Goal: Check status: Check status

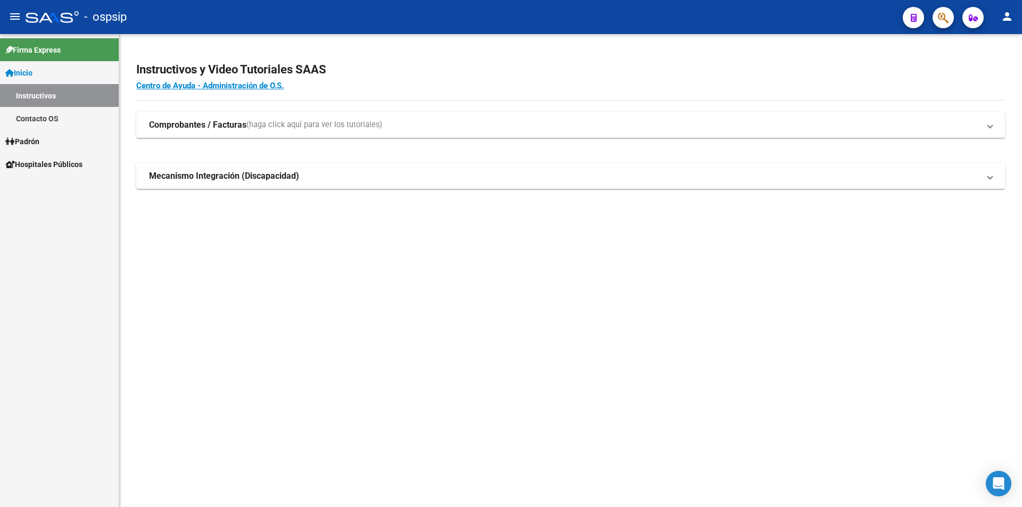
click at [52, 111] on link "Contacto OS" at bounding box center [59, 118] width 119 height 23
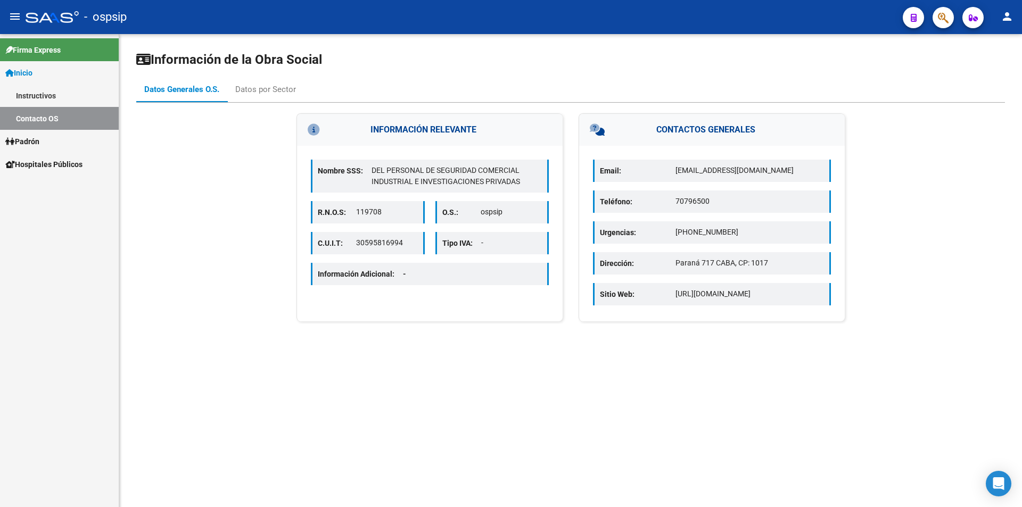
click at [55, 143] on link "Padrón" at bounding box center [59, 141] width 119 height 23
click at [40, 133] on link "Análisis Afiliado" at bounding box center [59, 141] width 119 height 23
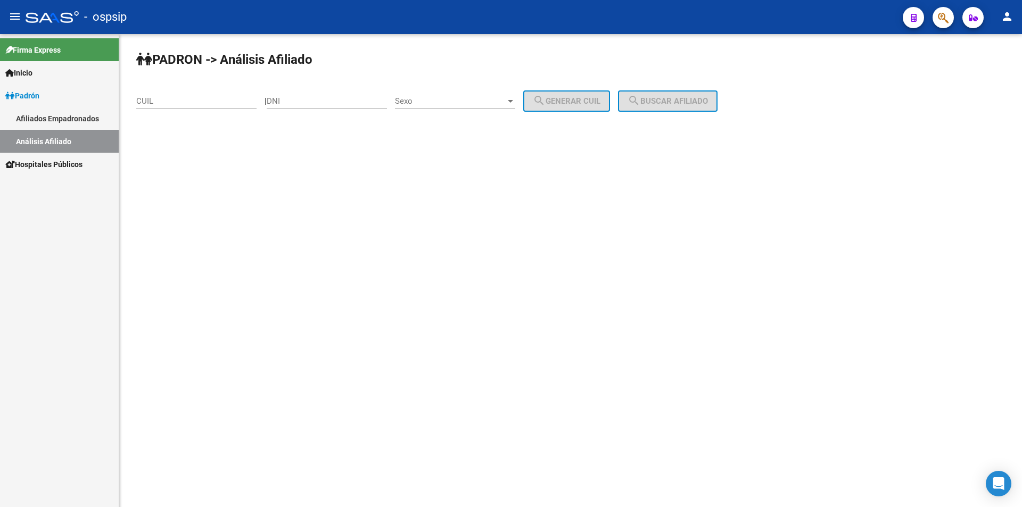
click at [506, 100] on span "Sexo" at bounding box center [450, 101] width 111 height 10
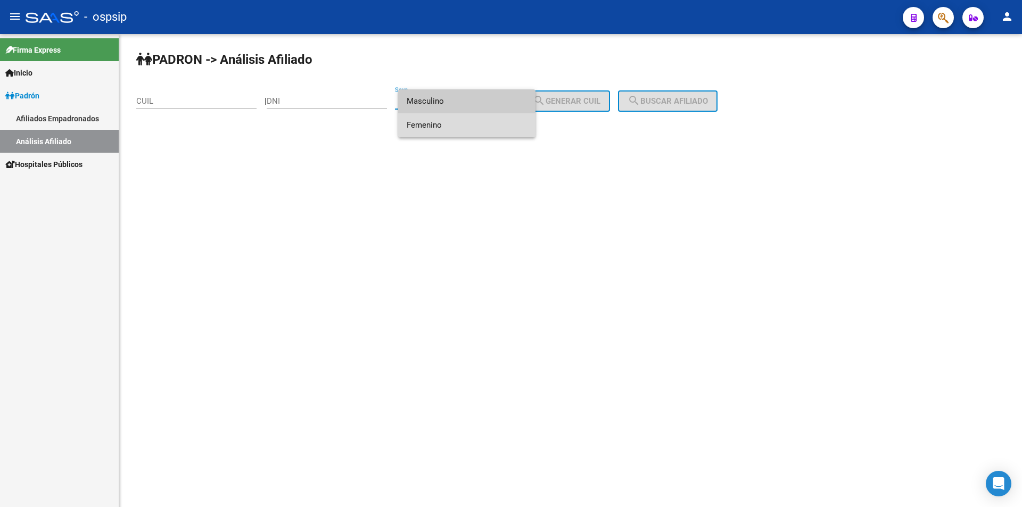
drag, startPoint x: 501, startPoint y: 131, endPoint x: 449, endPoint y: 120, distance: 53.9
click at [500, 131] on span "Femenino" at bounding box center [467, 125] width 120 height 24
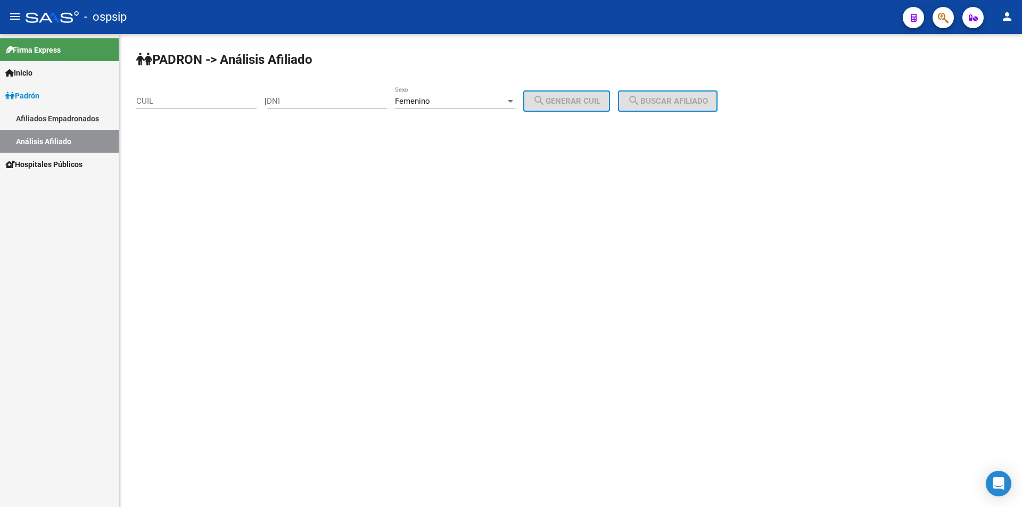
click at [346, 96] on div "DNI" at bounding box center [327, 97] width 120 height 23
type input "23806378"
click at [584, 100] on span "search Generar CUIL" at bounding box center [567, 101] width 68 height 10
type input "27-23806378-2"
click at [664, 94] on button "search Buscar afiliado" at bounding box center [668, 101] width 100 height 21
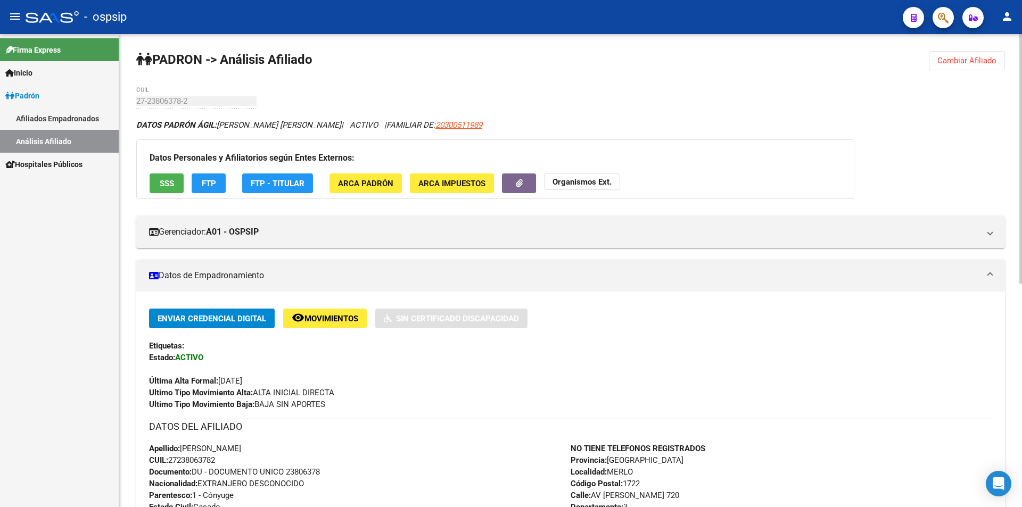
click at [953, 55] on button "Cambiar Afiliado" at bounding box center [967, 60] width 76 height 19
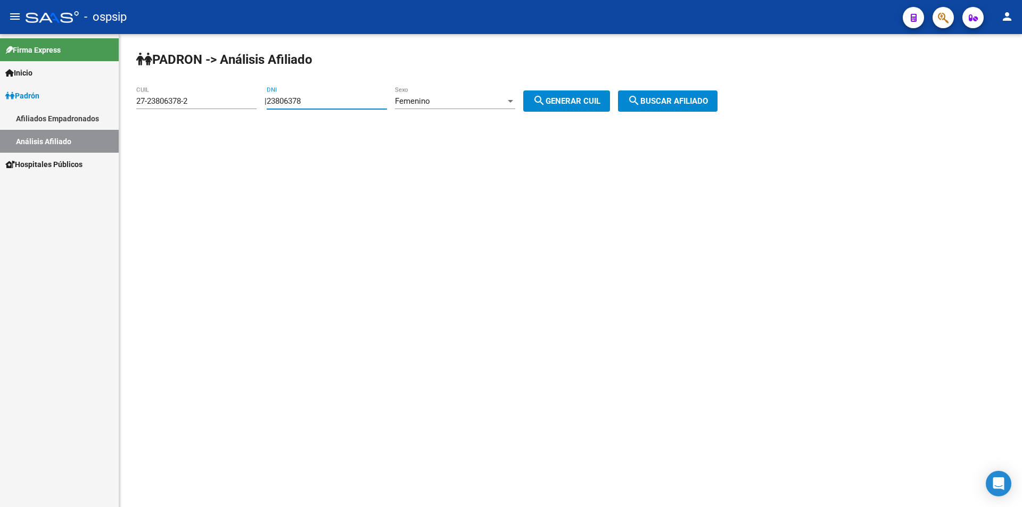
drag, startPoint x: 329, startPoint y: 102, endPoint x: 226, endPoint y: 101, distance: 103.3
click at [226, 102] on app-analisis-afiliado "PADRON -> Análisis Afiliado 27-23806378-2 CUIL | 23806378 DNI Femenino Sexo sea…" at bounding box center [430, 101] width 589 height 10
drag, startPoint x: 211, startPoint y: 100, endPoint x: 145, endPoint y: 92, distance: 66.5
click at [124, 104] on div "PADRON -> Análisis Afiliado 27-23806378-2 CUIL | DNI Femenino Sexo search Gener…" at bounding box center [570, 90] width 903 height 112
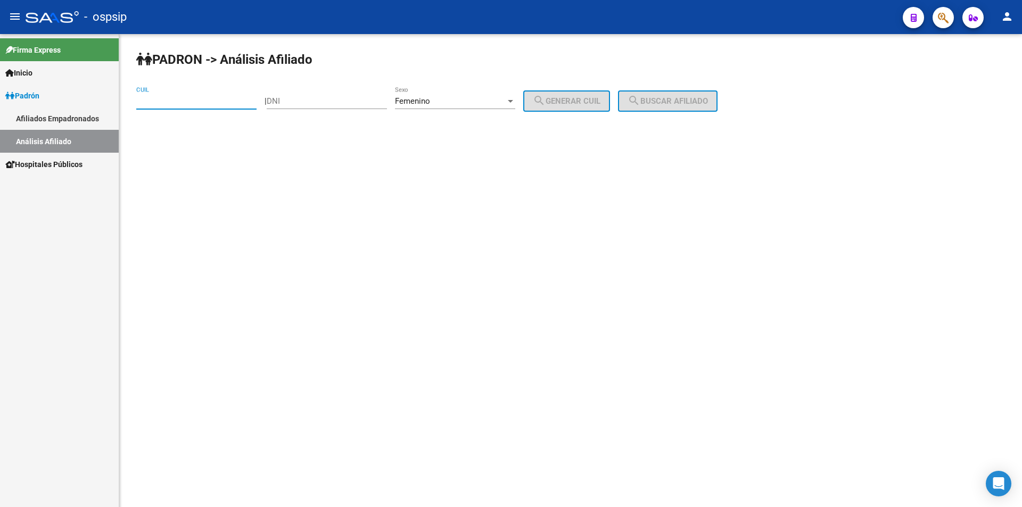
drag, startPoint x: 324, startPoint y: 97, endPoint x: 384, endPoint y: 73, distance: 64.8
click at [328, 97] on input "DNI" at bounding box center [327, 101] width 120 height 10
type input "42236467"
click at [502, 93] on div "Femenino Sexo" at bounding box center [455, 97] width 120 height 23
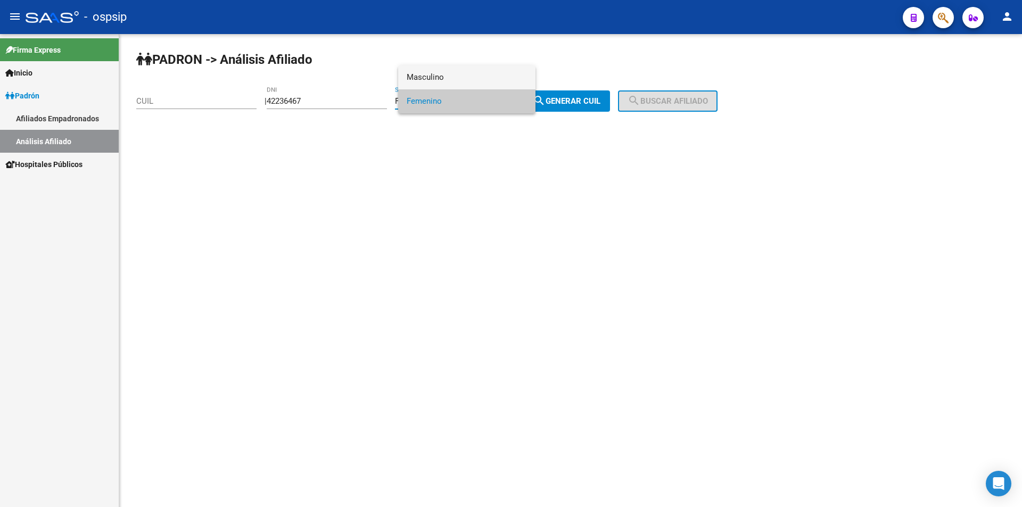
click at [483, 69] on span "Masculino" at bounding box center [467, 77] width 120 height 24
click at [570, 98] on span "search Generar CUIL" at bounding box center [567, 101] width 68 height 10
type input "20-42236467-7"
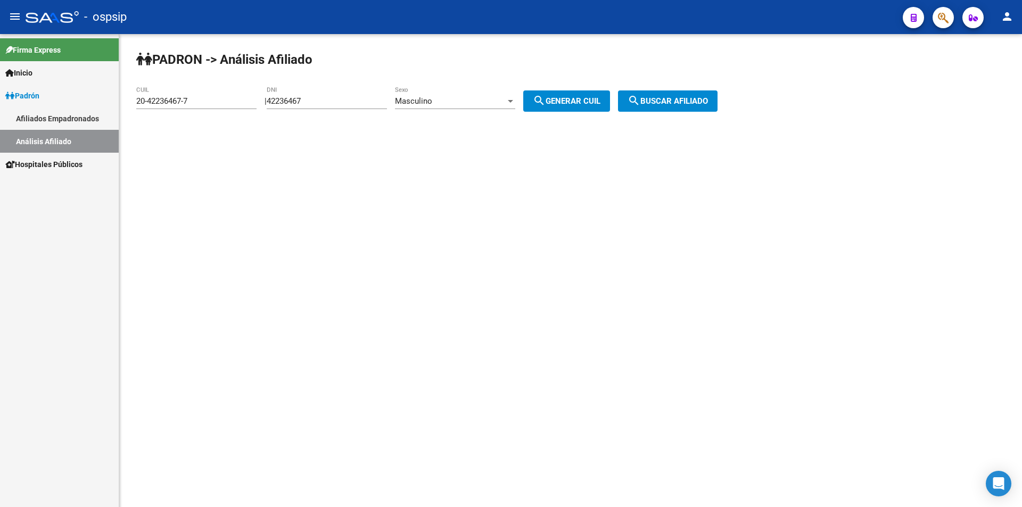
click at [697, 104] on span "search Buscar afiliado" at bounding box center [668, 101] width 80 height 10
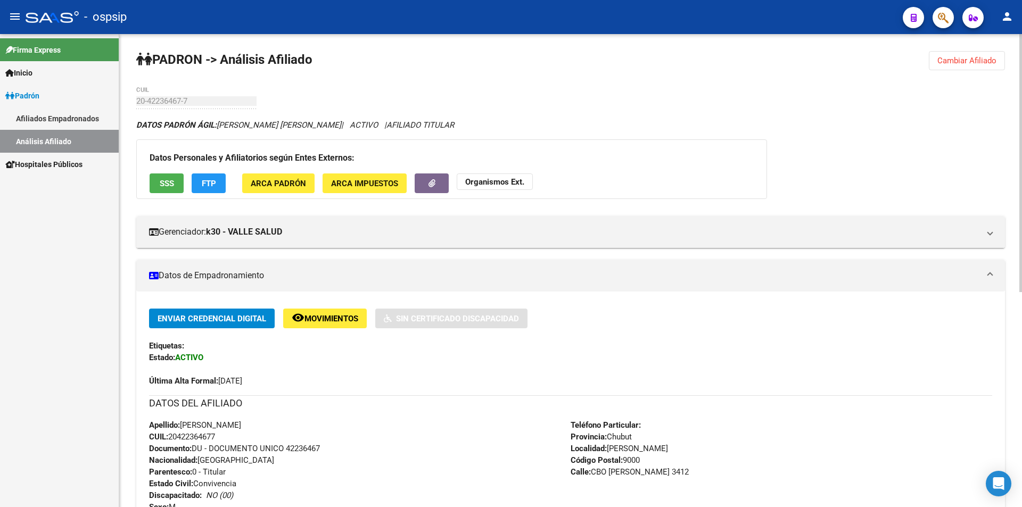
click at [967, 57] on span "Cambiar Afiliado" at bounding box center [967, 61] width 59 height 10
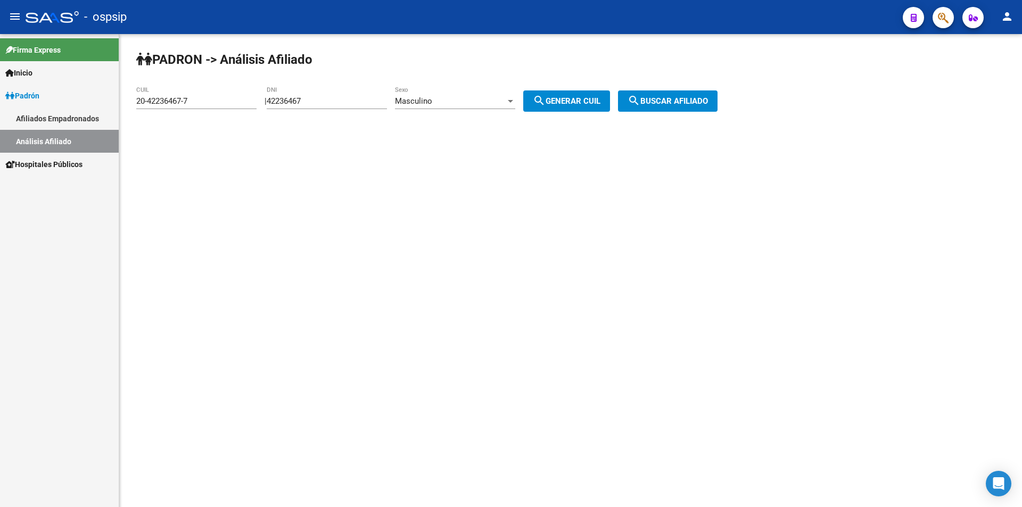
drag, startPoint x: 348, startPoint y: 93, endPoint x: 292, endPoint y: 105, distance: 57.6
click at [292, 105] on div "42236467 DNI" at bounding box center [327, 97] width 120 height 23
drag, startPoint x: 330, startPoint y: 97, endPoint x: 236, endPoint y: 109, distance: 94.4
click at [229, 121] on div "PADRON -> Análisis Afiliado 20-42236467-7 CUIL | 42236467 DNI Masculino Sexo se…" at bounding box center [570, 90] width 903 height 112
drag, startPoint x: 200, startPoint y: 97, endPoint x: 83, endPoint y: 114, distance: 117.8
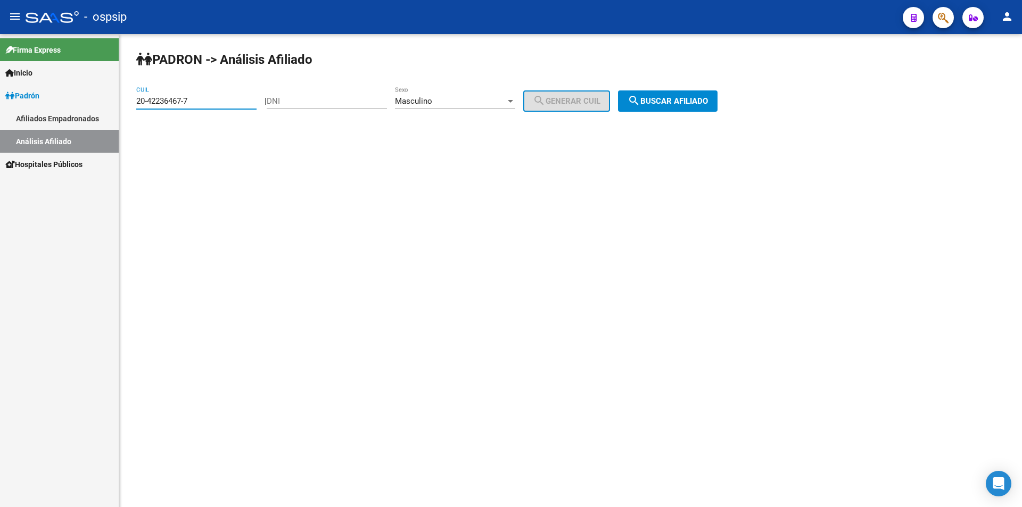
click at [83, 114] on mat-sidenav-container "Firma Express Inicio Instructivos Contacto OS Padrón Afiliados Empadronados Aná…" at bounding box center [511, 270] width 1022 height 473
drag, startPoint x: 94, startPoint y: 1, endPoint x: 301, endPoint y: 106, distance: 231.9
click at [301, 106] on div "DNI" at bounding box center [327, 97] width 120 height 23
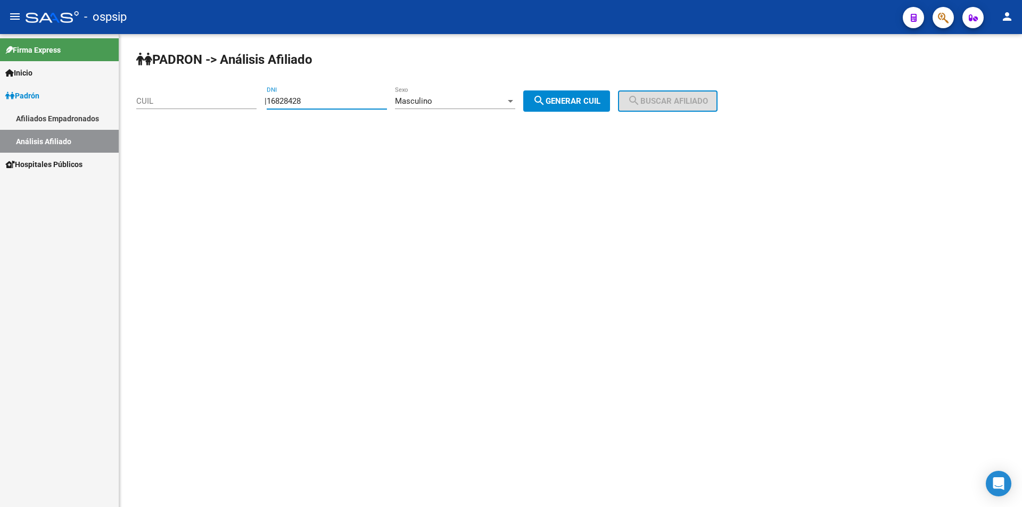
type input "16828428"
click at [599, 109] on button "search Generar CUIL" at bounding box center [566, 101] width 87 height 21
type input "20-16828428-5"
click at [668, 97] on span "search Buscar afiliado" at bounding box center [668, 101] width 80 height 10
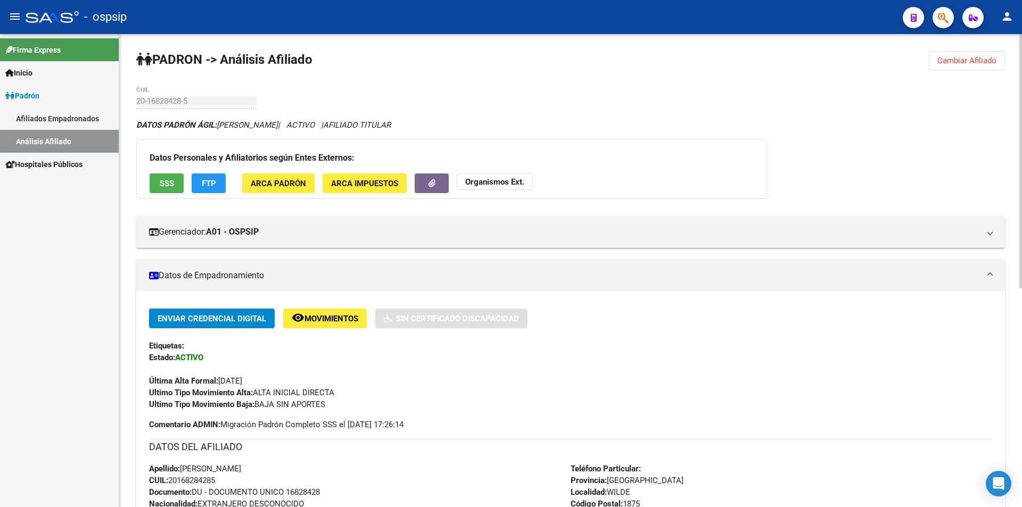
click at [990, 63] on span "Cambiar Afiliado" at bounding box center [967, 61] width 59 height 10
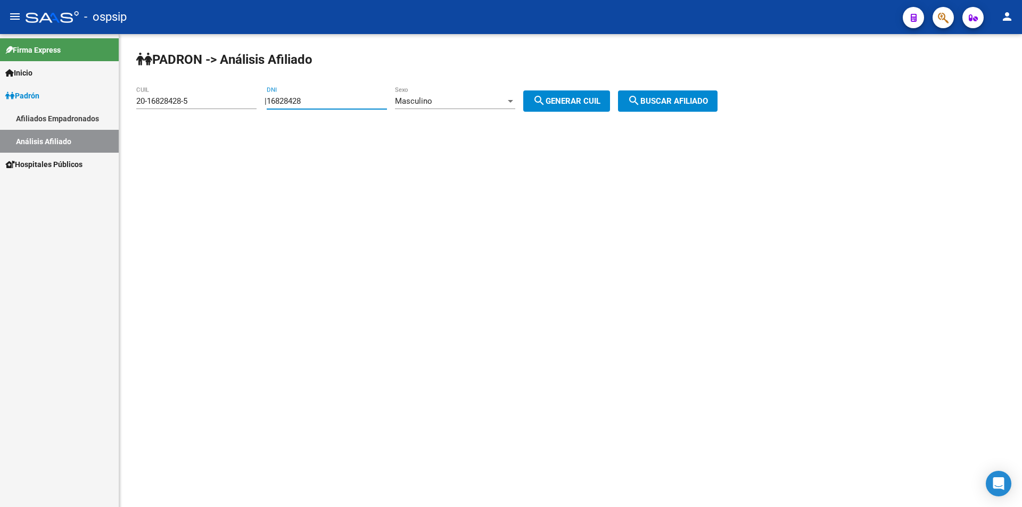
drag, startPoint x: 351, startPoint y: 99, endPoint x: 159, endPoint y: 86, distance: 193.1
click at [159, 96] on app-analisis-afiliado "PADRON -> Análisis Afiliado 20-16828428-5 CUIL | 16828428 DNI Masculino Sexo se…" at bounding box center [430, 101] width 589 height 10
drag, startPoint x: 219, startPoint y: 102, endPoint x: 81, endPoint y: 104, distance: 137.4
click at [83, 105] on mat-sidenav-container "Firma Express Inicio Instructivos Contacto OS Padrón Afiliados Empadronados Aná…" at bounding box center [511, 270] width 1022 height 473
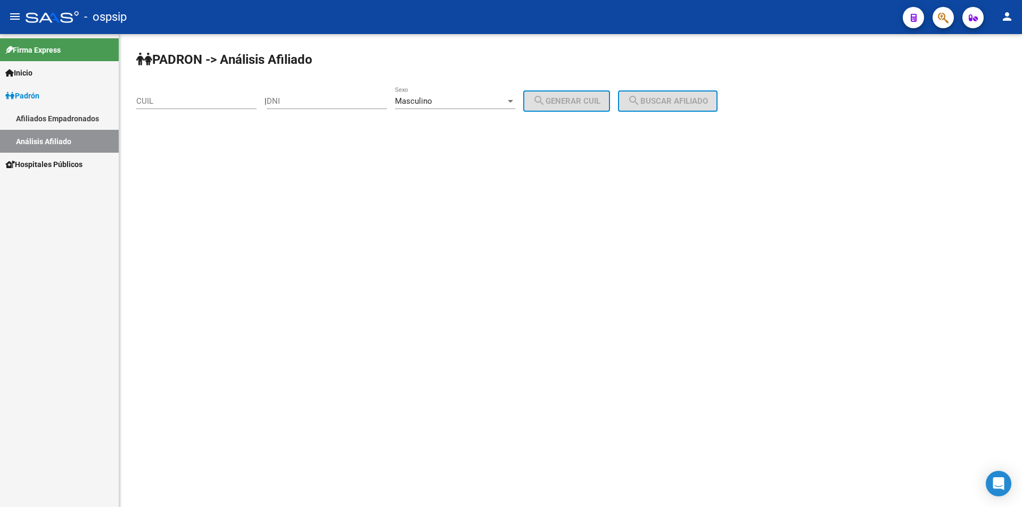
drag, startPoint x: 450, startPoint y: 113, endPoint x: 445, endPoint y: 116, distance: 6.0
click at [450, 113] on div "Masculino Sexo" at bounding box center [455, 102] width 120 height 33
click at [447, 98] on div "Masculino" at bounding box center [450, 101] width 111 height 10
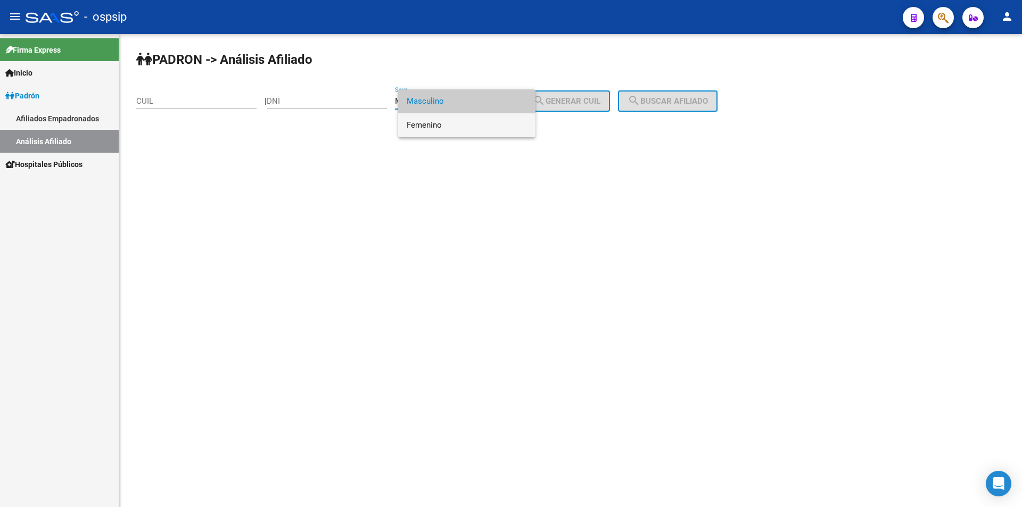
click at [424, 136] on span "Femenino" at bounding box center [467, 125] width 120 height 24
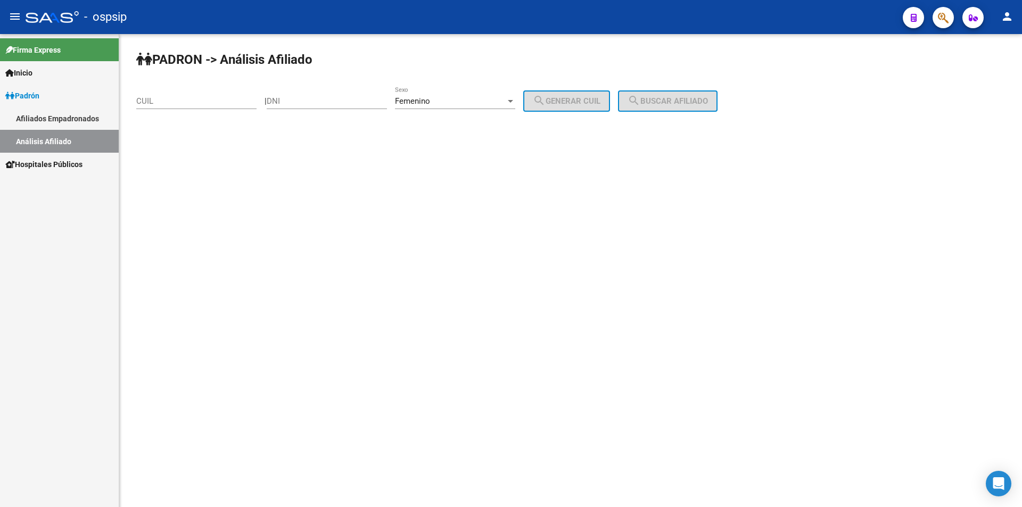
drag, startPoint x: 435, startPoint y: 170, endPoint x: 411, endPoint y: 131, distance: 45.5
click at [434, 170] on mat-sidenav-content "PADRON -> Análisis Afiliado CUIL | DNI Femenino Sexo search Generar CUIL search…" at bounding box center [570, 270] width 903 height 473
click at [351, 98] on input "DNI" at bounding box center [327, 101] width 120 height 10
type input "25671102"
click at [596, 104] on span "search Generar CUIL" at bounding box center [567, 101] width 68 height 10
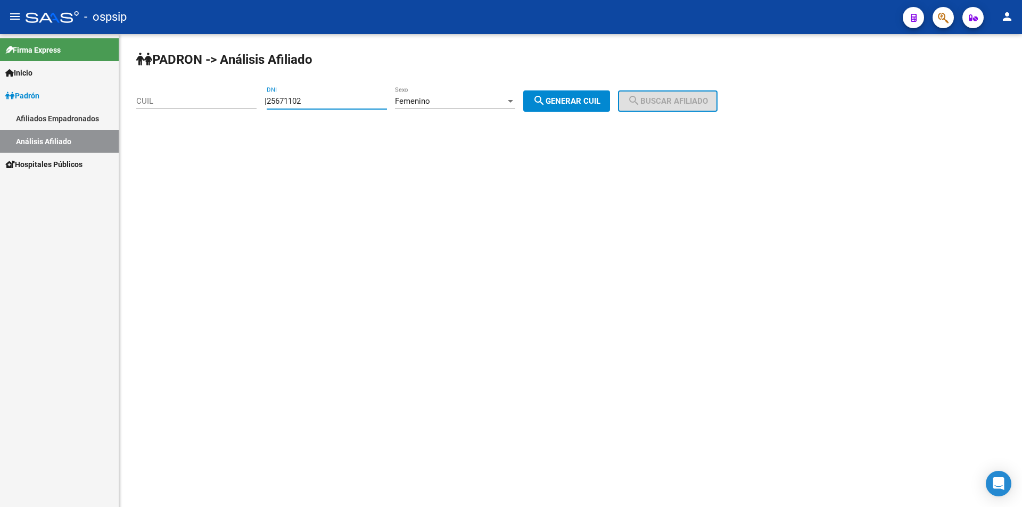
type input "27-25671102-3"
click at [657, 102] on span "search Buscar afiliado" at bounding box center [668, 101] width 80 height 10
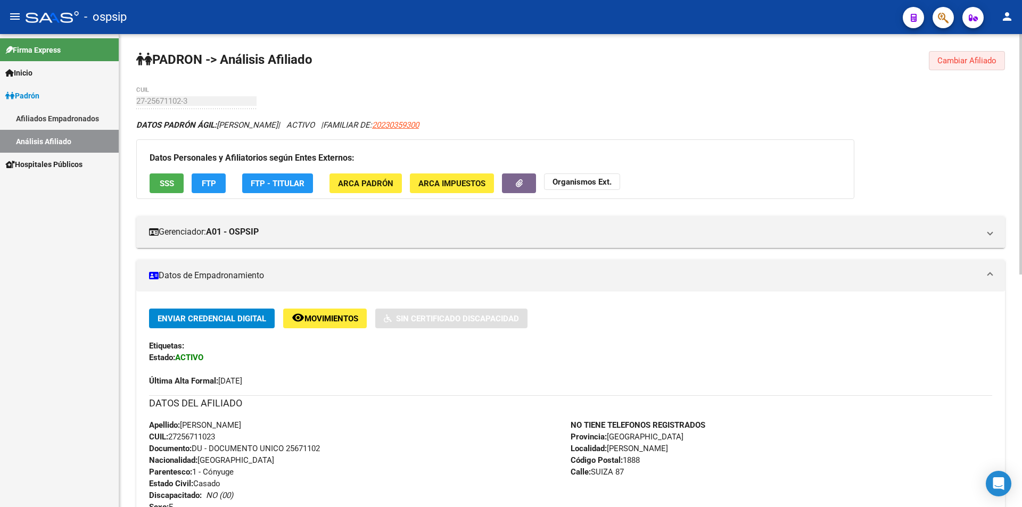
click at [943, 54] on button "Cambiar Afiliado" at bounding box center [967, 60] width 76 height 19
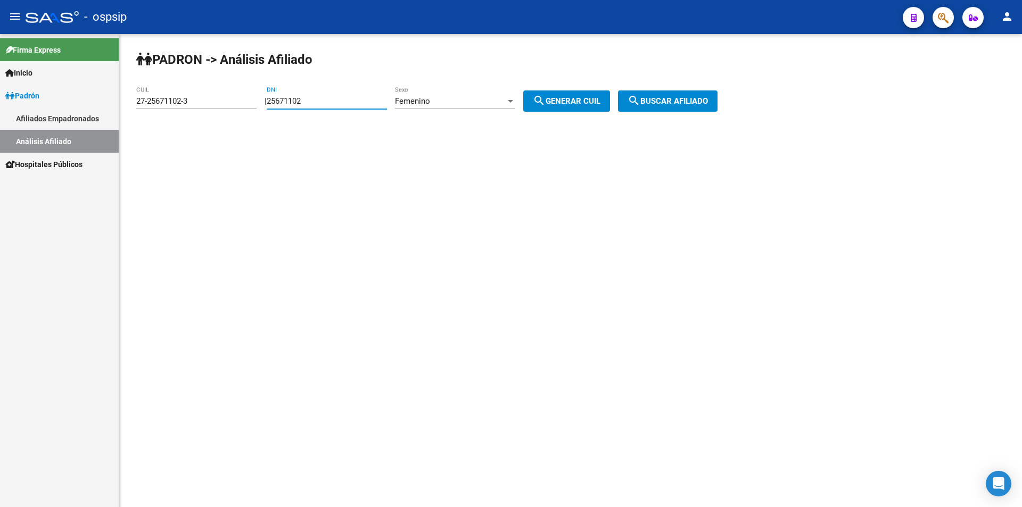
drag, startPoint x: 351, startPoint y: 104, endPoint x: 227, endPoint y: 108, distance: 124.6
click at [227, 106] on app-analisis-afiliado "PADRON -> Análisis Afiliado 27-25671102-3 CUIL | 25671102 DNI Femenino Sexo sea…" at bounding box center [430, 101] width 589 height 10
drag, startPoint x: 233, startPoint y: 97, endPoint x: 0, endPoint y: 125, distance: 234.8
click at [0, 125] on mat-sidenav-container "Firma Express Inicio Instructivos Contacto OS Padrón Afiliados Empadronados Aná…" at bounding box center [511, 270] width 1022 height 473
click at [440, 94] on div "Femenino Sexo" at bounding box center [455, 97] width 120 height 23
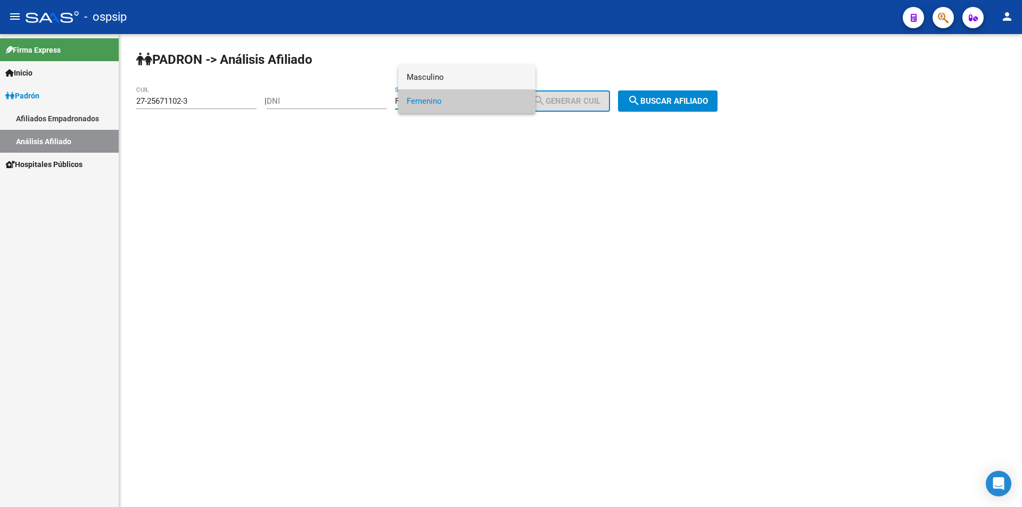
click at [441, 75] on span "Masculino" at bounding box center [467, 77] width 120 height 24
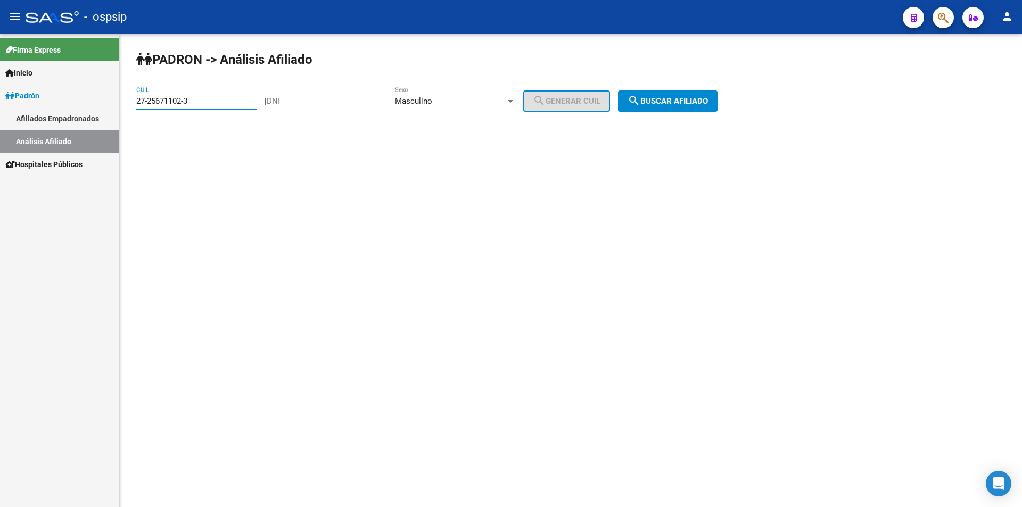
drag, startPoint x: 208, startPoint y: 102, endPoint x: 71, endPoint y: 119, distance: 137.9
click at [71, 119] on mat-sidenav-container "Firma Express Inicio Instructivos Contacto OS Padrón Afiliados Empadronados Aná…" at bounding box center [511, 270] width 1022 height 473
click at [305, 95] on div "DNI" at bounding box center [327, 97] width 120 height 23
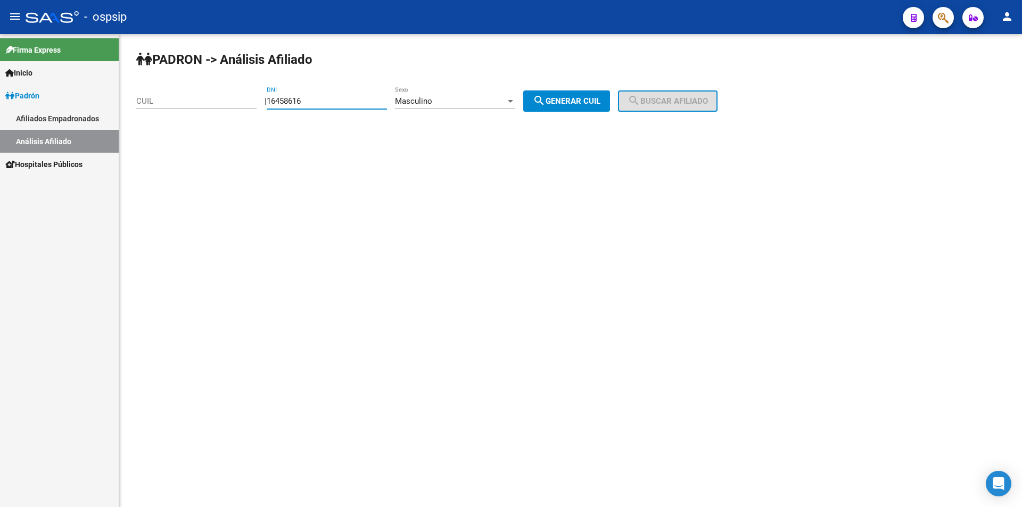
type input "16458616"
click at [587, 95] on button "search Generar CUIL" at bounding box center [566, 101] width 87 height 21
type input "20-16458616-3"
click at [705, 101] on span "search Buscar afiliado" at bounding box center [668, 101] width 80 height 10
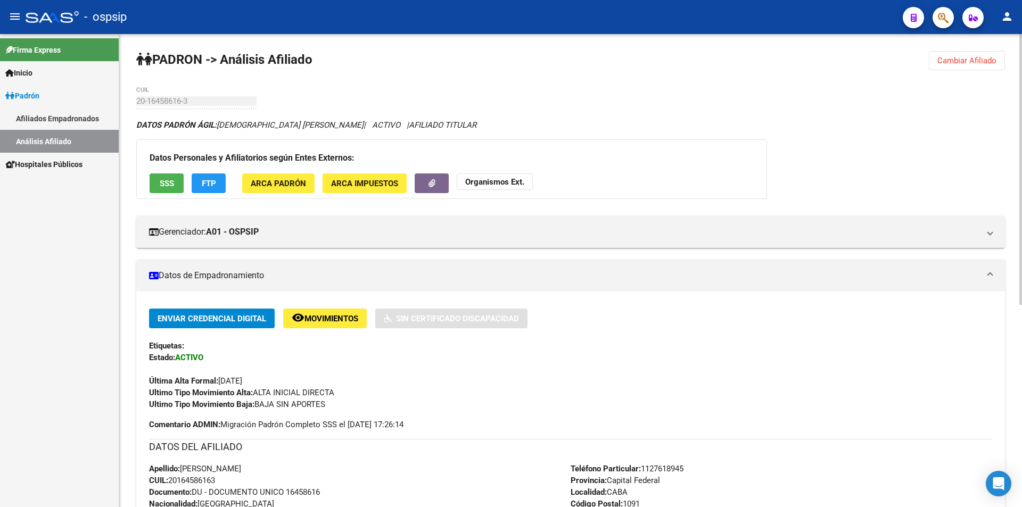
click at [981, 56] on span "Cambiar Afiliado" at bounding box center [967, 61] width 59 height 10
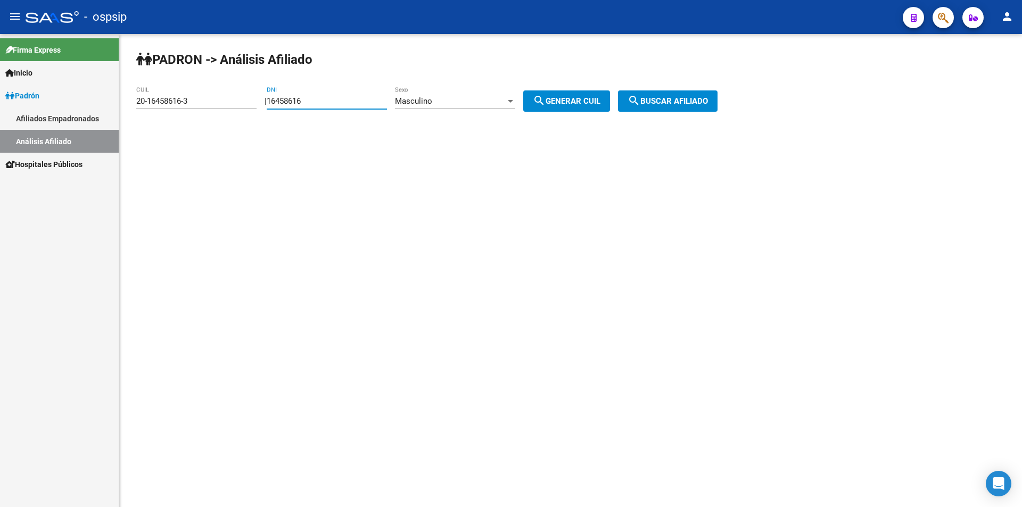
drag, startPoint x: 350, startPoint y: 100, endPoint x: 154, endPoint y: 101, distance: 195.4
click at [154, 102] on app-analisis-afiliado "PADRON -> Análisis Afiliado 20-16458616-3 CUIL | 16458616 DNI Masculino Sexo se…" at bounding box center [430, 101] width 589 height 10
drag, startPoint x: 203, startPoint y: 101, endPoint x: 0, endPoint y: 109, distance: 203.5
click at [0, 109] on mat-sidenav-container "Firma Express Inicio Instructivos Contacto OS Padrón Afiliados Empadronados Aná…" at bounding box center [511, 270] width 1022 height 473
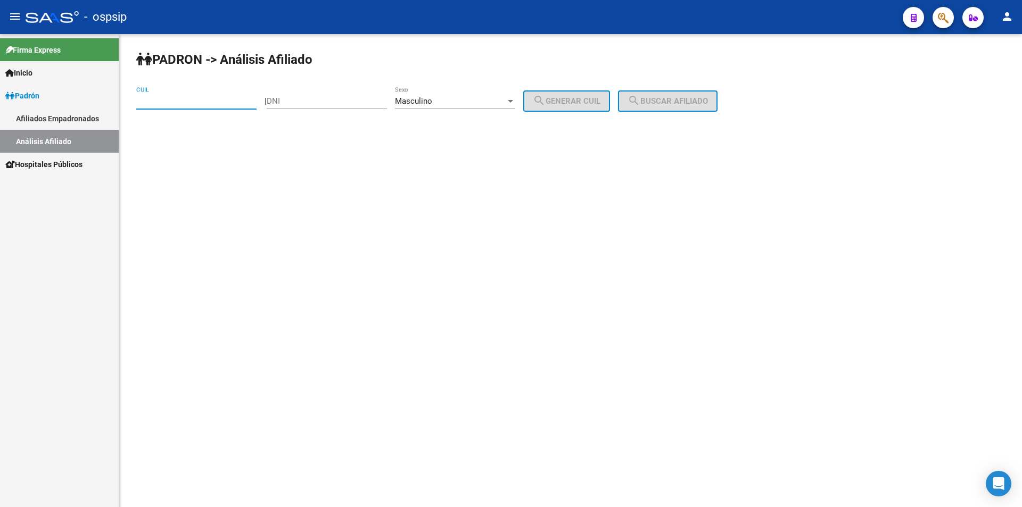
click at [490, 94] on div "Masculino Sexo" at bounding box center [455, 97] width 120 height 23
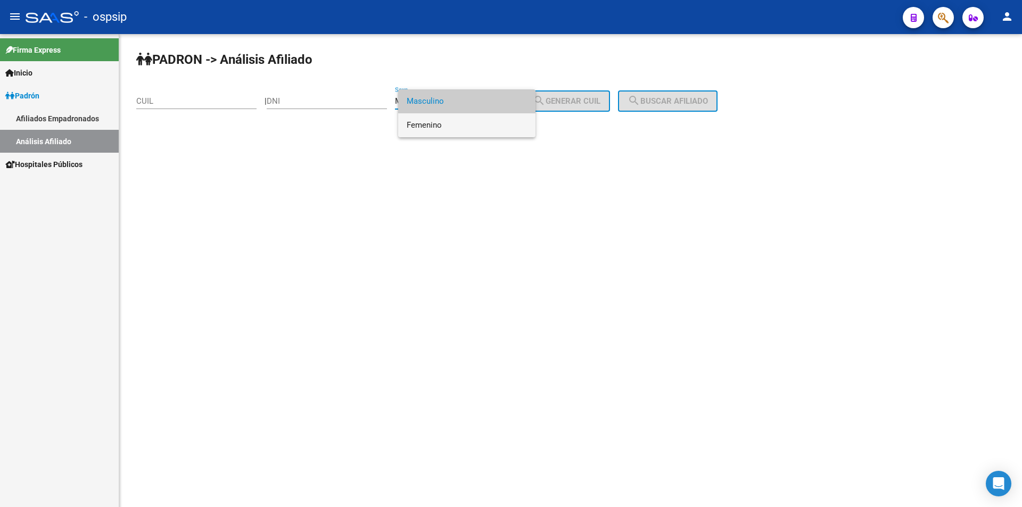
click at [497, 124] on span "Femenino" at bounding box center [467, 125] width 120 height 24
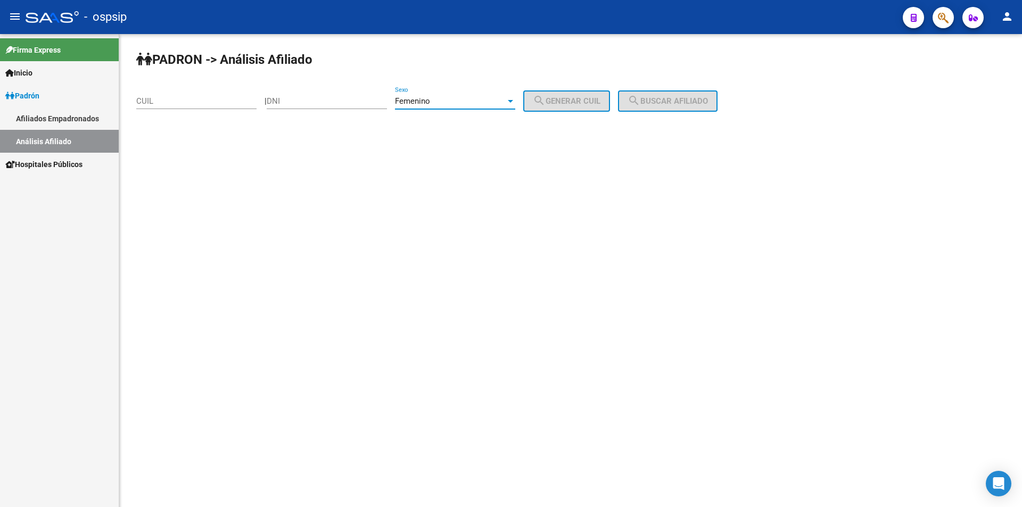
click at [361, 91] on div "DNI" at bounding box center [327, 97] width 120 height 23
type input "94564276"
click at [589, 101] on span "search Generar CUIL" at bounding box center [567, 101] width 68 height 10
type input "27-94564276-4"
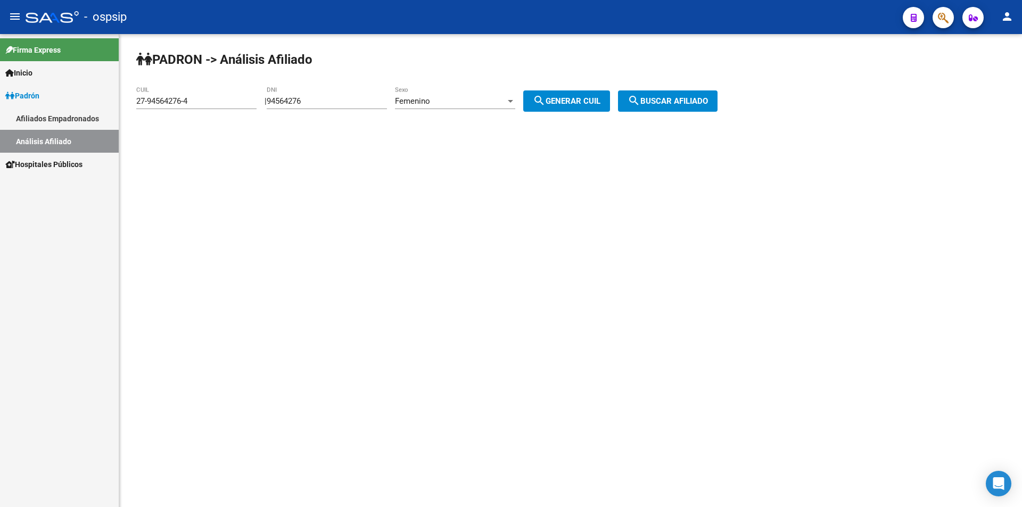
click at [654, 100] on span "search Buscar afiliado" at bounding box center [668, 101] width 80 height 10
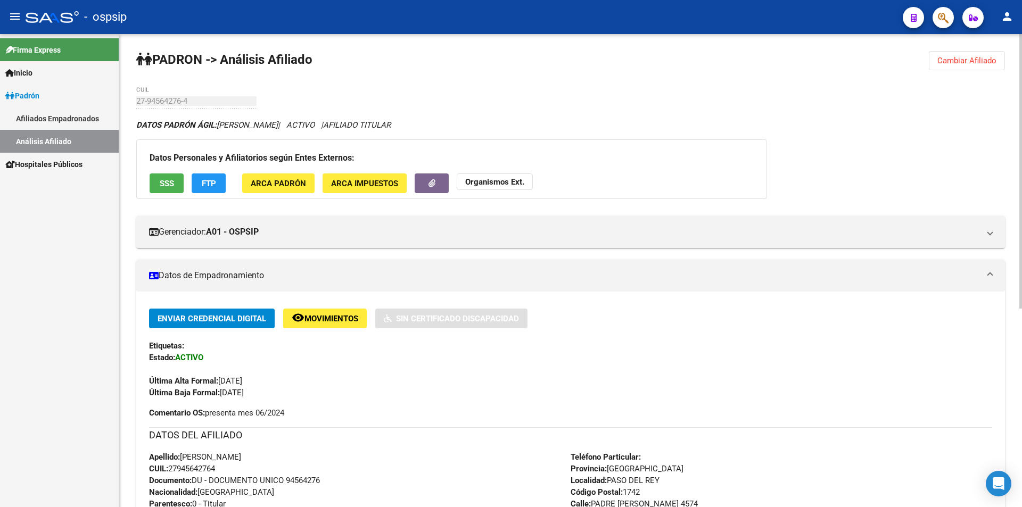
click at [944, 57] on span "Cambiar Afiliado" at bounding box center [967, 61] width 59 height 10
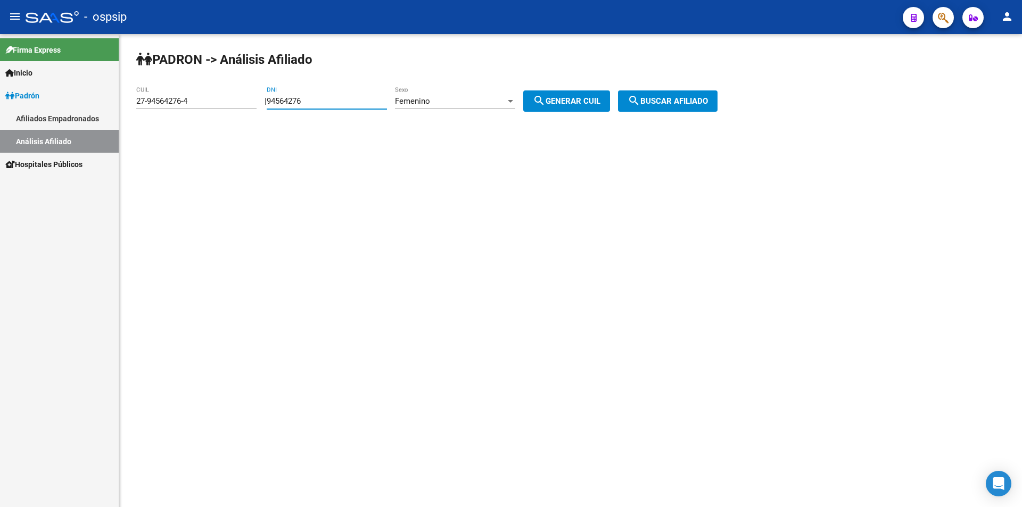
drag, startPoint x: 347, startPoint y: 103, endPoint x: 161, endPoint y: 106, distance: 185.8
click at [164, 106] on app-analisis-afiliado "PADRON -> Análisis Afiliado 27-94564276-4 CUIL | 94564276 DNI Femenino Sexo sea…" at bounding box center [430, 101] width 589 height 10
drag, startPoint x: 201, startPoint y: 103, endPoint x: 94, endPoint y: 113, distance: 108.0
click at [94, 113] on mat-sidenav-container "Firma Express Inicio Instructivos Contacto OS Padrón Afiliados Empadronados Aná…" at bounding box center [511, 270] width 1022 height 473
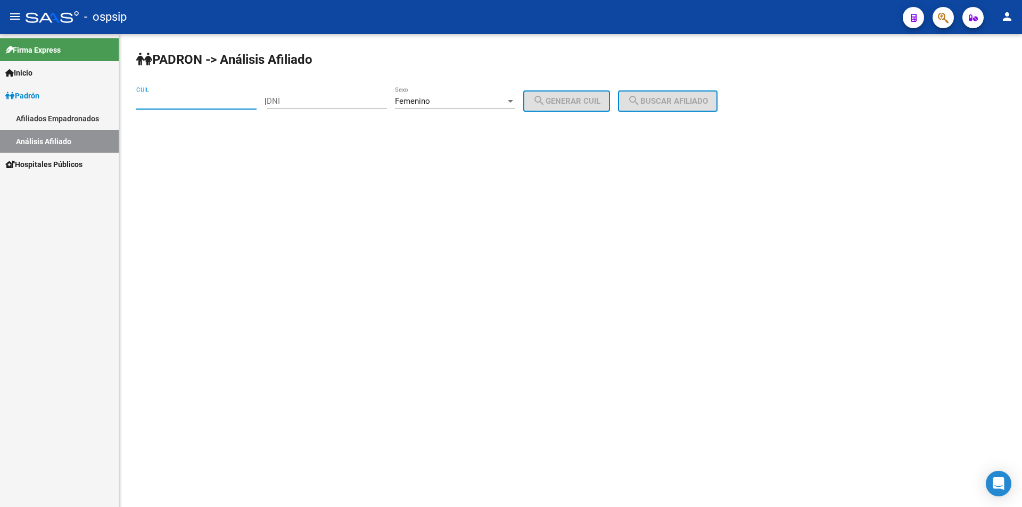
click at [472, 95] on div "Femenino Sexo" at bounding box center [455, 97] width 120 height 23
click at [489, 149] on div at bounding box center [511, 253] width 1022 height 507
click at [358, 102] on input "DNI" at bounding box center [327, 101] width 120 height 10
click at [359, 97] on input "DNI" at bounding box center [327, 101] width 120 height 10
type input "22860172"
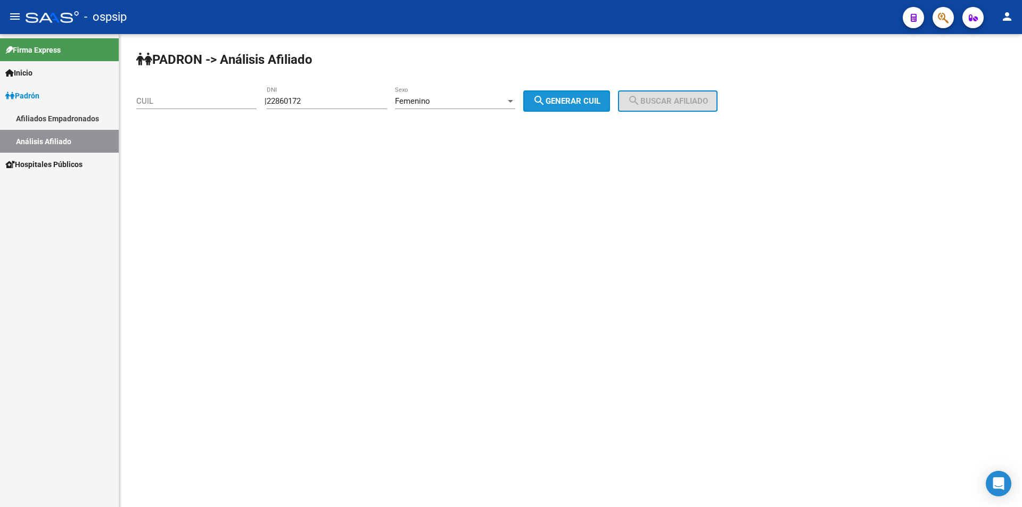
click at [599, 103] on span "search Generar CUIL" at bounding box center [567, 101] width 68 height 10
click at [640, 101] on mat-icon "search" at bounding box center [634, 100] width 13 height 13
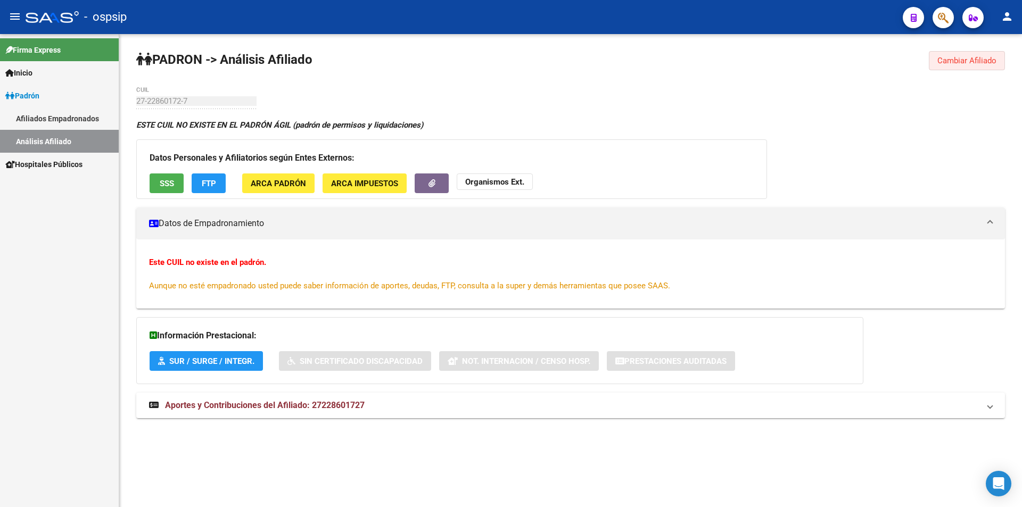
click at [958, 57] on span "Cambiar Afiliado" at bounding box center [967, 61] width 59 height 10
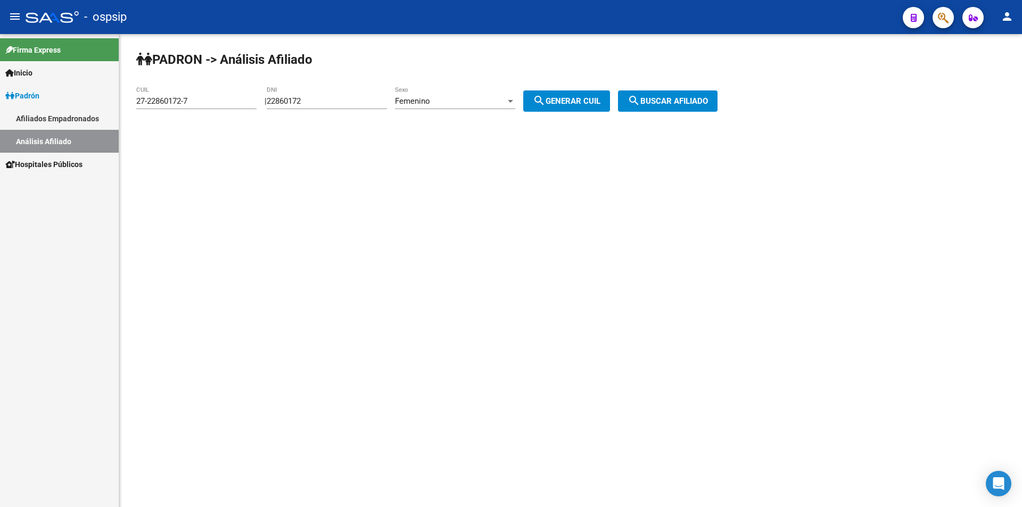
click at [459, 99] on div "Femenino" at bounding box center [450, 101] width 111 height 10
click at [458, 71] on span "Masculino" at bounding box center [467, 77] width 120 height 24
click at [580, 101] on span "search Generar CUIL" at bounding box center [567, 101] width 68 height 10
type input "20-22860172-2"
click at [658, 97] on span "search Buscar afiliado" at bounding box center [668, 101] width 80 height 10
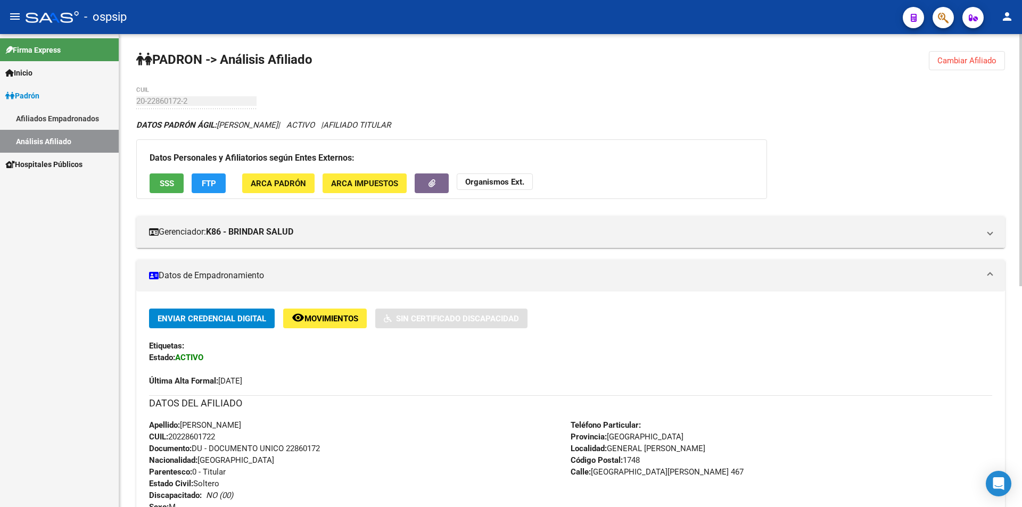
click at [958, 54] on button "Cambiar Afiliado" at bounding box center [967, 60] width 76 height 19
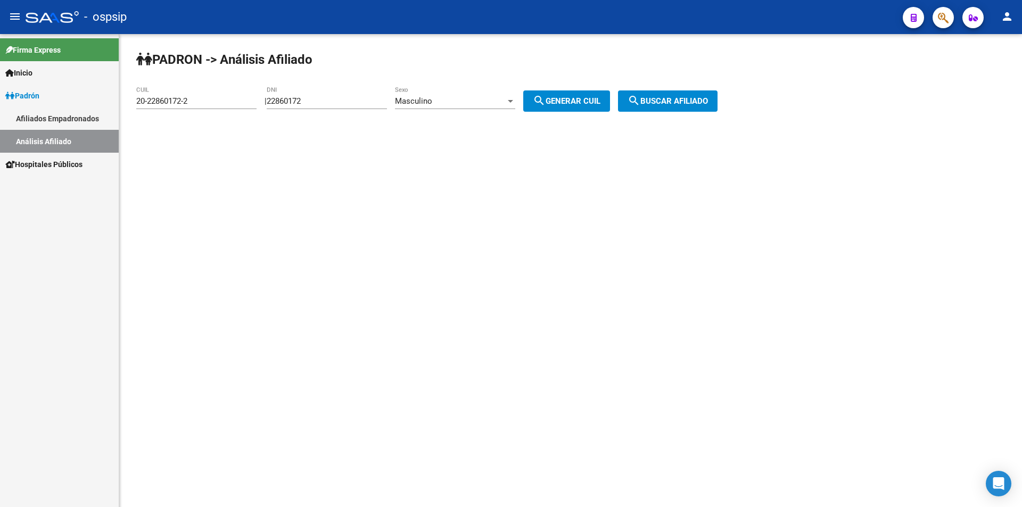
drag, startPoint x: 350, startPoint y: 94, endPoint x: 345, endPoint y: 95, distance: 5.4
click at [346, 95] on div "22860172 DNI" at bounding box center [327, 97] width 120 height 23
drag, startPoint x: 334, startPoint y: 97, endPoint x: 246, endPoint y: 100, distance: 87.9
click at [246, 100] on app-analisis-afiliado "PADRON -> Análisis Afiliado 20-22860172-2 CUIL | 22860172 DNI Masculino Sexo se…" at bounding box center [430, 101] width 589 height 10
drag, startPoint x: 212, startPoint y: 105, endPoint x: 23, endPoint y: 93, distance: 189.9
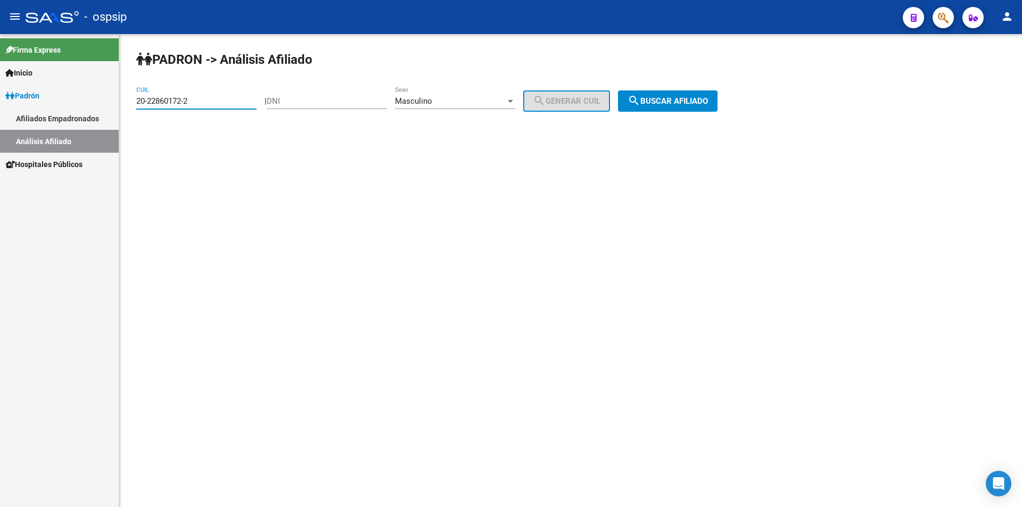
click at [23, 92] on mat-sidenav-container "Firma Express Inicio Instructivos Contacto OS Padrón Afiliados Empadronados Aná…" at bounding box center [511, 270] width 1022 height 473
click at [323, 101] on input "DNI" at bounding box center [327, 101] width 120 height 10
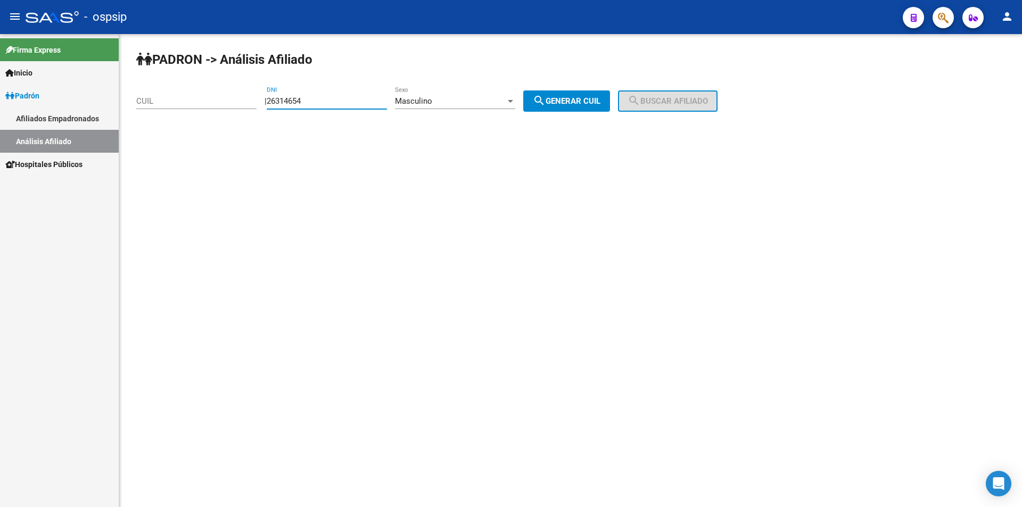
type input "26314654"
click at [582, 103] on span "search Generar CUIL" at bounding box center [567, 101] width 68 height 10
click at [683, 93] on button "search Buscar afiliado" at bounding box center [668, 101] width 100 height 21
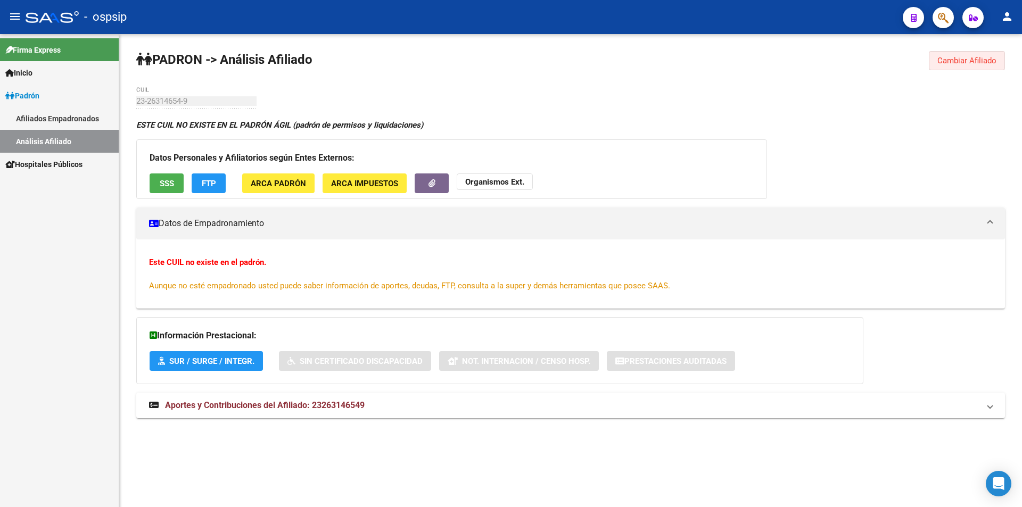
click at [952, 56] on span "Cambiar Afiliado" at bounding box center [967, 61] width 59 height 10
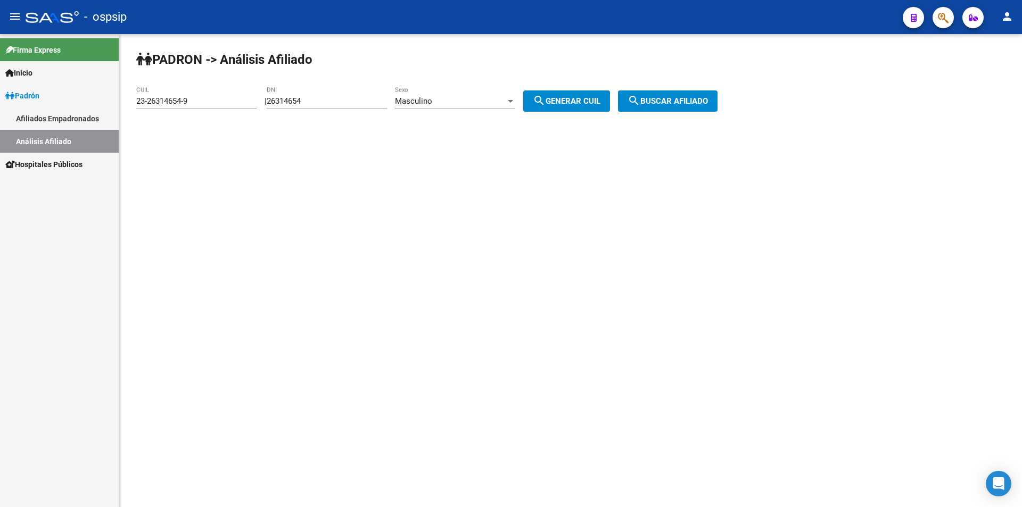
click at [496, 94] on div "Masculino Sexo" at bounding box center [455, 97] width 120 height 23
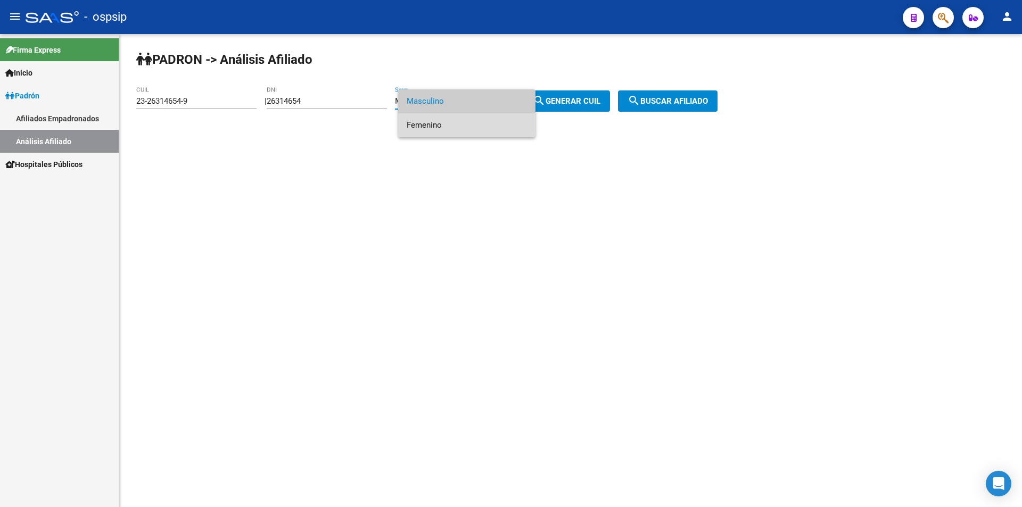
click at [478, 124] on span "Femenino" at bounding box center [467, 125] width 120 height 24
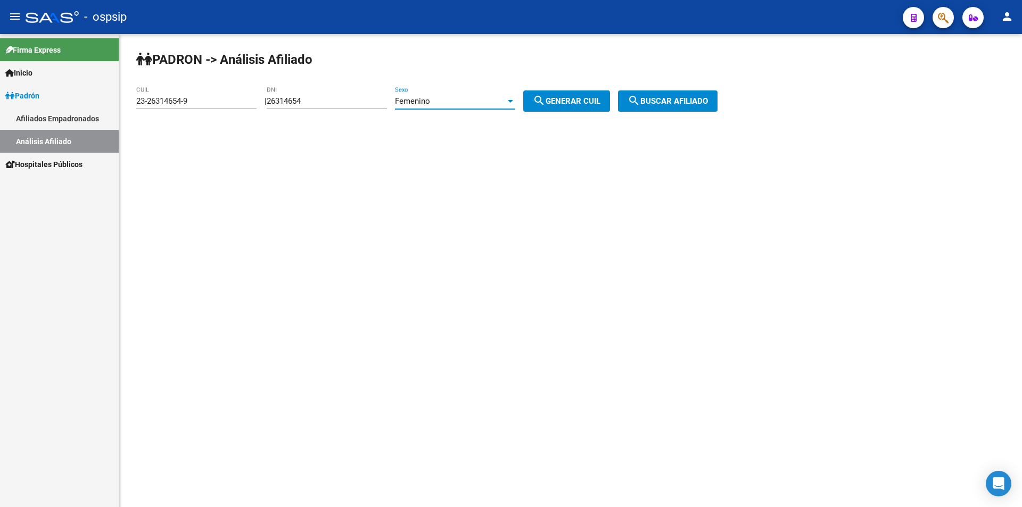
click at [580, 98] on span "search Generar CUIL" at bounding box center [567, 101] width 68 height 10
type input "27-26314654-4"
click at [698, 96] on button "search Buscar afiliado" at bounding box center [668, 101] width 100 height 21
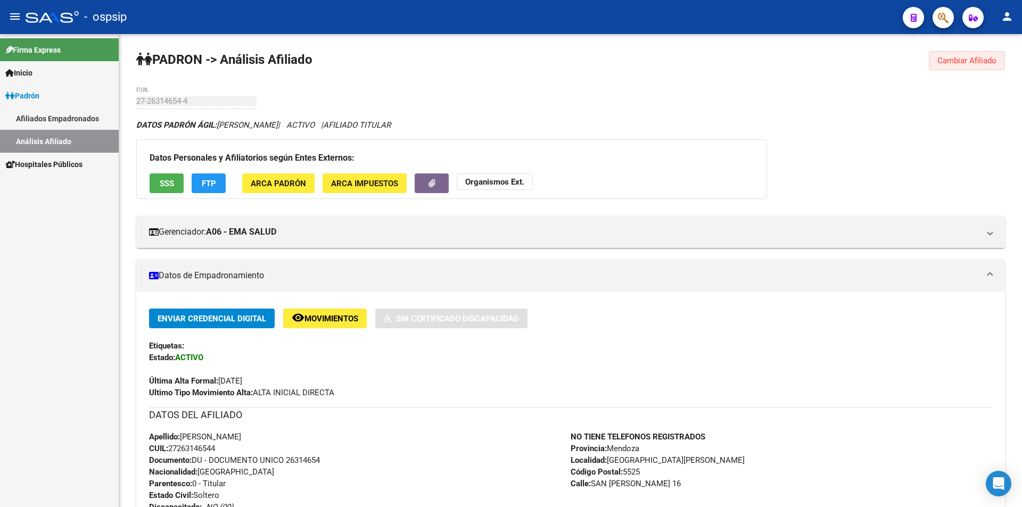
click at [982, 61] on span "Cambiar Afiliado" at bounding box center [967, 61] width 59 height 10
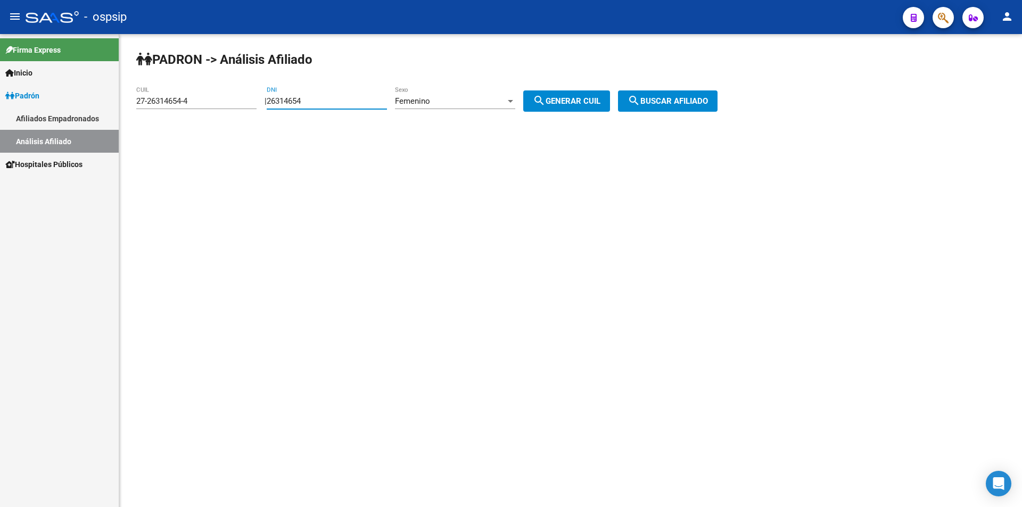
drag, startPoint x: 338, startPoint y: 103, endPoint x: 229, endPoint y: 84, distance: 109.8
click at [227, 96] on app-analisis-afiliado "PADRON -> Análisis Afiliado 27-26314654-4 CUIL | 26314654 DNI Femenino Sexo sea…" at bounding box center [430, 101] width 589 height 10
drag, startPoint x: 197, startPoint y: 100, endPoint x: 13, endPoint y: 89, distance: 184.5
click at [3, 104] on mat-sidenav-container "Firma Express Inicio Instructivos Contacto OS Padrón Afiliados Empadronados Aná…" at bounding box center [511, 270] width 1022 height 473
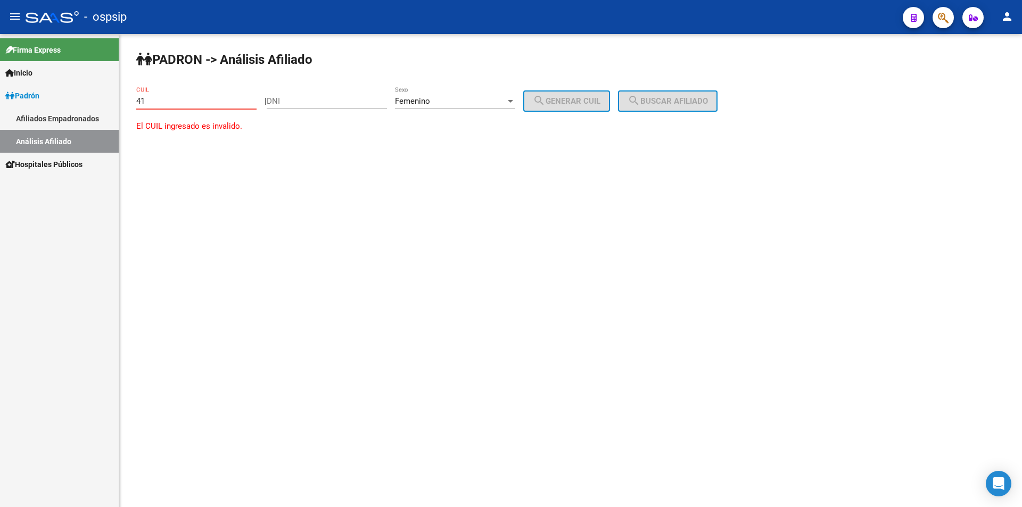
type input "4"
click at [297, 101] on input "DNI" at bounding box center [327, 101] width 120 height 10
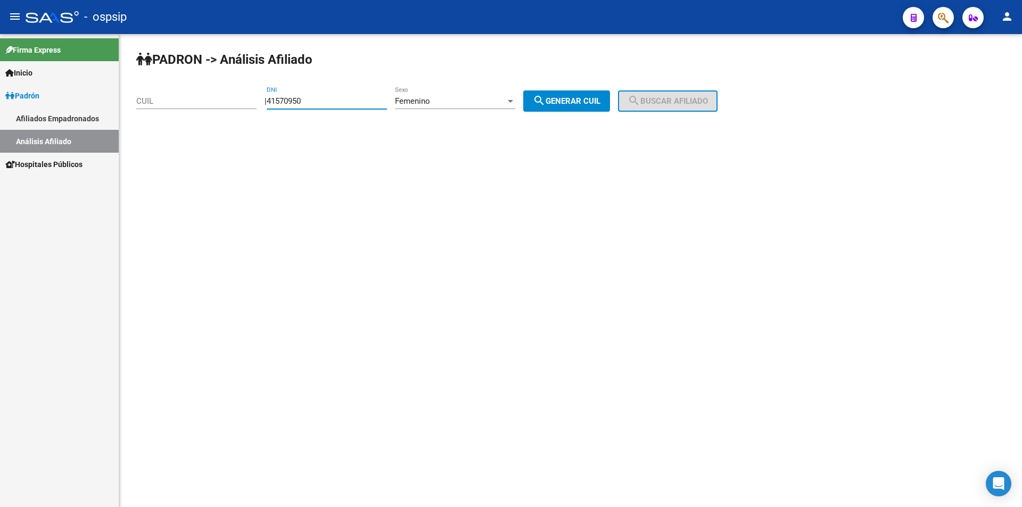
type input "41570950"
click at [568, 102] on span "search Generar CUIL" at bounding box center [567, 101] width 68 height 10
type input "27-41570950-7"
click at [678, 100] on span "search Buscar afiliado" at bounding box center [668, 101] width 80 height 10
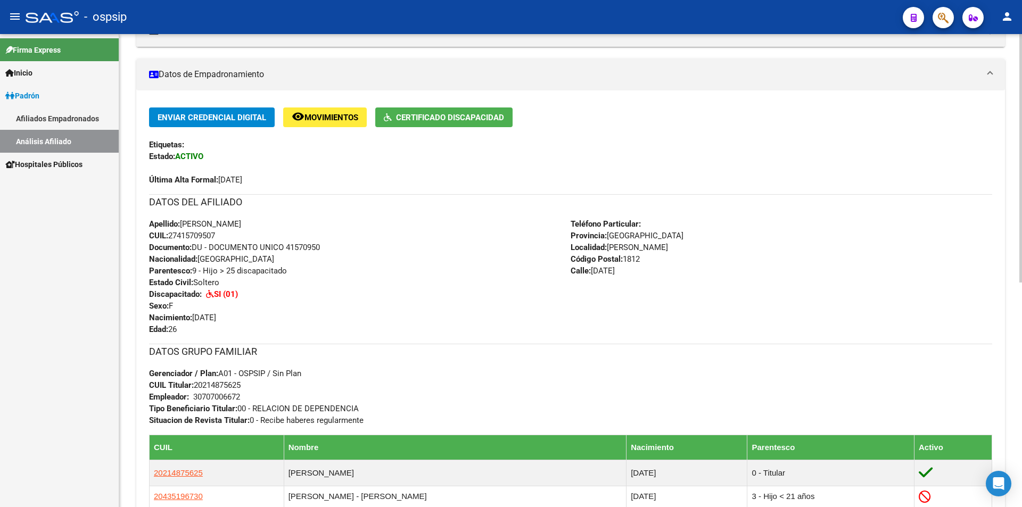
scroll to position [160, 0]
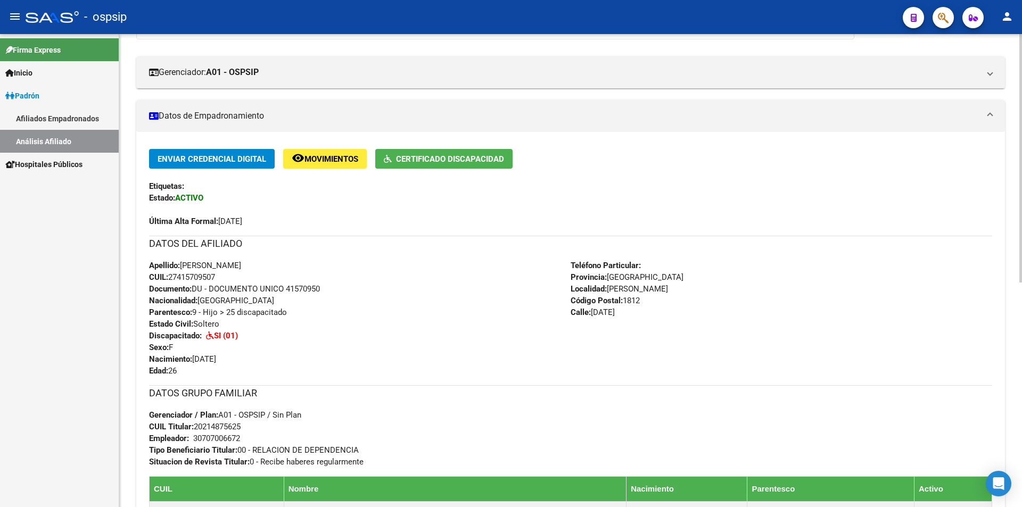
drag, startPoint x: 152, startPoint y: 261, endPoint x: 417, endPoint y: 426, distance: 312.3
click at [417, 427] on div "Enviar Credencial Digital remove_red_eye Movimientos Certificado Discapacidad E…" at bounding box center [570, 371] width 869 height 444
click at [412, 361] on div "Apellido: [PERSON_NAME] CUIL: 27415709507 Documento: DU - DOCUMENTO UNICO 41570…" at bounding box center [360, 318] width 422 height 117
drag, startPoint x: 153, startPoint y: 264, endPoint x: 299, endPoint y: 279, distance: 146.7
click at [299, 279] on div "Apellido: [PERSON_NAME] CUIL: 27415709507 Documento: DU - DOCUMENTO UNICO 41570…" at bounding box center [360, 318] width 422 height 117
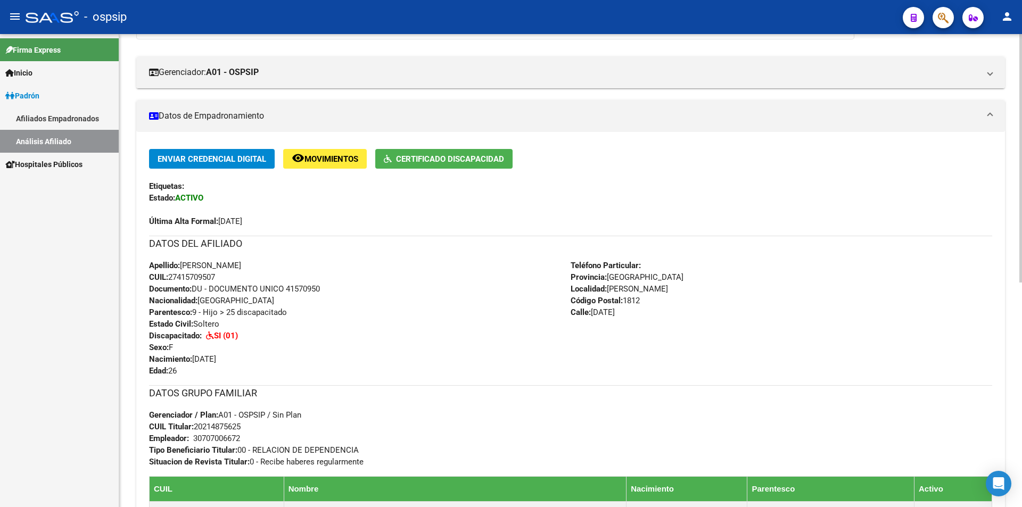
click at [313, 274] on div "Apellido: [PERSON_NAME] CUIL: 27415709507 Documento: DU - DOCUMENTO UNICO 41570…" at bounding box center [360, 318] width 422 height 117
drag, startPoint x: 150, startPoint y: 266, endPoint x: 484, endPoint y: 433, distance: 373.1
click at [483, 445] on div "Enviar Credencial Digital remove_red_eye Movimientos Certificado Discapacidad E…" at bounding box center [570, 366] width 843 height 435
click at [480, 391] on h3 "DATOS GRUPO FAMILIAR" at bounding box center [570, 393] width 843 height 15
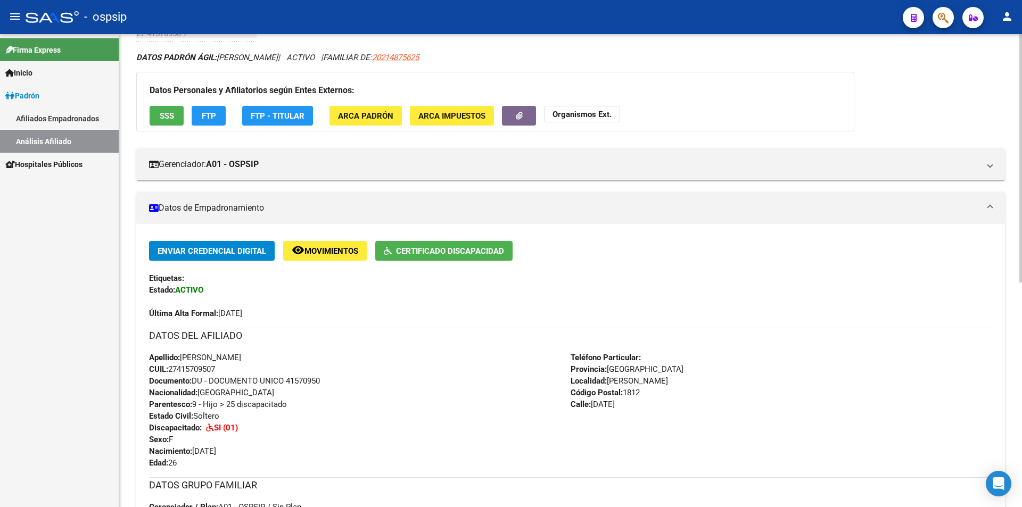
scroll to position [0, 0]
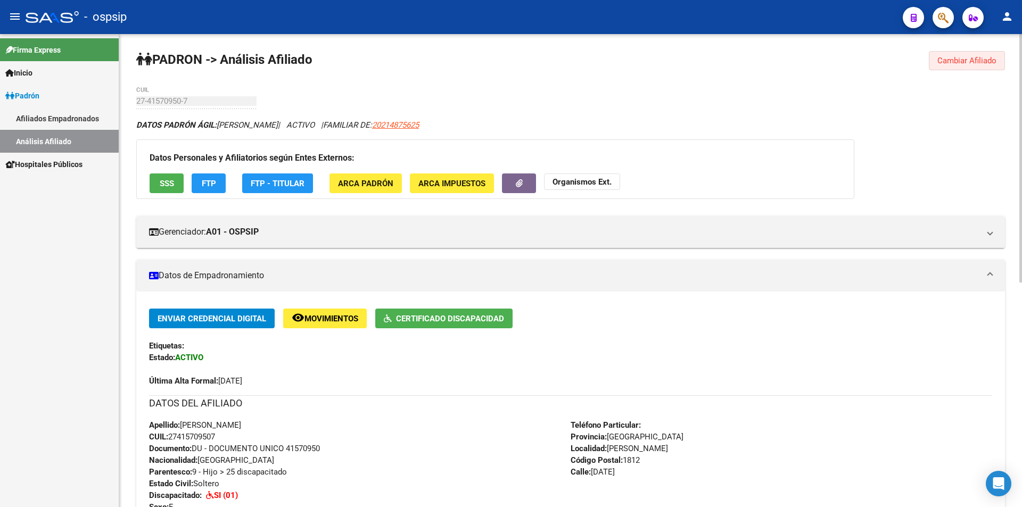
click at [954, 65] on button "Cambiar Afiliado" at bounding box center [967, 60] width 76 height 19
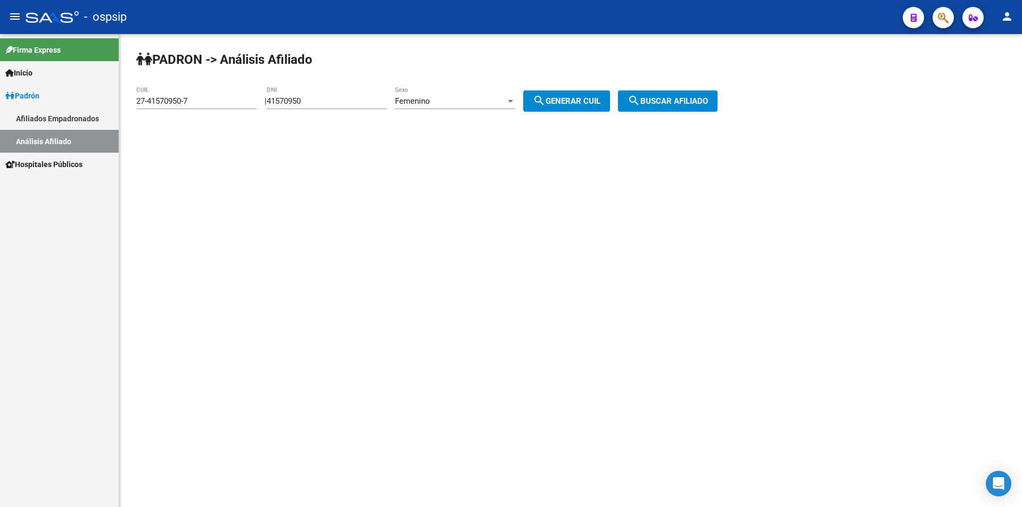
click at [450, 98] on div "Femenino" at bounding box center [450, 101] width 111 height 10
click at [341, 95] on div at bounding box center [511, 253] width 1022 height 507
drag, startPoint x: 342, startPoint y: 98, endPoint x: 250, endPoint y: 98, distance: 92.1
click at [254, 101] on app-analisis-afiliado "PADRON -> Análisis Afiliado 27-41570950-7 CUIL | 41570950 DNI Femenino Sexo sea…" at bounding box center [430, 101] width 589 height 10
drag, startPoint x: 196, startPoint y: 102, endPoint x: 72, endPoint y: 113, distance: 124.0
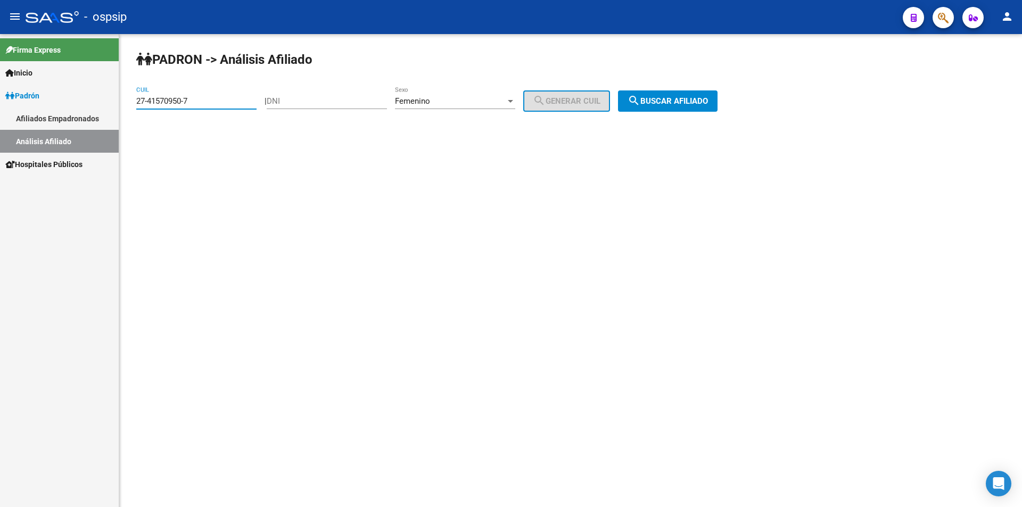
click at [66, 120] on mat-sidenav-container "Firma Express Inicio Instructivos Contacto OS Padrón Afiliados Empadronados Aná…" at bounding box center [511, 270] width 1022 height 473
click at [309, 102] on input "DNI" at bounding box center [327, 101] width 120 height 10
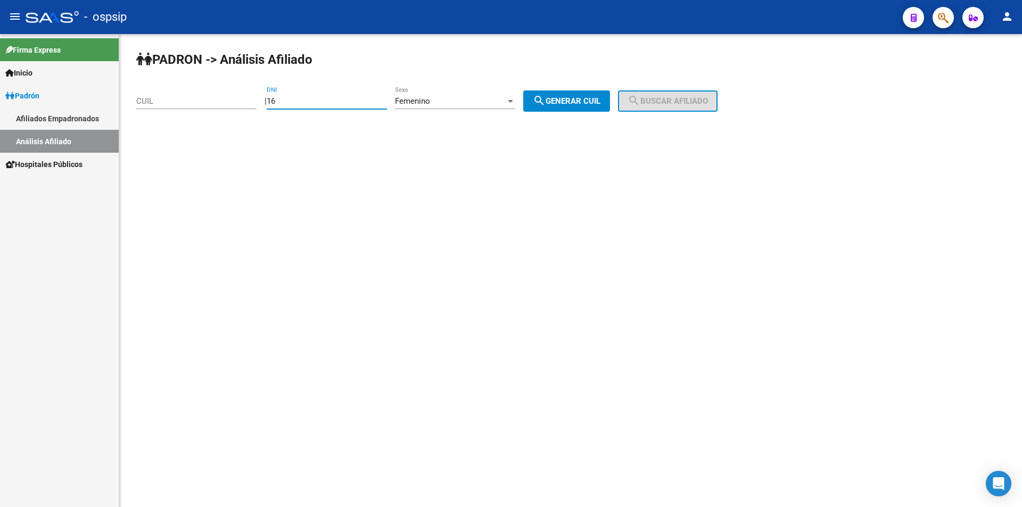
click at [488, 92] on div "Femenino Sexo" at bounding box center [455, 97] width 120 height 23
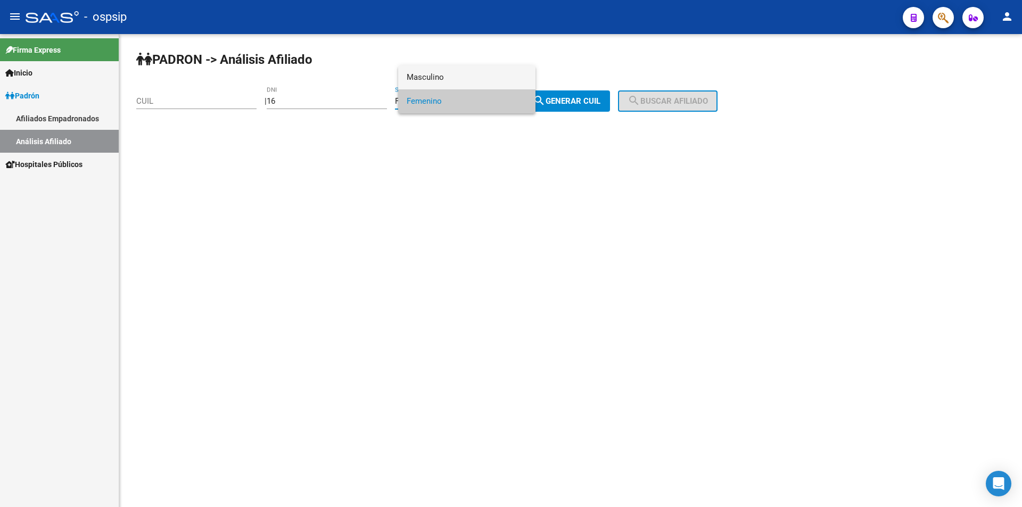
drag, startPoint x: 456, startPoint y: 70, endPoint x: 347, endPoint y: 87, distance: 110.5
click at [453, 70] on span "Masculino" at bounding box center [467, 77] width 120 height 24
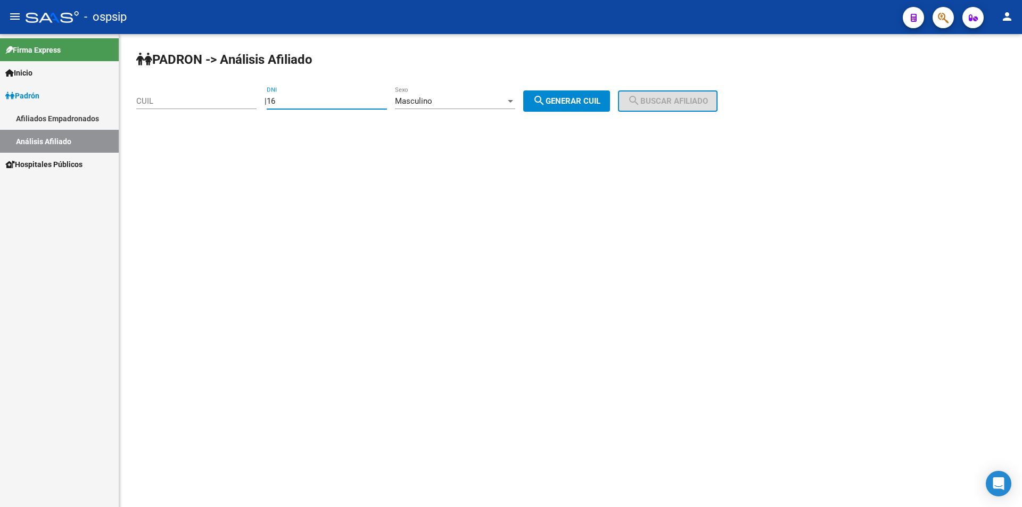
click at [301, 100] on input "16" at bounding box center [327, 101] width 120 height 10
type input "16828428"
click at [601, 100] on span "search Generar CUIL" at bounding box center [567, 101] width 68 height 10
type input "20-16828428-5"
click at [684, 100] on span "search Buscar afiliado" at bounding box center [668, 101] width 80 height 10
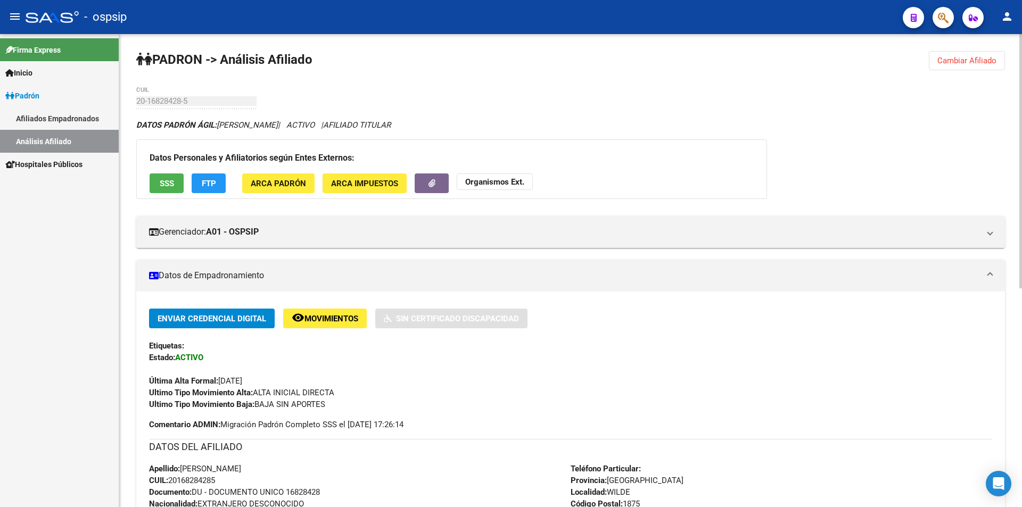
click at [967, 60] on span "Cambiar Afiliado" at bounding box center [967, 61] width 59 height 10
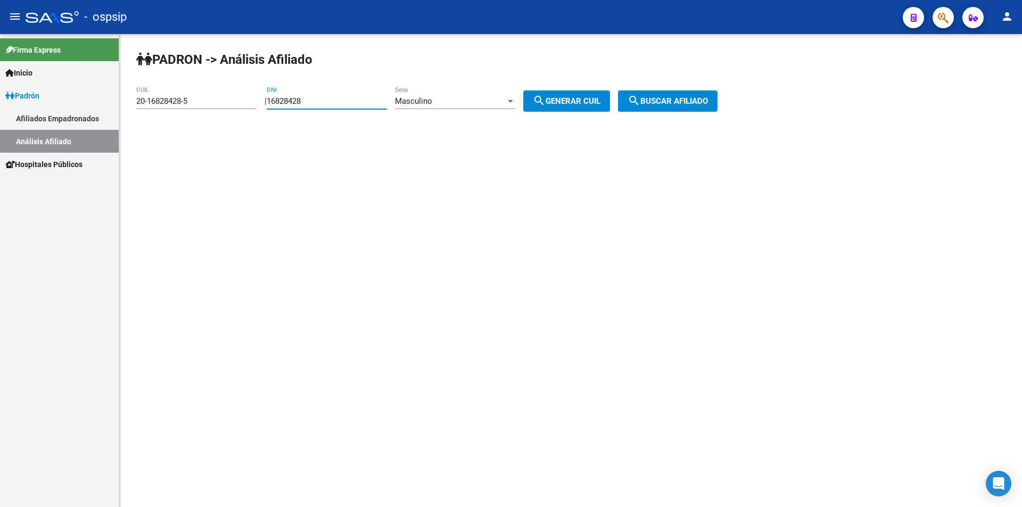
drag, startPoint x: 350, startPoint y: 98, endPoint x: 293, endPoint y: 108, distance: 58.4
click at [244, 102] on app-analisis-afiliado "PADRON -> Análisis Afiliado 20-16828428-5 CUIL | 16828428 DNI Masculino Sexo se…" at bounding box center [430, 101] width 589 height 10
drag, startPoint x: 212, startPoint y: 98, endPoint x: 0, endPoint y: 117, distance: 212.7
click at [0, 117] on mat-sidenav-container "Firma Express Inicio Instructivos Contacto OS Padrón Afiliados Empadronados Aná…" at bounding box center [511, 270] width 1022 height 473
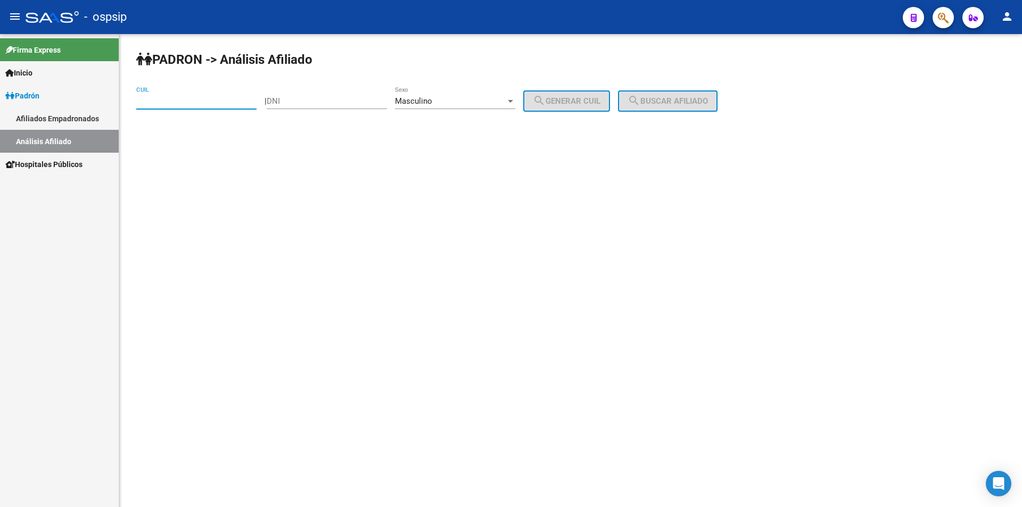
click at [318, 98] on input "DNI" at bounding box center [327, 101] width 120 height 10
click at [351, 94] on div "DNI" at bounding box center [327, 97] width 120 height 23
type input "55388621"
click at [579, 101] on span "search Generar CUIL" at bounding box center [567, 101] width 68 height 10
type input "20-55388621-0"
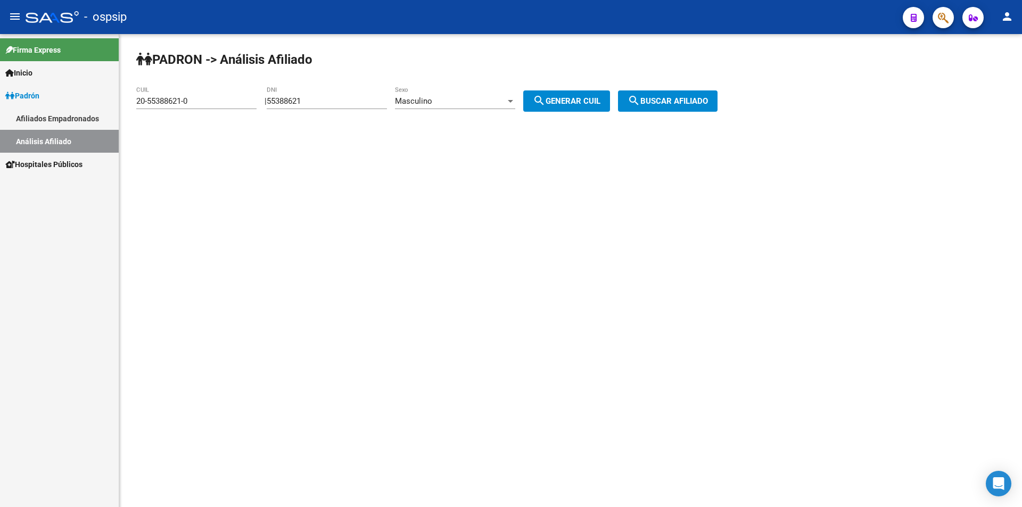
click at [663, 89] on div "PADRON -> Análisis Afiliado 20-55388621-0 CUIL | 55388621 DNI Masculino Sexo se…" at bounding box center [570, 90] width 903 height 112
click at [681, 100] on span "search Buscar afiliado" at bounding box center [668, 101] width 80 height 10
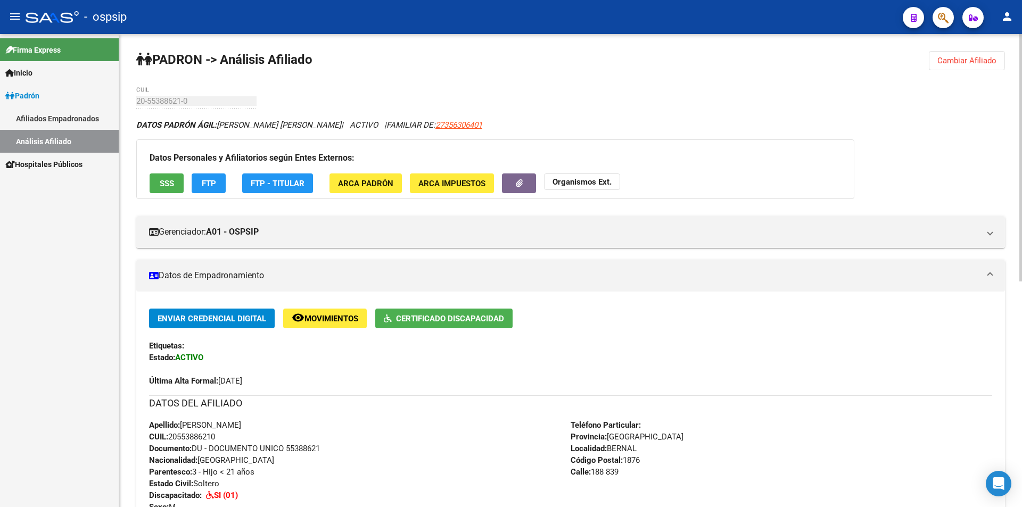
click at [964, 60] on span "Cambiar Afiliado" at bounding box center [967, 61] width 59 height 10
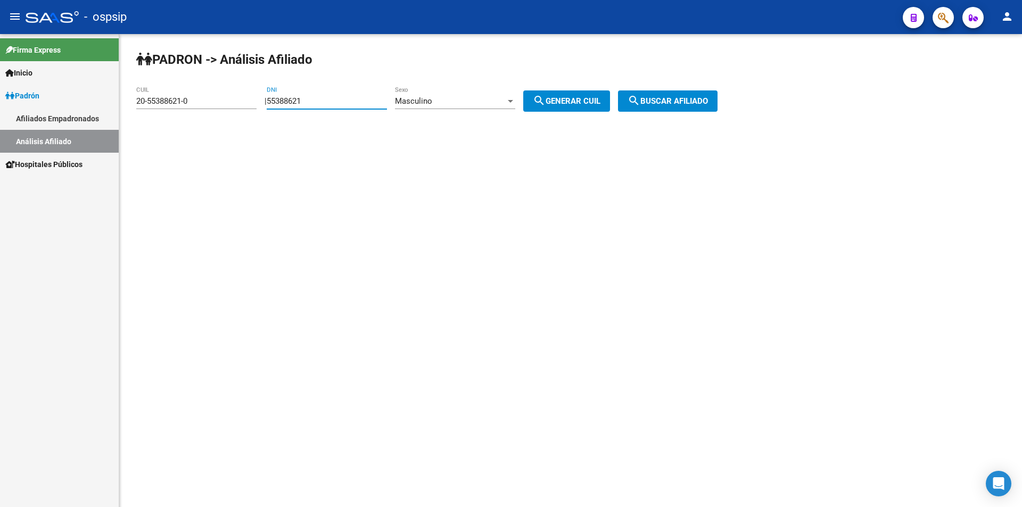
drag, startPoint x: 347, startPoint y: 101, endPoint x: 236, endPoint y: 117, distance: 111.9
click at [236, 106] on app-analisis-afiliado "PADRON -> Análisis Afiliado 20-55388621-0 CUIL | 55388621 DNI Masculino Sexo se…" at bounding box center [430, 101] width 589 height 10
drag, startPoint x: 203, startPoint y: 100, endPoint x: 19, endPoint y: 121, distance: 184.9
click at [19, 121] on mat-sidenav-container "Firma Express Inicio Instructivos Contacto OS Padrón Afiliados Empadronados Aná…" at bounding box center [511, 270] width 1022 height 473
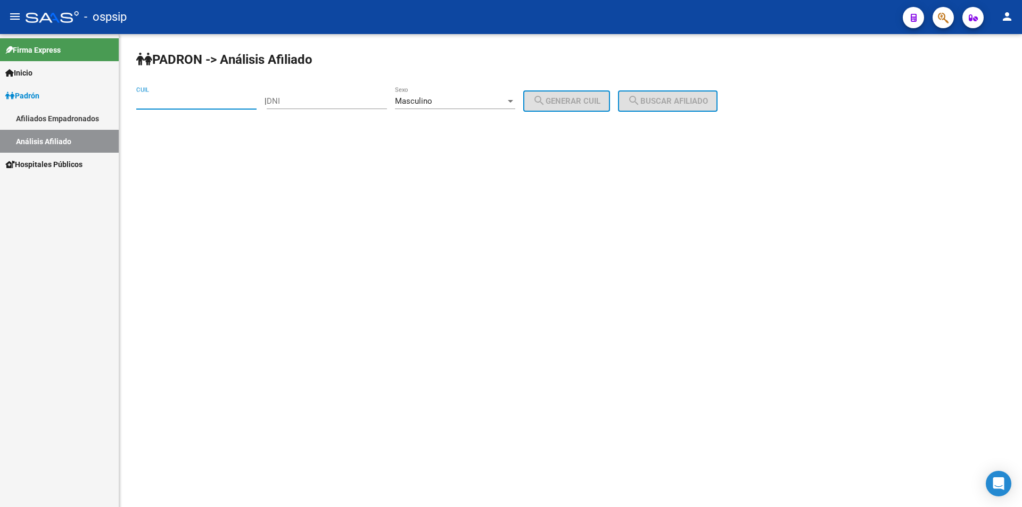
click at [338, 94] on div "DNI" at bounding box center [327, 97] width 120 height 23
click at [515, 98] on div at bounding box center [511, 101] width 10 height 9
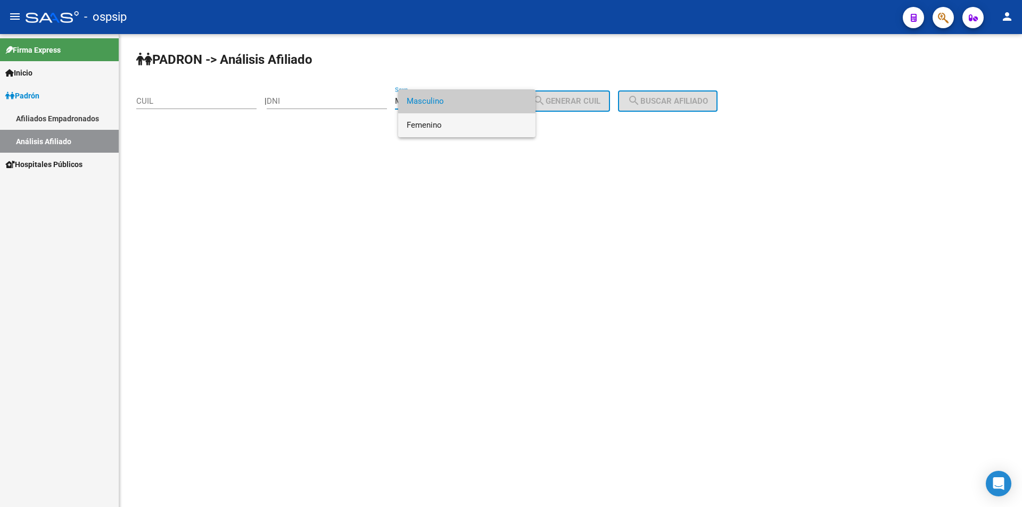
click at [514, 124] on span "Femenino" at bounding box center [467, 125] width 120 height 24
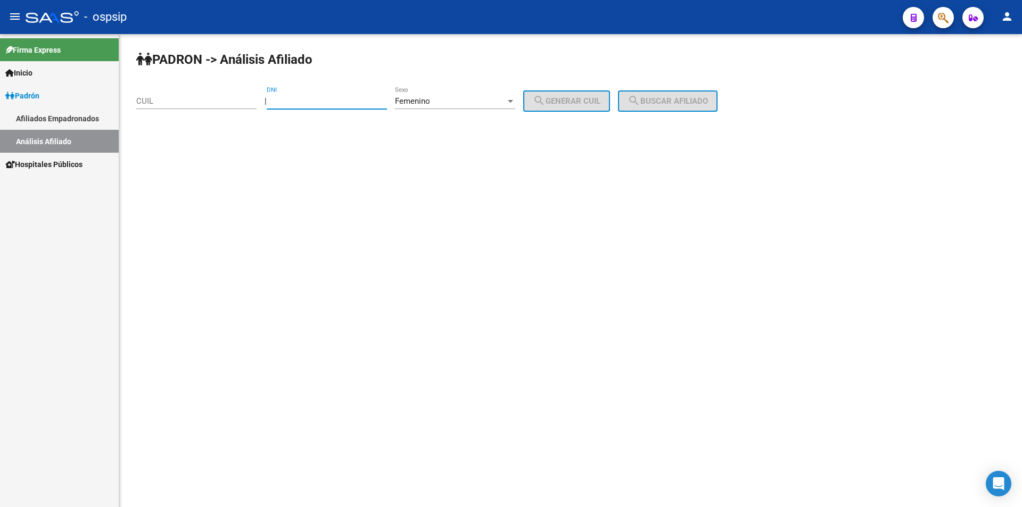
click at [342, 97] on input "DNI" at bounding box center [327, 101] width 120 height 10
type input "30449474"
click at [573, 95] on button "search Generar CUIL" at bounding box center [566, 101] width 87 height 21
type input "27-30449474-9"
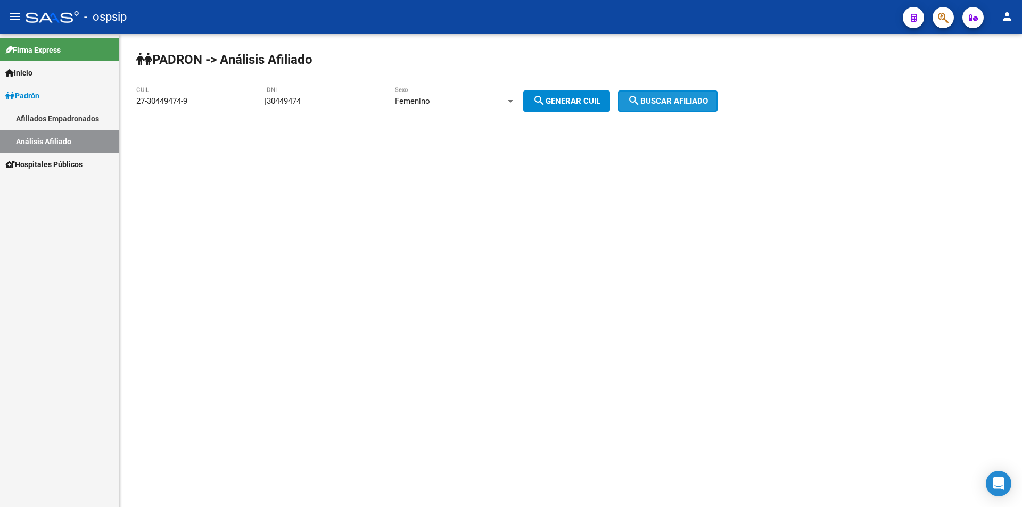
click at [640, 103] on mat-icon "search" at bounding box center [634, 100] width 13 height 13
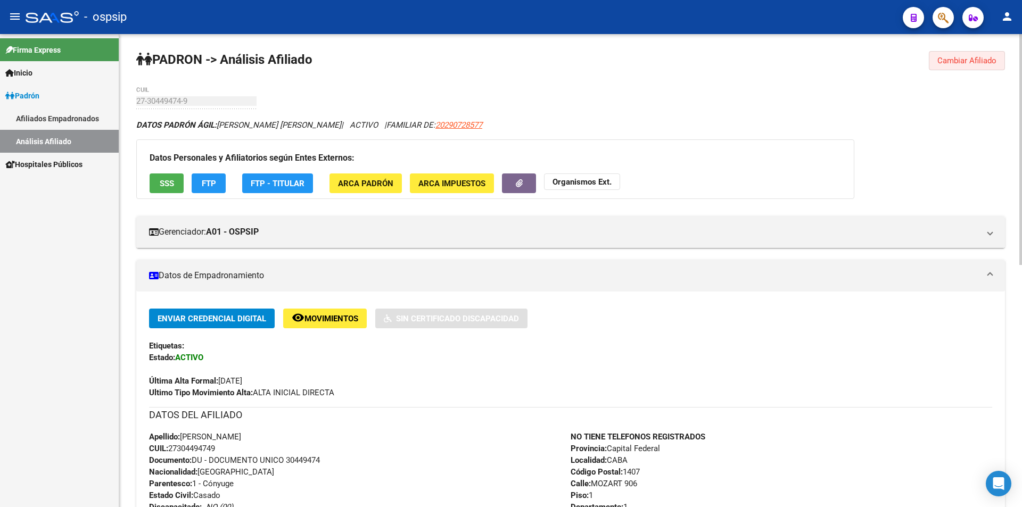
click at [952, 60] on span "Cambiar Afiliado" at bounding box center [967, 61] width 59 height 10
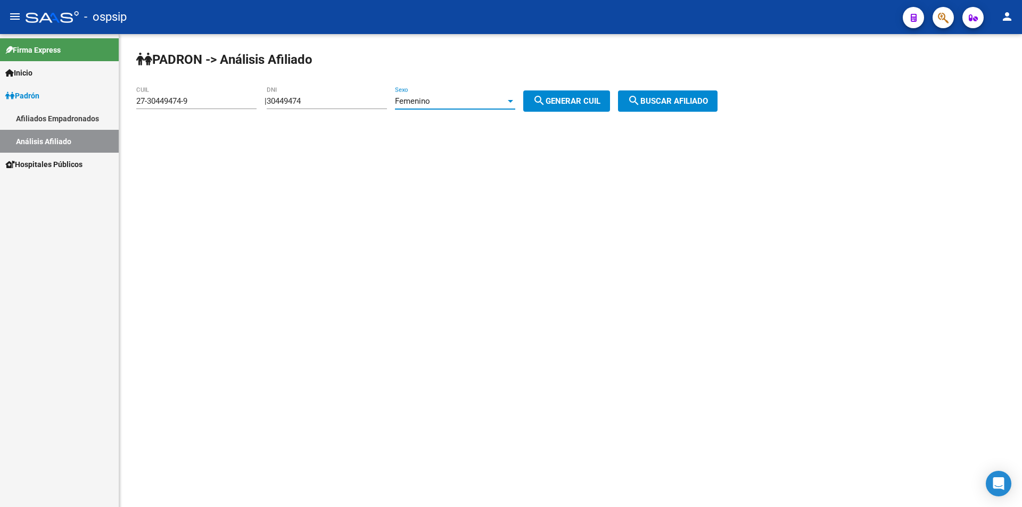
click at [459, 97] on div "Femenino" at bounding box center [450, 101] width 111 height 10
click at [350, 94] on div at bounding box center [511, 253] width 1022 height 507
drag, startPoint x: 346, startPoint y: 98, endPoint x: 253, endPoint y: 105, distance: 92.9
click at [253, 105] on app-analisis-afiliado "PADRON -> Análisis Afiliado 27-30449474-9 CUIL | 30449474 DNI Femenino Sexo sea…" at bounding box center [430, 101] width 589 height 10
drag, startPoint x: 212, startPoint y: 103, endPoint x: 107, endPoint y: 103, distance: 104.9
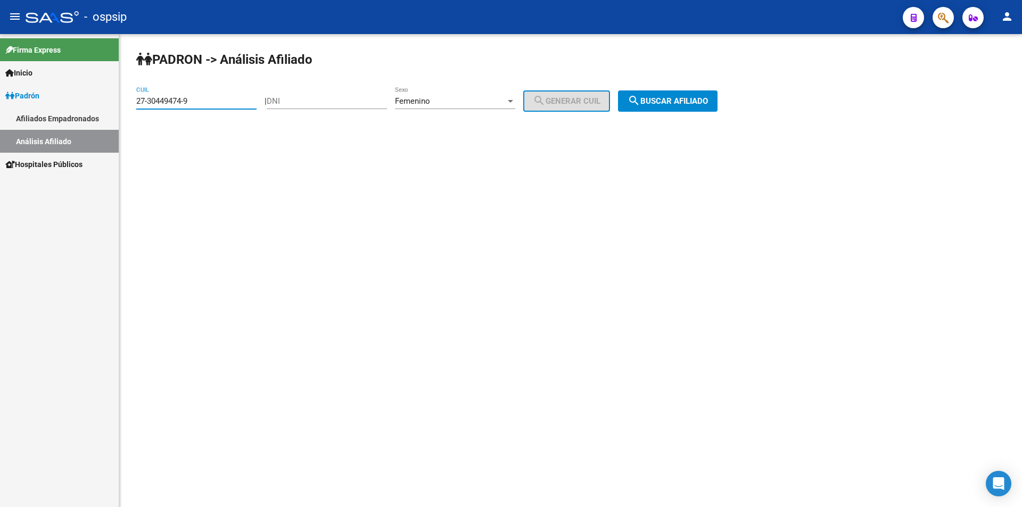
click at [107, 103] on mat-sidenav-container "Firma Express Inicio Instructivos Contacto OS Padrón Afiliados Empadronados Aná…" at bounding box center [511, 270] width 1022 height 473
click at [325, 101] on input "DNI" at bounding box center [327, 101] width 120 height 10
click at [447, 96] on div "Femenino Sexo" at bounding box center [455, 97] width 120 height 23
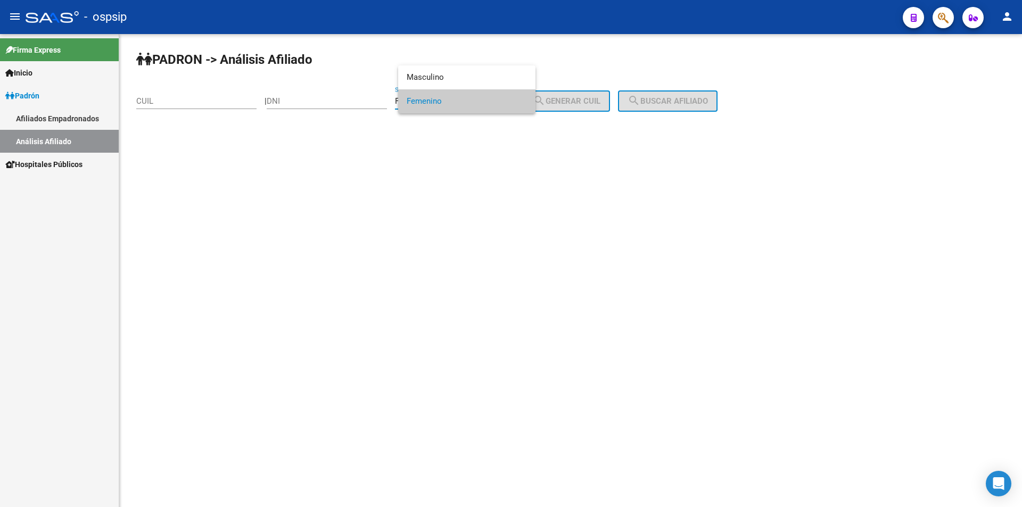
click at [313, 98] on div at bounding box center [511, 253] width 1022 height 507
click at [314, 103] on input "DNI" at bounding box center [327, 101] width 120 height 10
click at [312, 101] on input "DNI" at bounding box center [327, 101] width 120 height 10
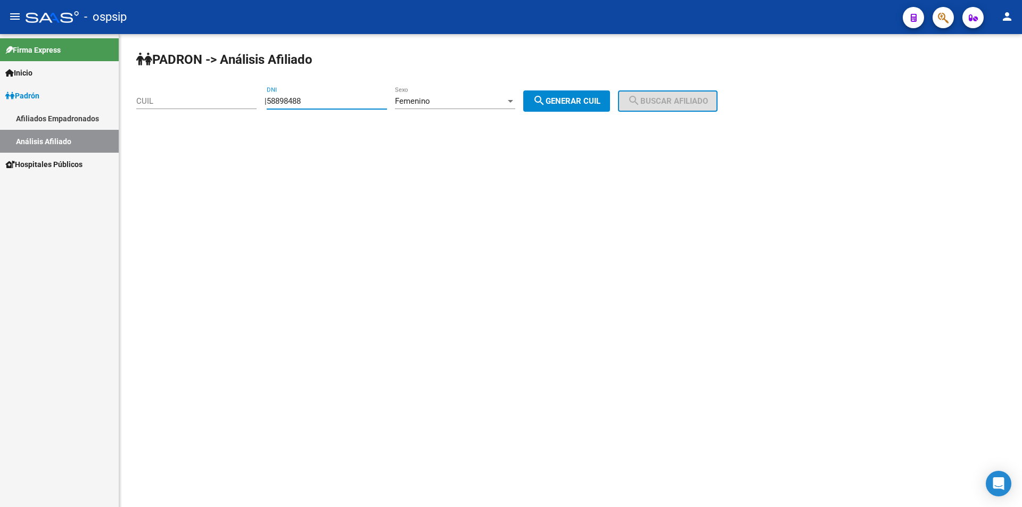
type input "58898488"
click at [546, 97] on mat-icon "search" at bounding box center [539, 100] width 13 height 13
click at [672, 98] on span "search Buscar afiliado" at bounding box center [668, 101] width 80 height 10
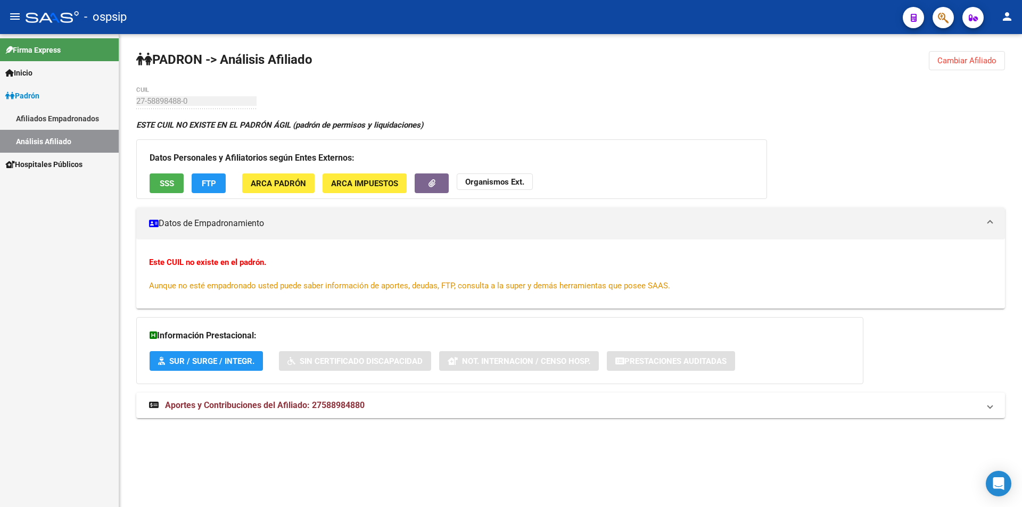
click at [970, 53] on button "Cambiar Afiliado" at bounding box center [967, 60] width 76 height 19
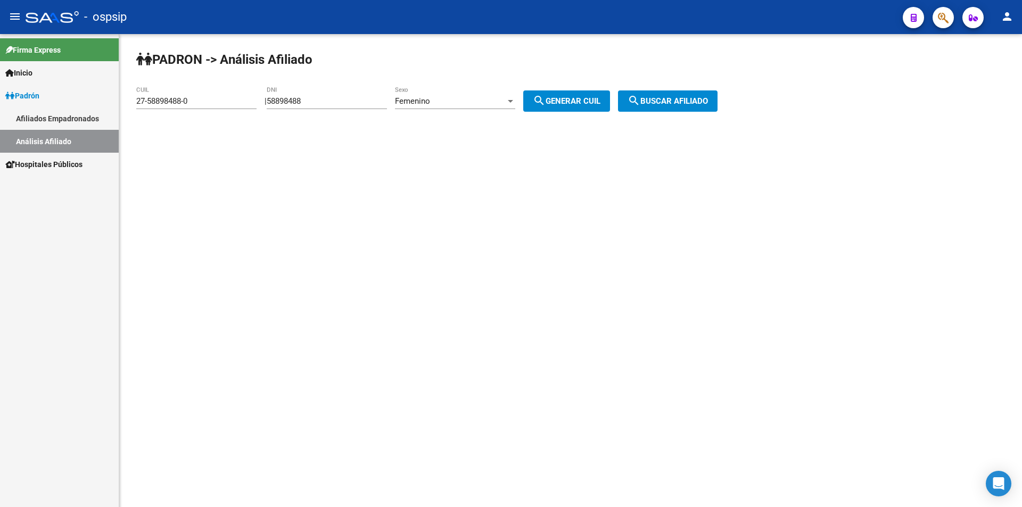
click at [442, 95] on div "Femenino Sexo" at bounding box center [455, 97] width 120 height 23
click at [443, 70] on span "Masculino" at bounding box center [467, 77] width 120 height 24
click at [562, 95] on button "search Generar CUIL" at bounding box center [566, 101] width 87 height 21
type input "20-58898488-6"
click at [689, 96] on button "search Buscar afiliado" at bounding box center [668, 101] width 100 height 21
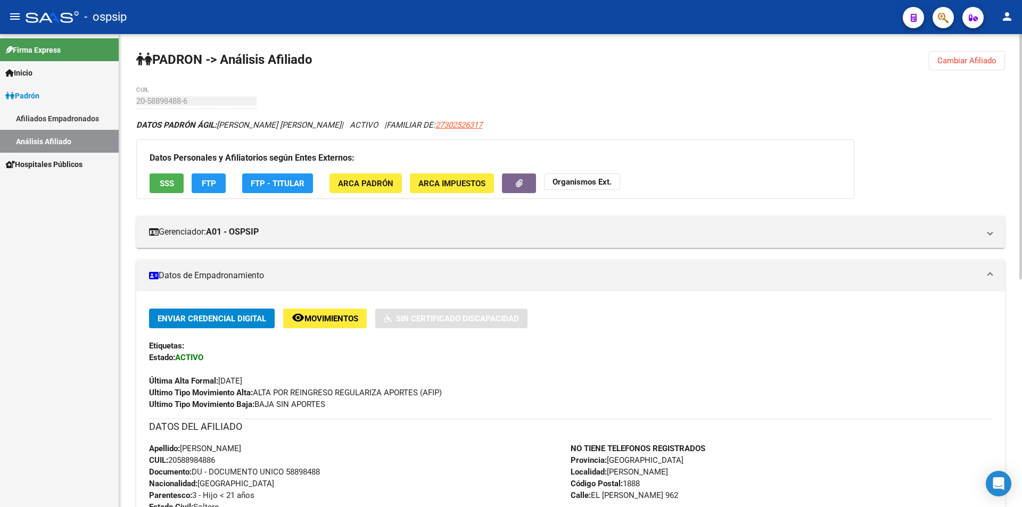
click at [953, 56] on span "Cambiar Afiliado" at bounding box center [967, 61] width 59 height 10
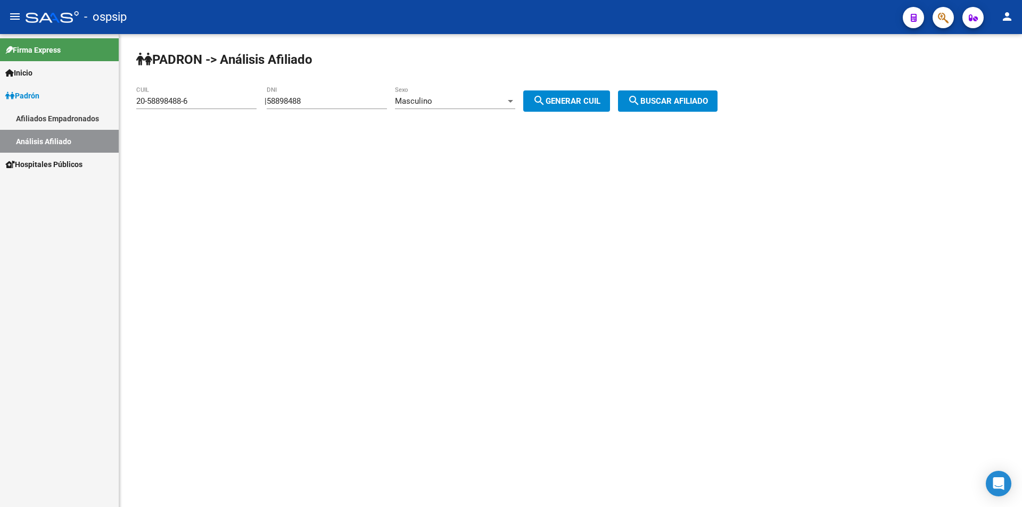
click at [322, 94] on div "58898488 DNI" at bounding box center [327, 97] width 120 height 23
drag, startPoint x: 327, startPoint y: 101, endPoint x: 212, endPoint y: 97, distance: 115.1
click at [212, 97] on app-analisis-afiliado "PADRON -> Análisis Afiliado 20-58898488-6 CUIL | 58898488 DNI Masculino Sexo se…" at bounding box center [430, 101] width 589 height 10
drag, startPoint x: 212, startPoint y: 94, endPoint x: 197, endPoint y: 102, distance: 17.2
click at [163, 102] on div "20-58898488-6 CUIL" at bounding box center [196, 97] width 120 height 23
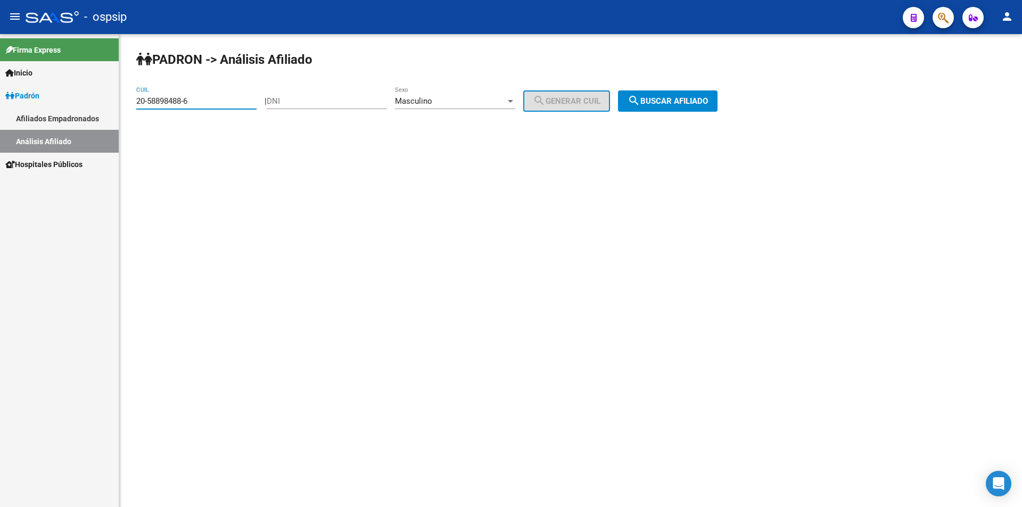
drag, startPoint x: 201, startPoint y: 102, endPoint x: 0, endPoint y: 102, distance: 201.2
click at [0, 102] on mat-sidenav-container "Firma Express Inicio Instructivos Contacto OS Padrón Afiliados Empadronados Aná…" at bounding box center [511, 270] width 1022 height 473
click at [298, 97] on input "DNI" at bounding box center [327, 101] width 120 height 10
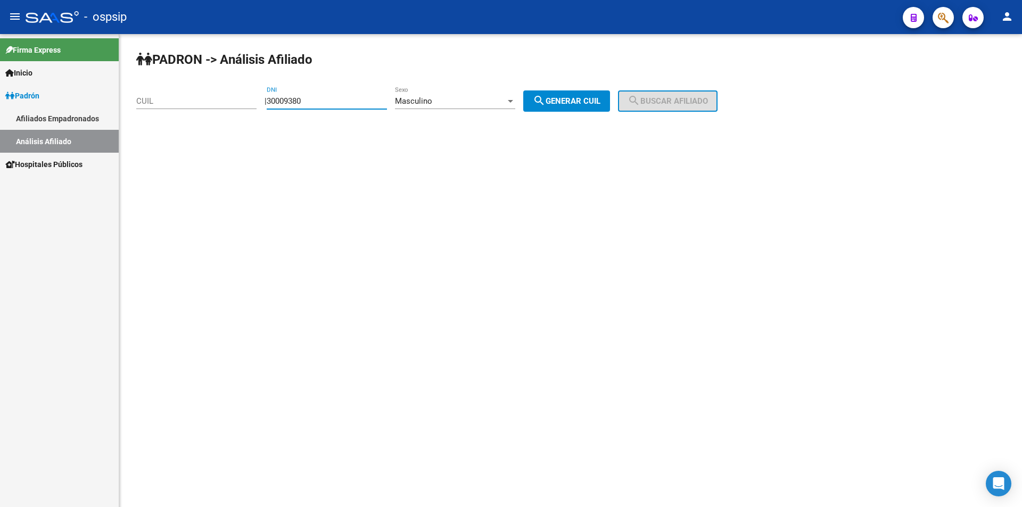
type input "30009380"
click at [610, 96] on button "search Generar CUIL" at bounding box center [566, 101] width 87 height 21
type input "23-30009380-9"
click at [656, 98] on span "search Buscar afiliado" at bounding box center [668, 101] width 80 height 10
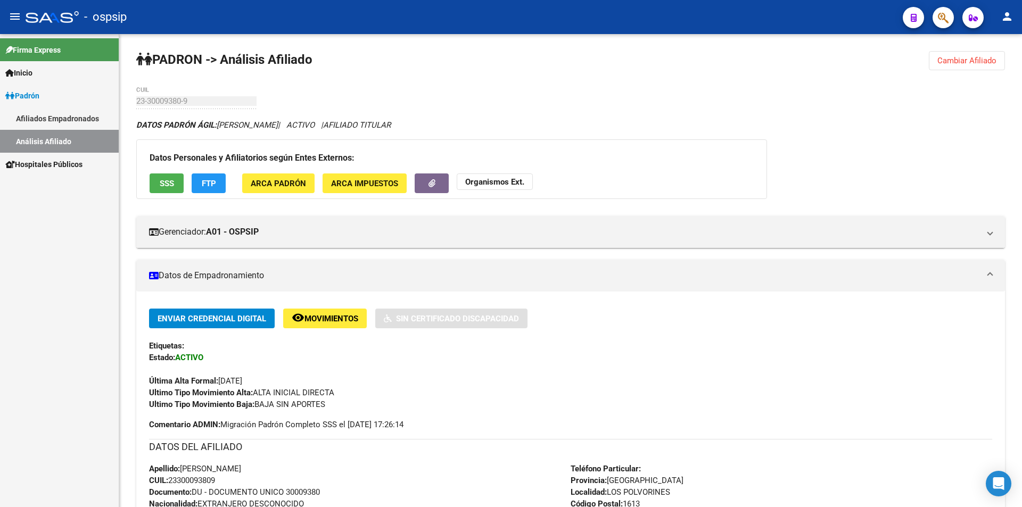
click at [958, 51] on button "Cambiar Afiliado" at bounding box center [967, 60] width 76 height 19
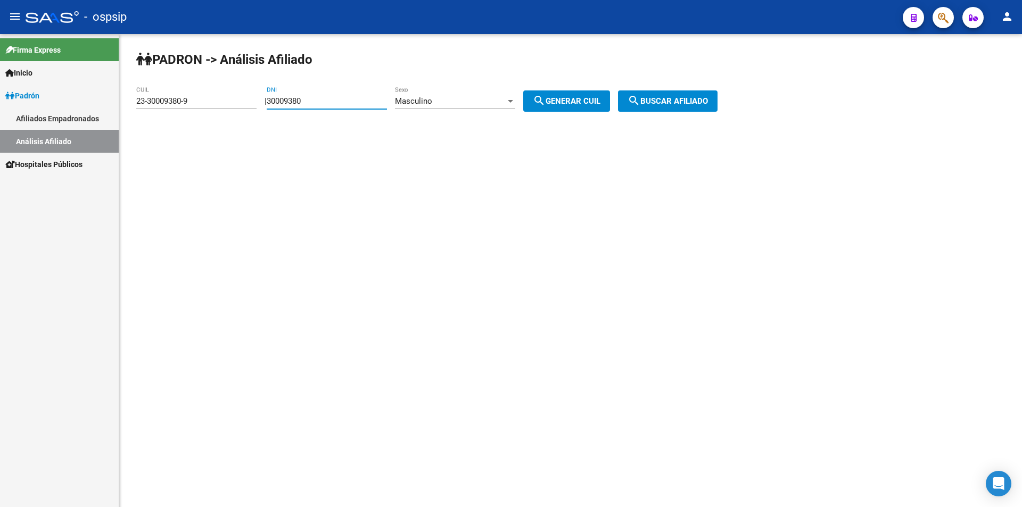
drag, startPoint x: 334, startPoint y: 99, endPoint x: 124, endPoint y: 93, distance: 210.4
click at [124, 93] on div "PADRON -> Análisis Afiliado 23-30009380-9 CUIL | 30009380 DNI Masculino Sexo se…" at bounding box center [570, 90] width 903 height 112
drag, startPoint x: 200, startPoint y: 100, endPoint x: 9, endPoint y: 106, distance: 190.7
click at [9, 106] on mat-sidenav-container "Firma Express Inicio Instructivos Contacto OS Padrón Afiliados Empadronados Aná…" at bounding box center [511, 270] width 1022 height 473
click at [314, 97] on input "DNI" at bounding box center [327, 101] width 120 height 10
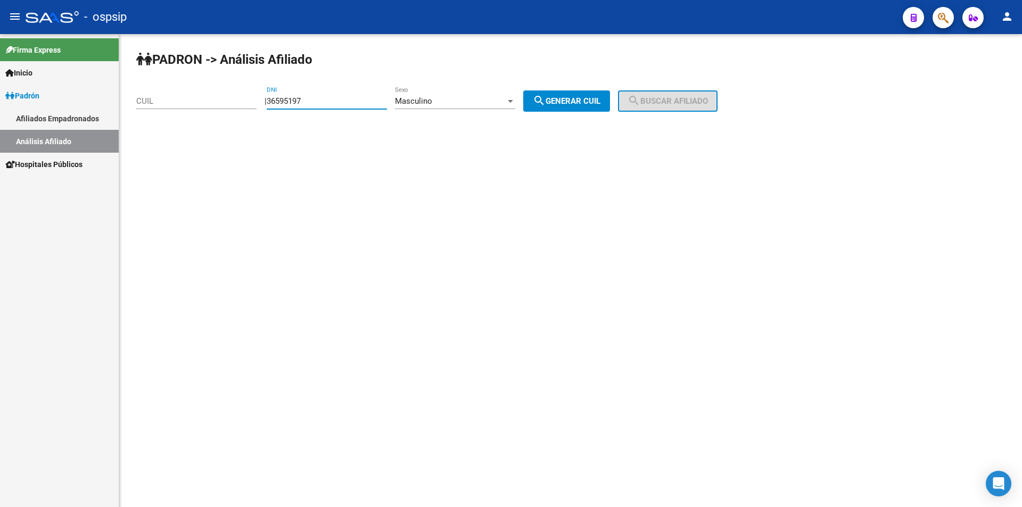
type input "36595197"
click at [568, 97] on span "search Generar CUIL" at bounding box center [567, 101] width 68 height 10
type input "20-36595197-8"
click at [687, 94] on button "search Buscar afiliado" at bounding box center [668, 101] width 100 height 21
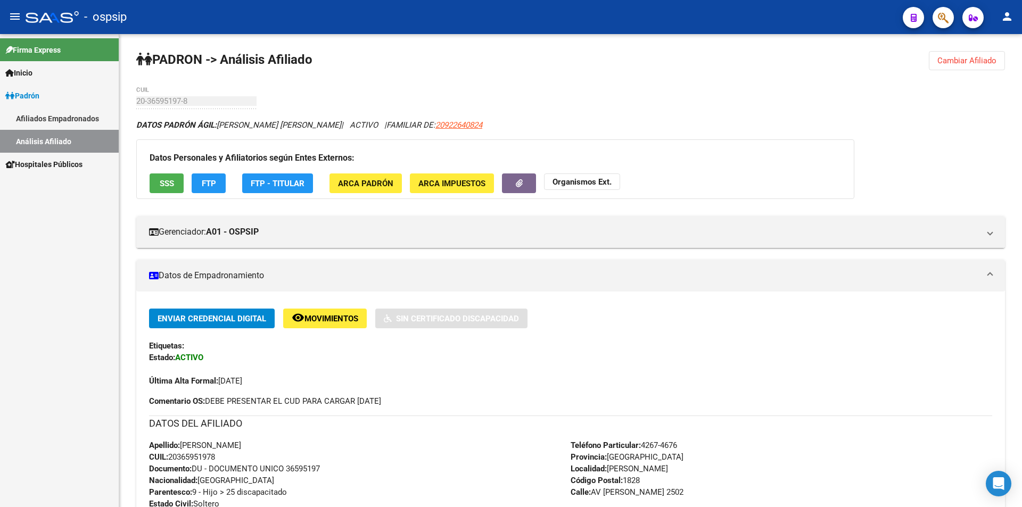
click at [964, 52] on div "PADRON -> Análisis Afiliado Cambiar Afiliado 20-36595197-8 CUIL DATOS PADRÓN ÁG…" at bounding box center [570, 481] width 903 height 894
click at [964, 57] on span "Cambiar Afiliado" at bounding box center [967, 61] width 59 height 10
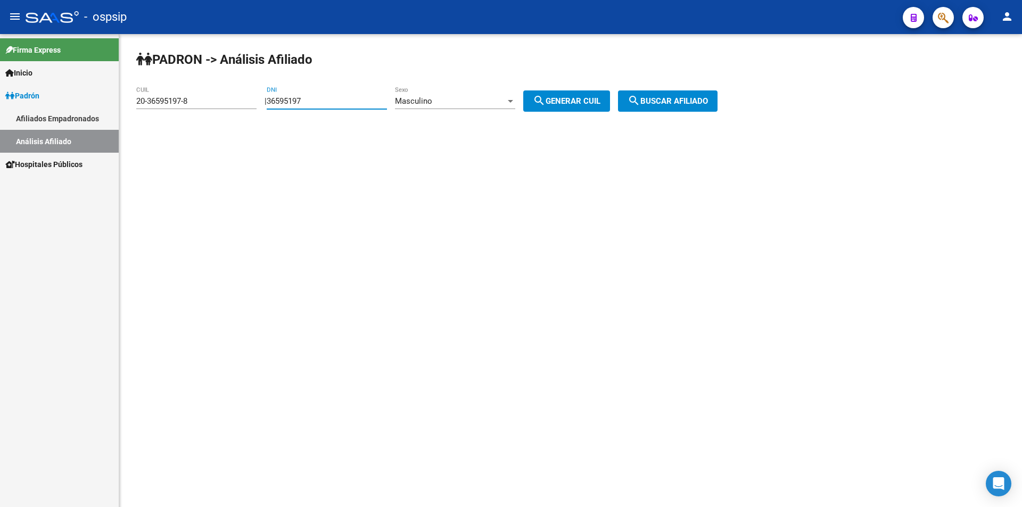
drag, startPoint x: 355, startPoint y: 101, endPoint x: 213, endPoint y: 116, distance: 142.5
click at [213, 106] on app-analisis-afiliado "PADRON -> Análisis Afiliado 20-36595197-8 CUIL | 36595197 DNI Masculino Sexo se…" at bounding box center [430, 101] width 589 height 10
drag, startPoint x: 209, startPoint y: 103, endPoint x: 43, endPoint y: 127, distance: 167.3
click at [43, 127] on mat-sidenav-container "Firma Express Inicio Instructivos Contacto OS Padrón Afiliados Empadronados Aná…" at bounding box center [511, 270] width 1022 height 473
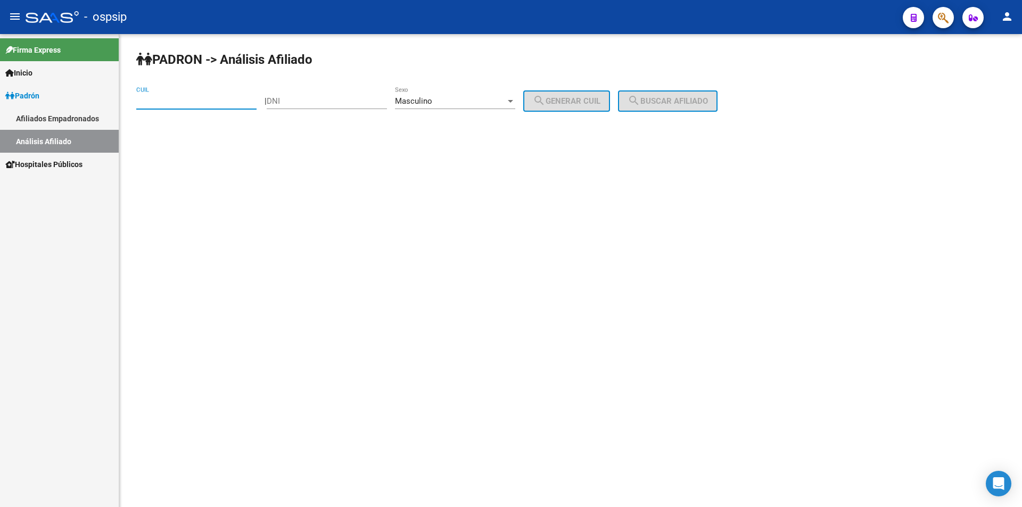
click at [316, 103] on div "DNI" at bounding box center [327, 97] width 120 height 23
click at [320, 95] on div "DNI" at bounding box center [327, 97] width 120 height 23
type input "942878"
click at [315, 102] on input "942878" at bounding box center [327, 101] width 120 height 10
drag, startPoint x: 347, startPoint y: 101, endPoint x: 97, endPoint y: 105, distance: 249.7
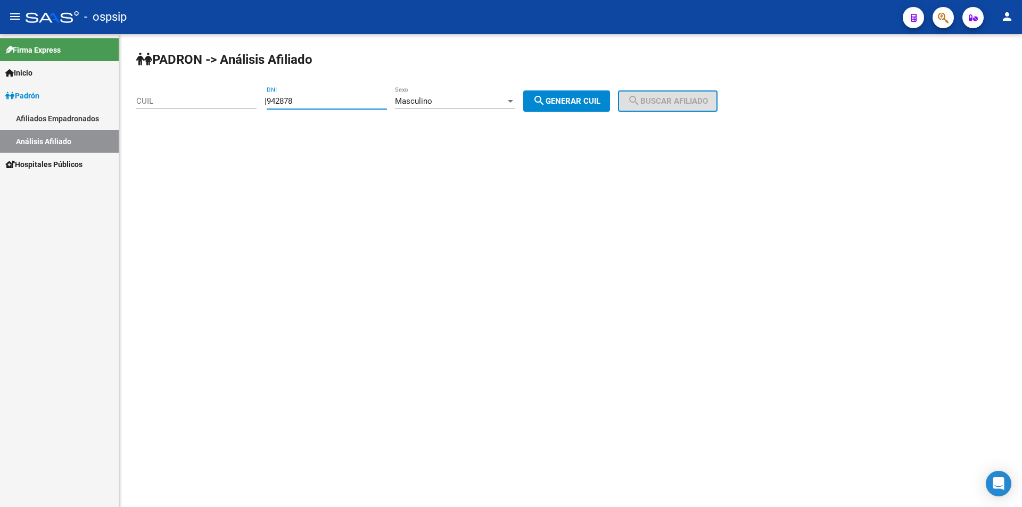
click at [91, 108] on mat-sidenav-container "Firma Express Inicio Instructivos Contacto OS Padrón Afiliados Empadronados Aná…" at bounding box center [511, 270] width 1022 height 473
click at [423, 101] on span "Masculino" at bounding box center [413, 101] width 37 height 10
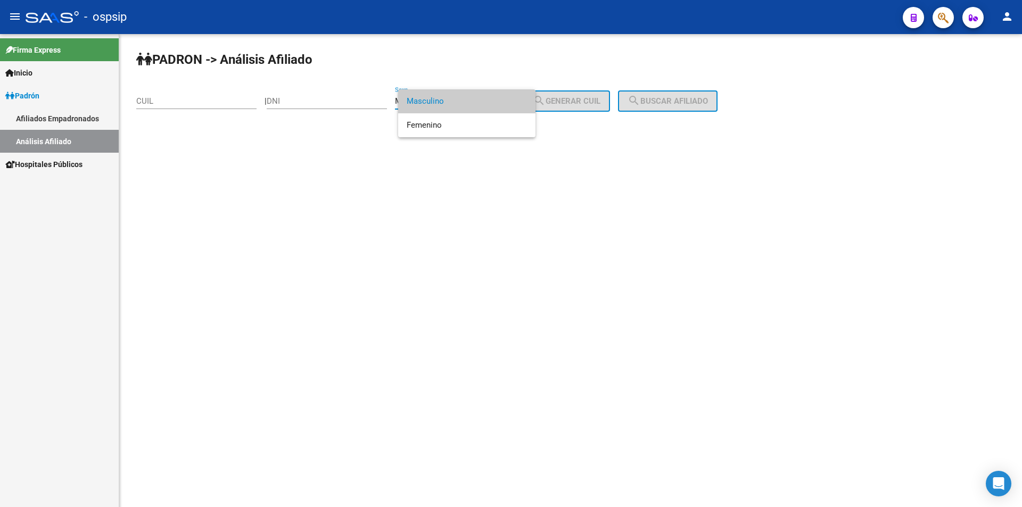
click at [423, 101] on span "Masculino" at bounding box center [467, 101] width 120 height 24
drag, startPoint x: 289, startPoint y: 237, endPoint x: 298, endPoint y: 146, distance: 91.5
click at [290, 226] on mat-sidenav-content "PADRON -> Análisis Afiliado CUIL | DNI Masculino Sexo search Generar CUIL searc…" at bounding box center [570, 270] width 903 height 473
click at [325, 95] on div "DNI" at bounding box center [327, 97] width 120 height 23
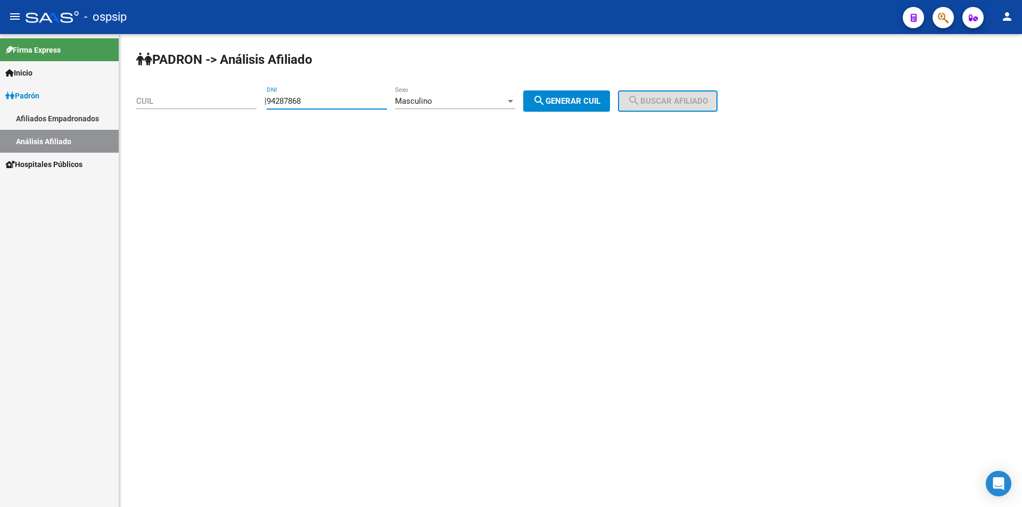
type input "94287868"
click at [598, 100] on span "search Generar CUIL" at bounding box center [567, 101] width 68 height 10
type input "20-94287868-1"
click at [637, 95] on button "search Buscar afiliado" at bounding box center [668, 101] width 100 height 21
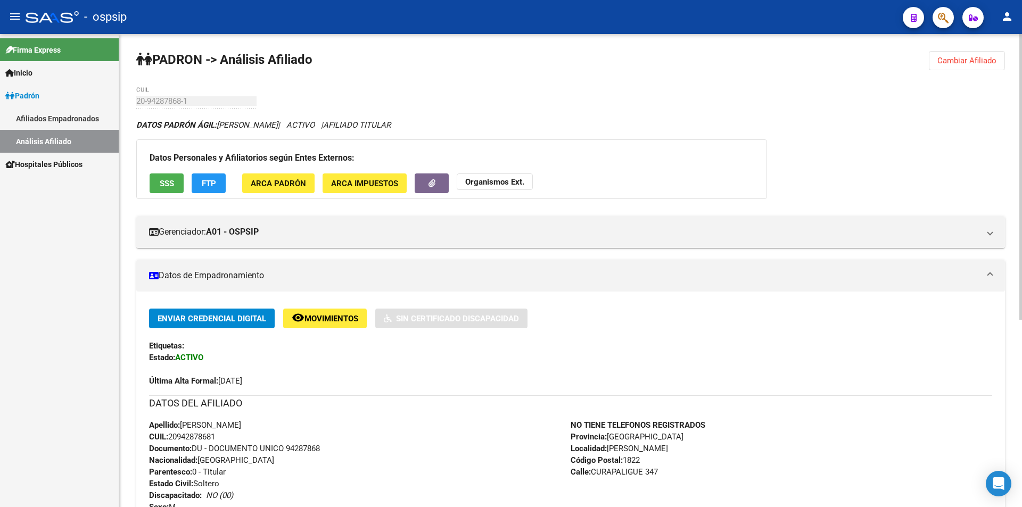
click at [961, 60] on span "Cambiar Afiliado" at bounding box center [967, 61] width 59 height 10
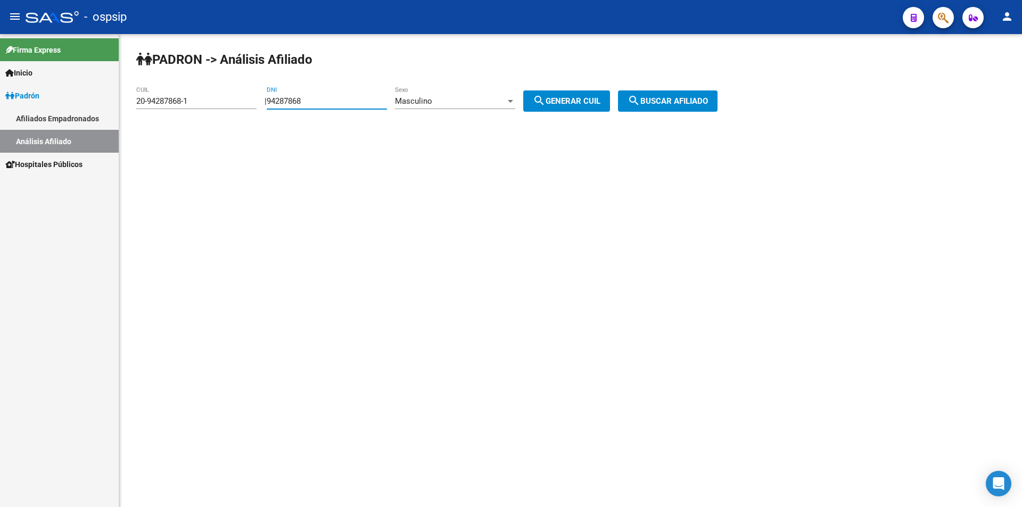
drag, startPoint x: 320, startPoint y: 98, endPoint x: 168, endPoint y: 103, distance: 151.8
click at [173, 105] on app-analisis-afiliado "PADRON -> Análisis Afiliado 20-94287868-1 CUIL | 94287868 DNI Masculino Sexo se…" at bounding box center [430, 101] width 589 height 10
drag, startPoint x: 207, startPoint y: 97, endPoint x: 54, endPoint y: 113, distance: 153.7
click at [54, 113] on mat-sidenav-container "Firma Express Inicio Instructivos Contacto OS Padrón Afiliados Empadronados Aná…" at bounding box center [511, 270] width 1022 height 473
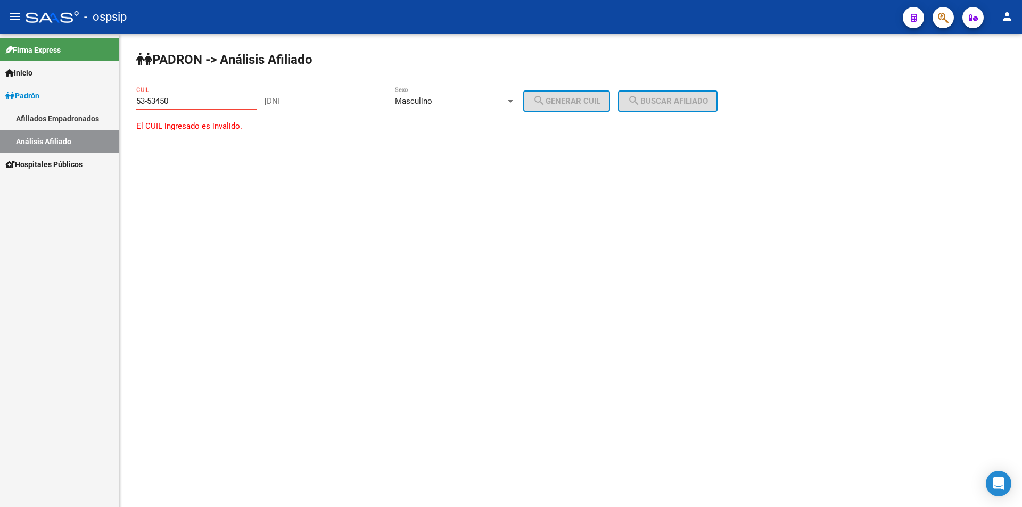
type input "53-534502"
drag, startPoint x: 159, startPoint y: 104, endPoint x: 91, endPoint y: 110, distance: 69.0
click at [91, 110] on mat-sidenav-container "Firma Express Inicio Instructivos Contacto OS Padrón Afiliados Empadronados Aná…" at bounding box center [511, 270] width 1022 height 473
click at [313, 103] on input "DNI" at bounding box center [327, 101] width 120 height 10
click at [469, 104] on div "Masculino" at bounding box center [450, 101] width 111 height 10
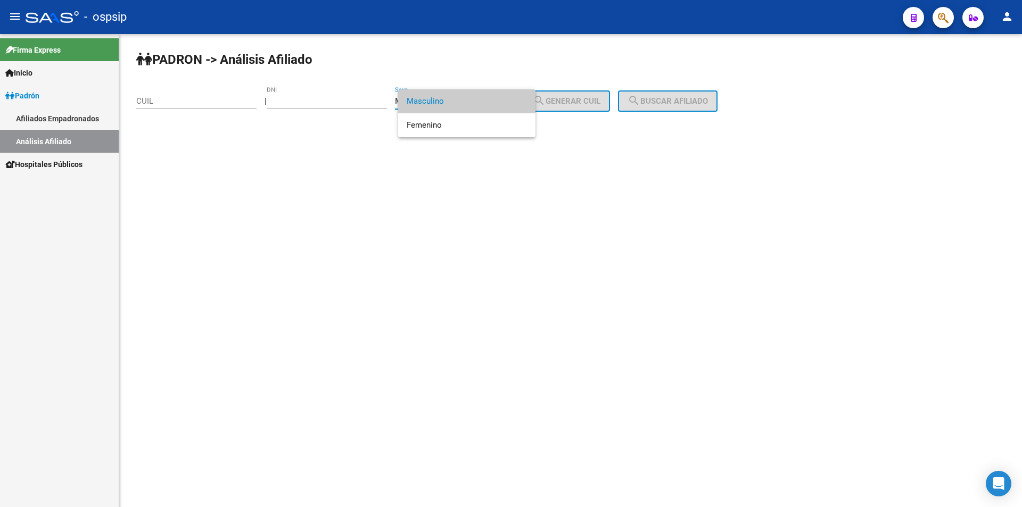
click at [469, 104] on span "Masculino" at bounding box center [467, 101] width 120 height 24
click at [292, 98] on input "DNI" at bounding box center [327, 101] width 120 height 10
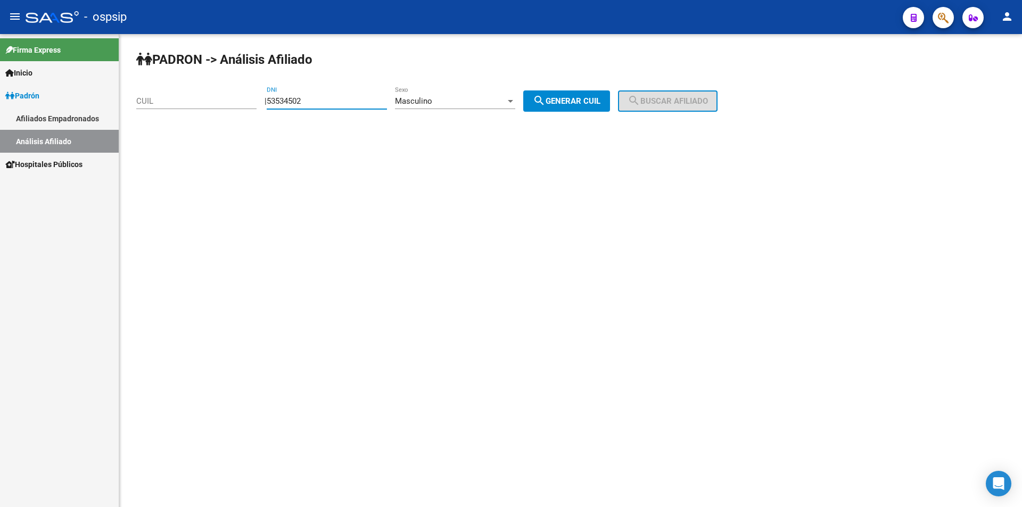
type input "53534502"
click at [573, 96] on span "search Generar CUIL" at bounding box center [567, 101] width 68 height 10
click at [685, 101] on span "search Buscar afiliado" at bounding box center [668, 101] width 80 height 10
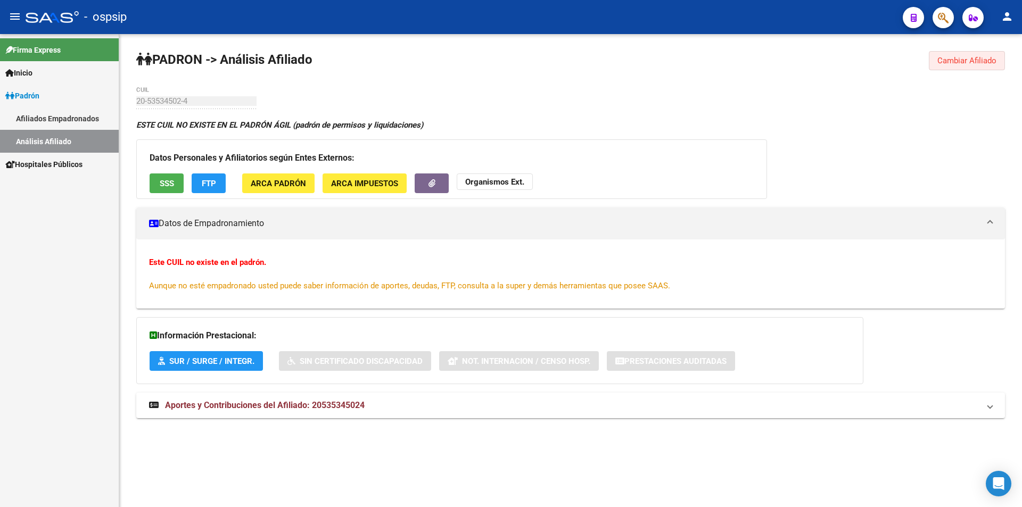
click at [957, 60] on span "Cambiar Afiliado" at bounding box center [967, 61] width 59 height 10
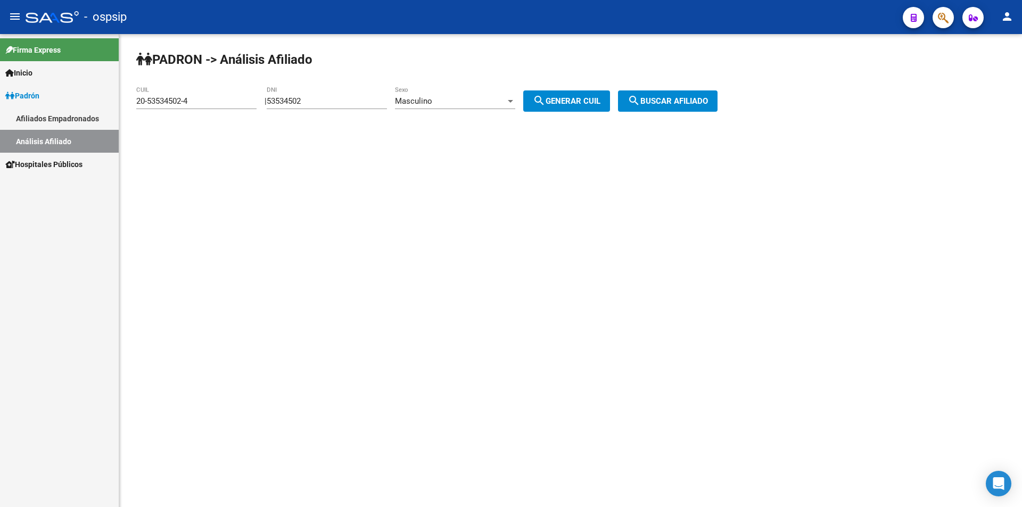
click at [485, 99] on div "Masculino" at bounding box center [450, 101] width 111 height 10
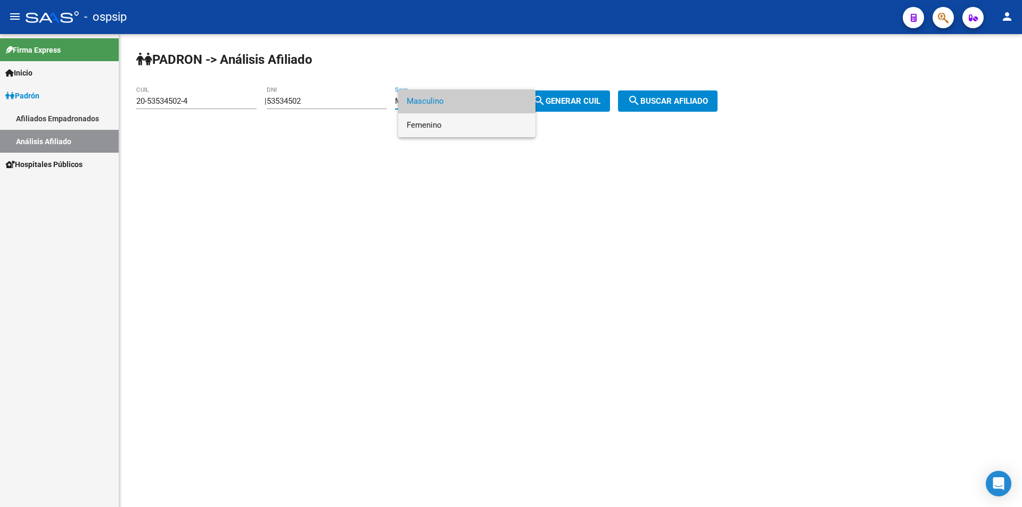
click at [488, 123] on span "Femenino" at bounding box center [467, 125] width 120 height 24
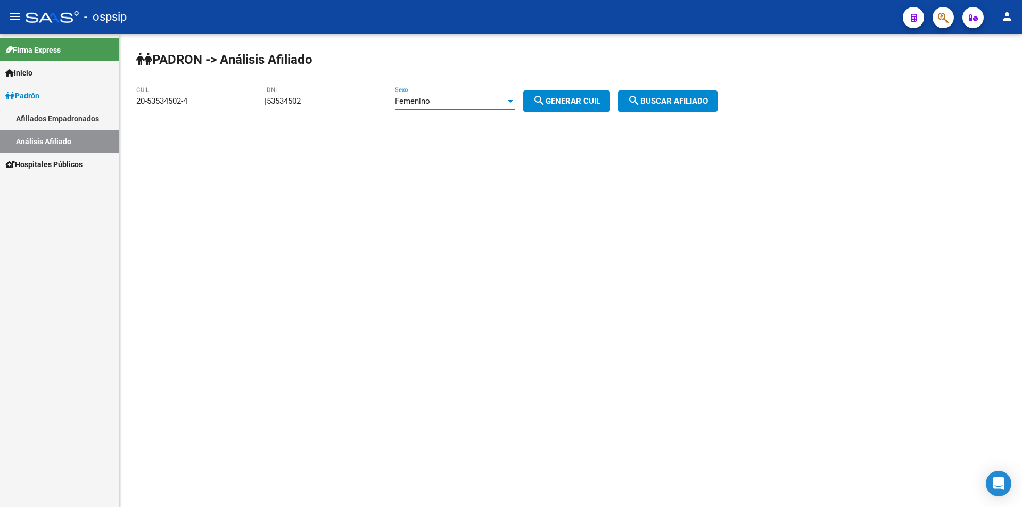
click at [578, 97] on span "search Generar CUIL" at bounding box center [567, 101] width 68 height 10
type input "27-53534502-9"
click at [708, 100] on span "search Buscar afiliado" at bounding box center [668, 101] width 80 height 10
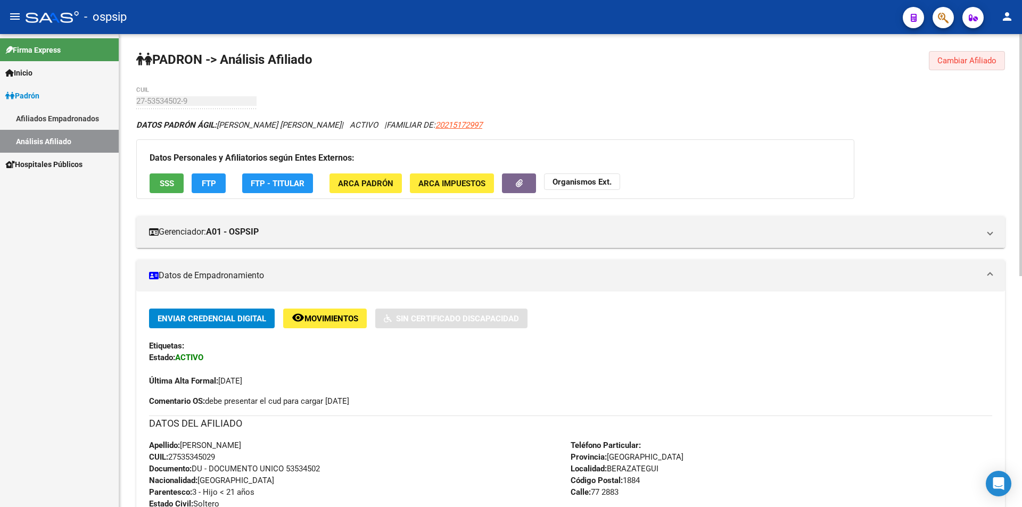
click at [971, 56] on span "Cambiar Afiliado" at bounding box center [967, 61] width 59 height 10
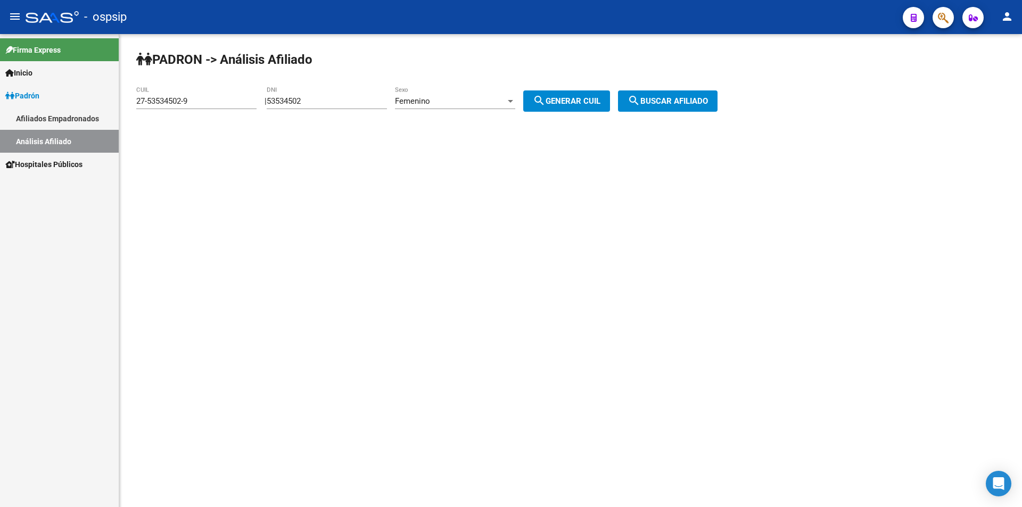
drag, startPoint x: 591, startPoint y: 103, endPoint x: 623, endPoint y: 103, distance: 32.5
click at [594, 103] on span "search Generar CUIL" at bounding box center [567, 101] width 68 height 10
click at [676, 99] on span "search Buscar afiliado" at bounding box center [668, 101] width 80 height 10
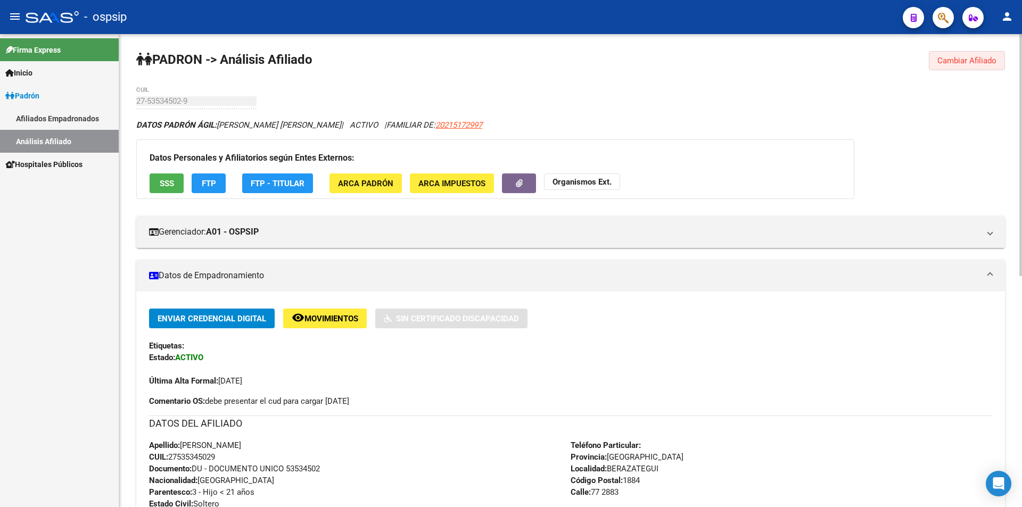
click at [982, 61] on span "Cambiar Afiliado" at bounding box center [967, 61] width 59 height 10
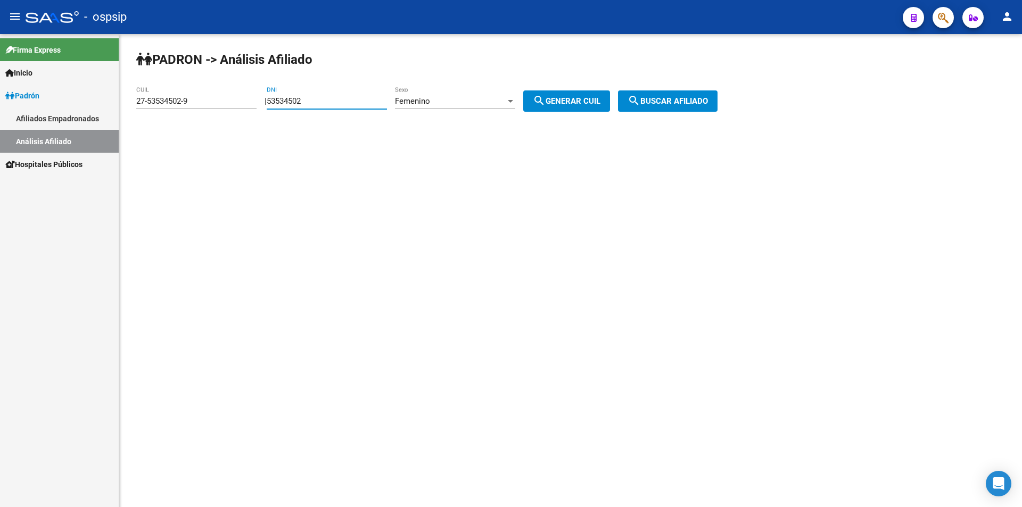
drag, startPoint x: 369, startPoint y: 98, endPoint x: 209, endPoint y: 111, distance: 160.8
click at [209, 106] on app-analisis-afiliado "PADRON -> Análisis Afiliado 27-53534502-9 CUIL | 53534502 DNI Femenino Sexo sea…" at bounding box center [430, 101] width 589 height 10
drag, startPoint x: 208, startPoint y: 94, endPoint x: 152, endPoint y: 106, distance: 56.6
click at [122, 106] on div "PADRON -> Análisis Afiliado 27-53534502-9 CUIL | DNI Femenino Sexo search Gener…" at bounding box center [570, 90] width 903 height 112
click at [191, 105] on input "27-53534502-9" at bounding box center [196, 101] width 120 height 10
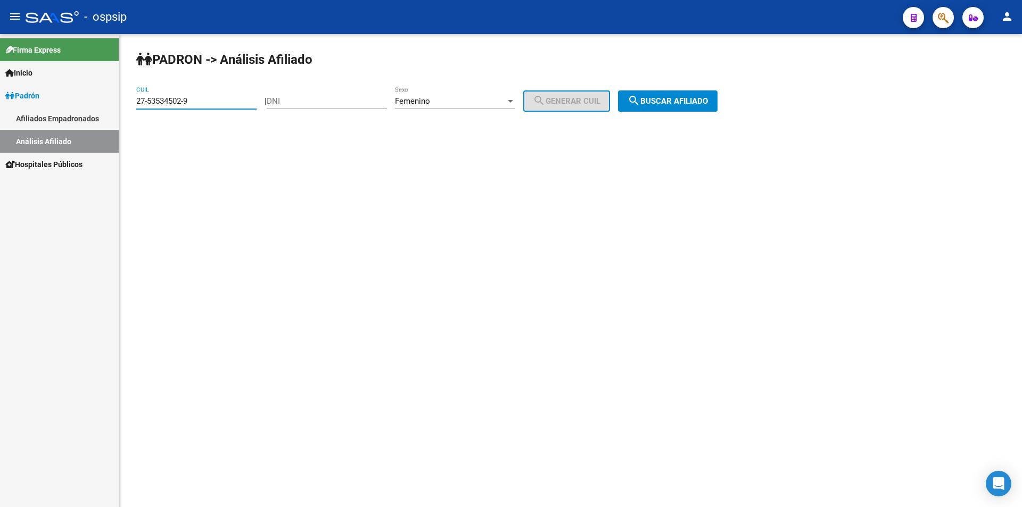
drag, startPoint x: 194, startPoint y: 103, endPoint x: 132, endPoint y: 100, distance: 62.4
click at [132, 100] on div "PADRON -> Análisis Afiliado 27-53534502-9 CUIL | DNI Femenino Sexo search Gener…" at bounding box center [570, 90] width 903 height 112
click at [340, 101] on input "DNI" at bounding box center [327, 101] width 120 height 10
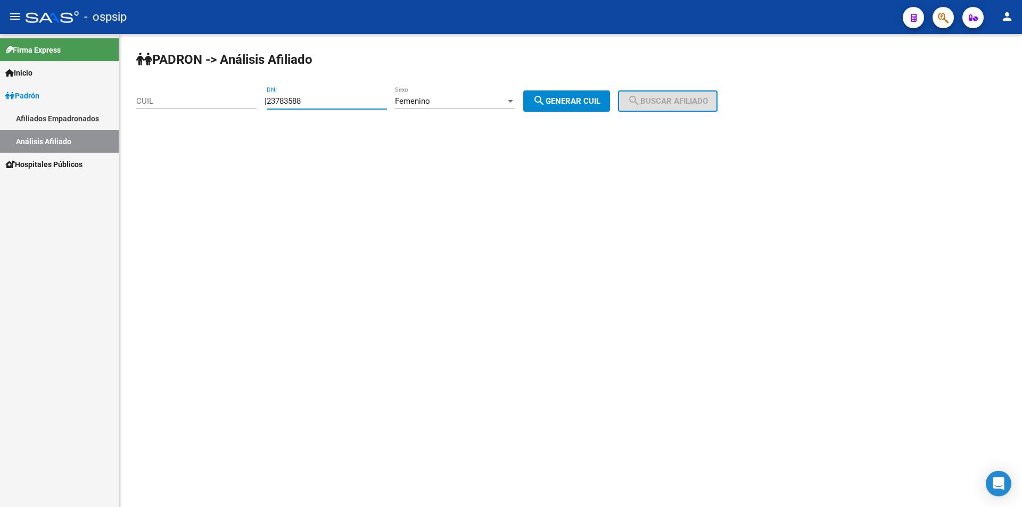
type input "23783588"
click at [558, 97] on span "search Generar CUIL" at bounding box center [567, 101] width 68 height 10
type input "27-23783588-9"
click at [673, 99] on span "search Buscar afiliado" at bounding box center [668, 101] width 80 height 10
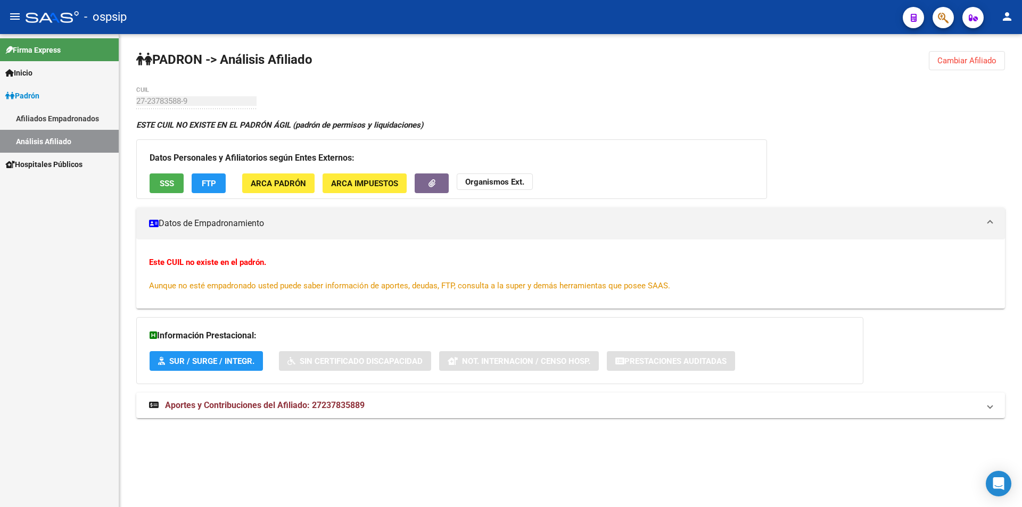
click at [951, 55] on button "Cambiar Afiliado" at bounding box center [967, 60] width 76 height 19
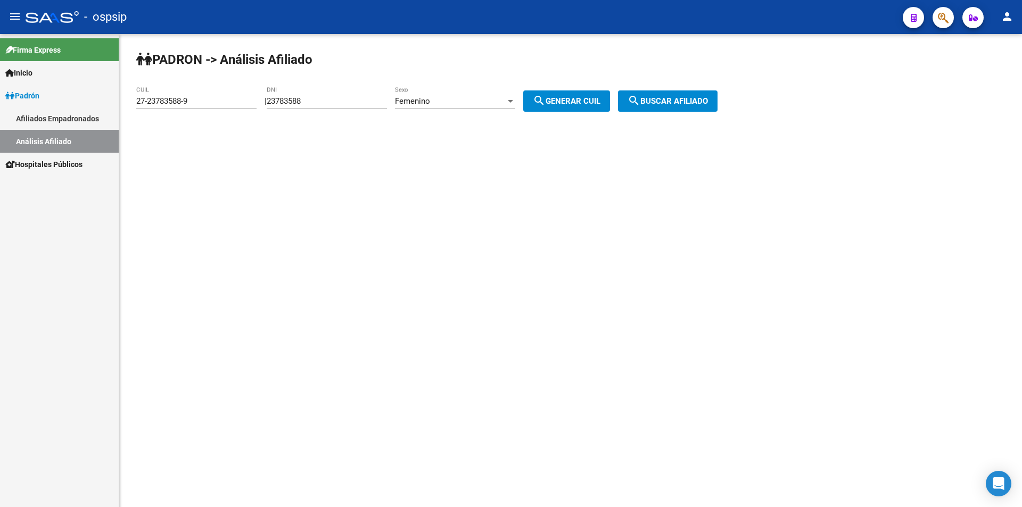
click at [365, 102] on input "23783588" at bounding box center [327, 101] width 120 height 10
type input "23783588"
drag, startPoint x: 164, startPoint y: 103, endPoint x: 118, endPoint y: 104, distance: 46.3
click at [118, 104] on mat-sidenav-container "Firma Express Inicio Instructivos Contacto OS Padrón Afiliados Empadronados Aná…" at bounding box center [511, 270] width 1022 height 473
click at [580, 102] on span "search Generar CUIL" at bounding box center [567, 101] width 68 height 10
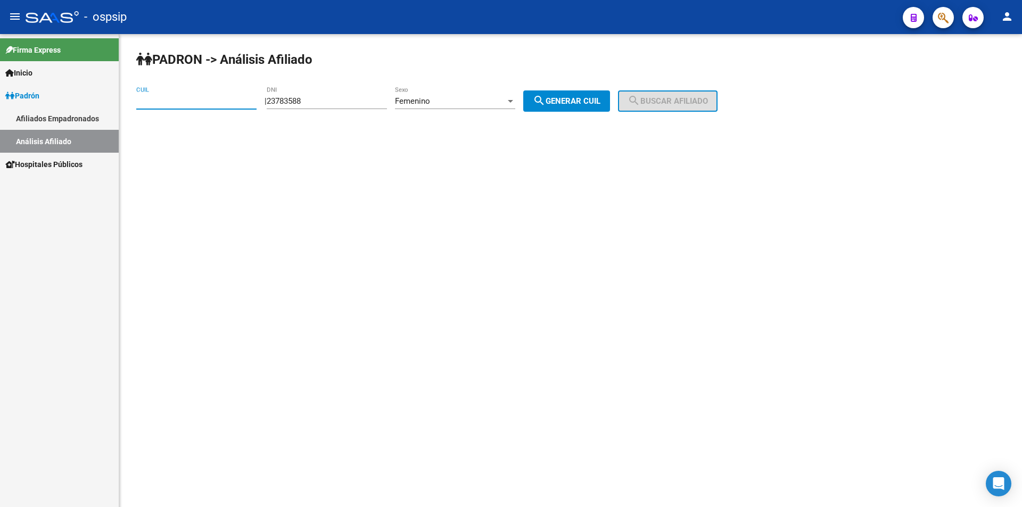
type input "27-23783588-9"
click at [689, 98] on span "search Buscar afiliado" at bounding box center [668, 101] width 80 height 10
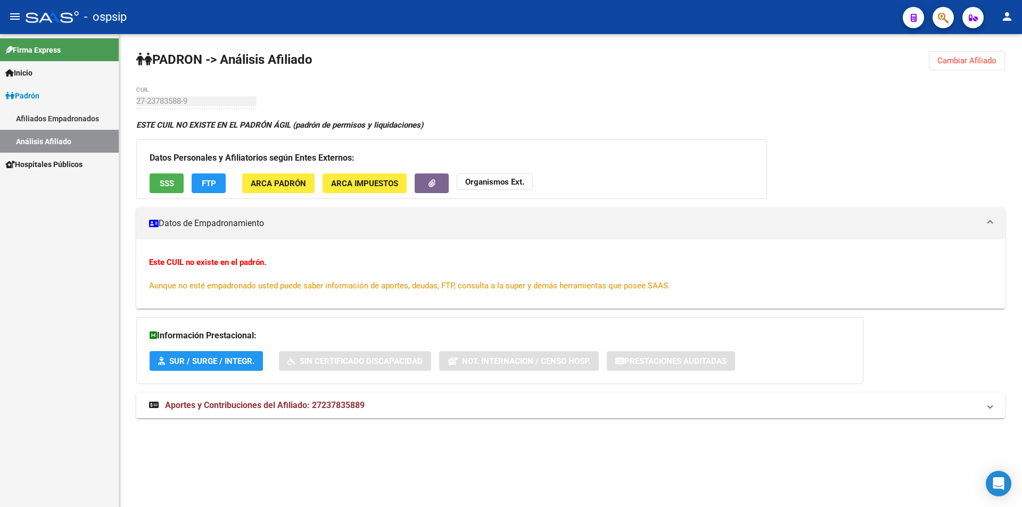
click at [957, 60] on span "Cambiar Afiliado" at bounding box center [967, 61] width 59 height 10
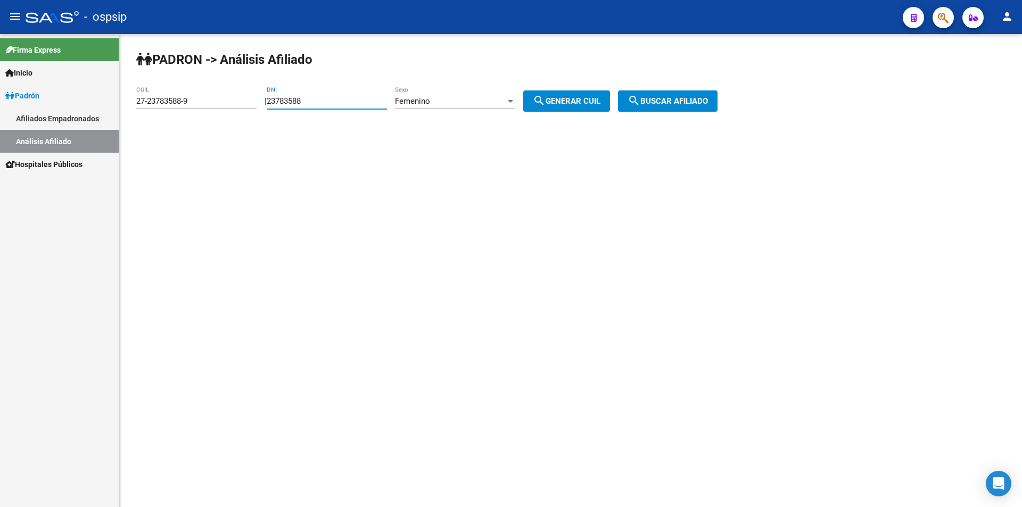
drag, startPoint x: 319, startPoint y: 101, endPoint x: 265, endPoint y: 100, distance: 54.3
click at [265, 100] on div "| 23783588 DNI Femenino Sexo search Generar CUIL" at bounding box center [441, 101] width 353 height 10
drag, startPoint x: 221, startPoint y: 101, endPoint x: 113, endPoint y: 103, distance: 107.6
click at [113, 103] on mat-sidenav-container "Firma Express Inicio Instructivos Contacto OS Padrón Afiliados Empadronados Aná…" at bounding box center [511, 270] width 1022 height 473
drag, startPoint x: 323, startPoint y: 97, endPoint x: 211, endPoint y: 99, distance: 111.3
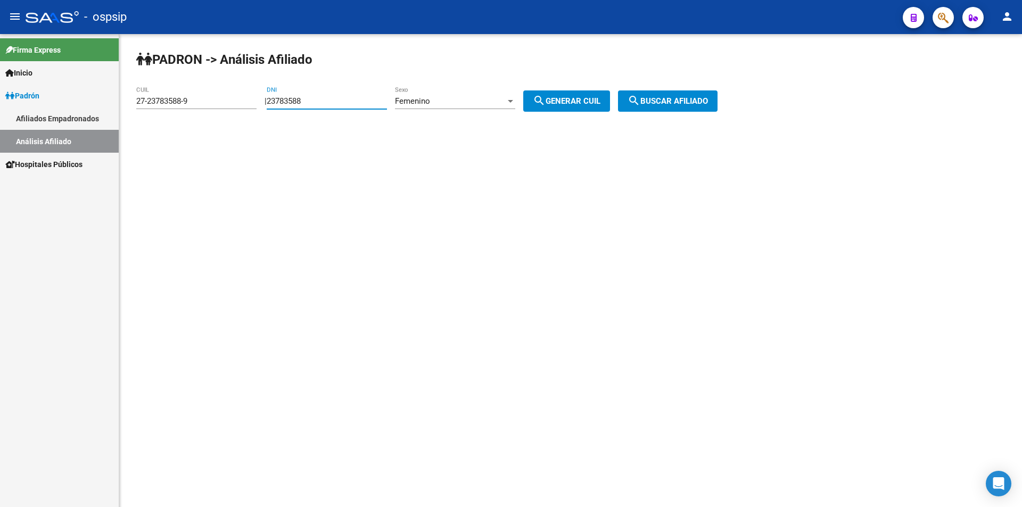
click at [212, 100] on app-analisis-afiliado "PADRON -> Análisis Afiliado 27-23783588-9 CUIL | 23783588 DNI Femenino Sexo sea…" at bounding box center [430, 101] width 589 height 10
drag, startPoint x: 186, startPoint y: 101, endPoint x: 78, endPoint y: 105, distance: 108.7
click at [78, 105] on mat-sidenav-container "Firma Express Inicio Instructivos Contacto OS Padrón Afiliados Empadronados Aná…" at bounding box center [511, 270] width 1022 height 473
type input "20-23783588-4"
click at [678, 99] on span "search Buscar afiliado" at bounding box center [668, 101] width 80 height 10
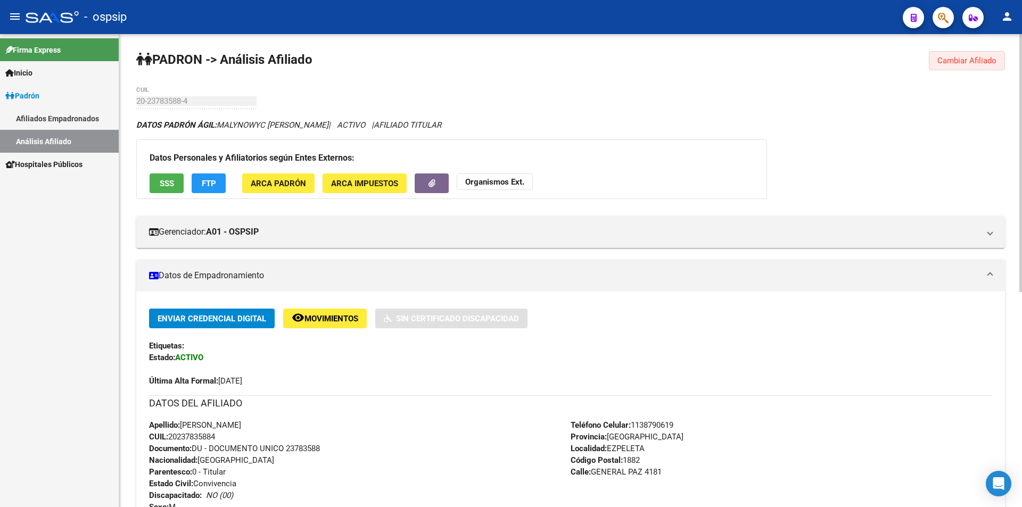
click at [959, 52] on button "Cambiar Afiliado" at bounding box center [967, 60] width 76 height 19
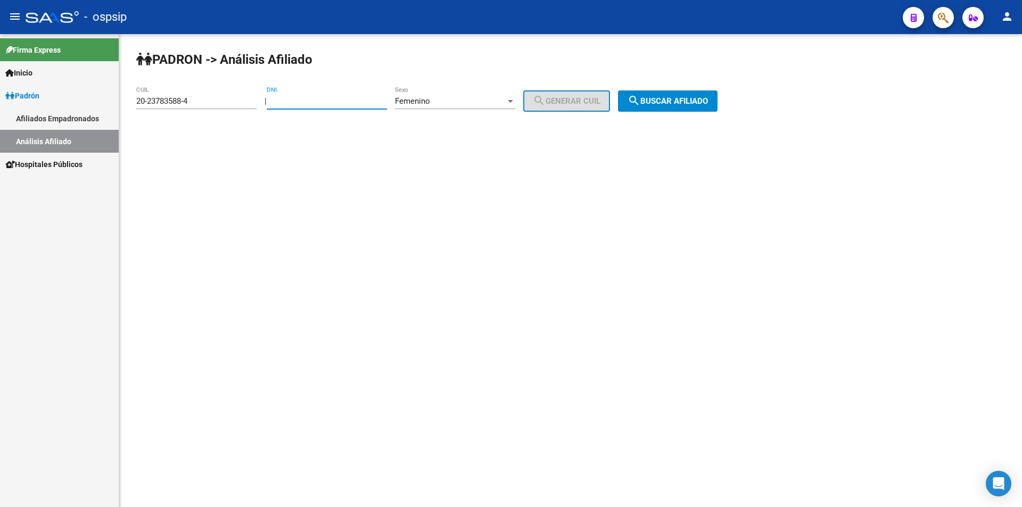
drag, startPoint x: 331, startPoint y: 104, endPoint x: 225, endPoint y: 102, distance: 106.5
click at [225, 102] on app-analisis-afiliado "PADRON -> Análisis Afiliado 20-23783588-4 CUIL | DNI Femenino Sexo search Gener…" at bounding box center [430, 101] width 589 height 10
drag, startPoint x: 226, startPoint y: 102, endPoint x: 121, endPoint y: 104, distance: 104.9
click at [57, 99] on mat-sidenav-container "Firma Express Inicio Instructivos Contacto OS Padrón Afiliados Empadronados Aná…" at bounding box center [511, 270] width 1022 height 473
click at [464, 104] on div "Femenino" at bounding box center [450, 101] width 111 height 10
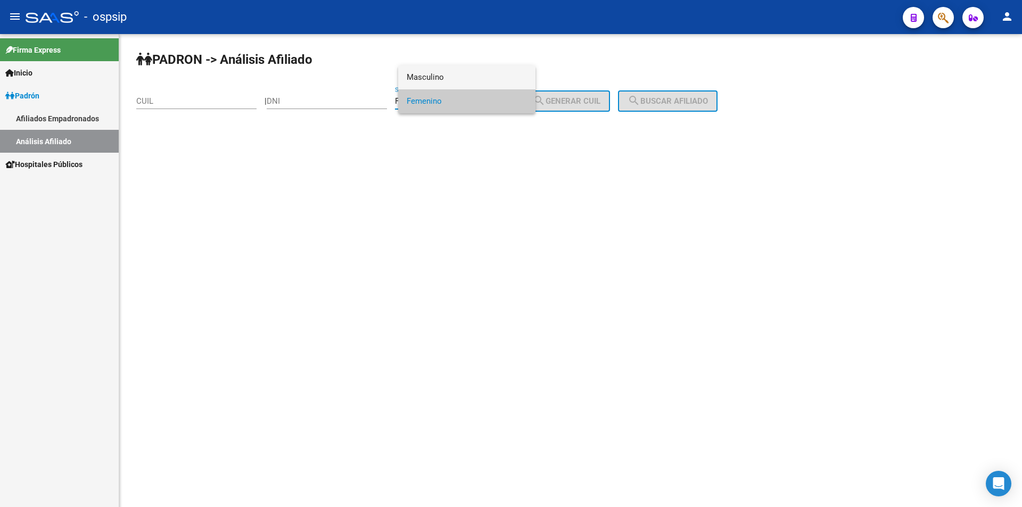
click at [466, 78] on span "Masculino" at bounding box center [467, 77] width 120 height 24
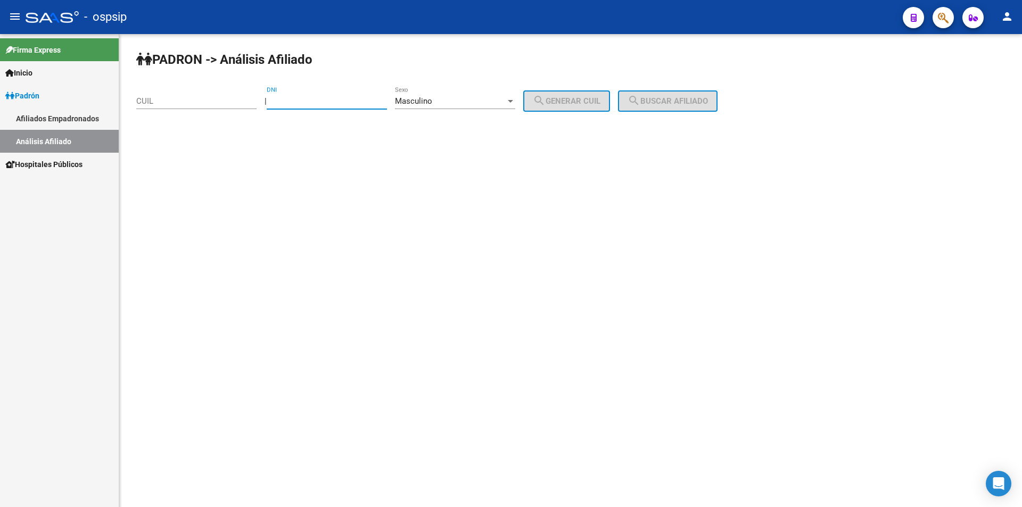
click at [331, 100] on input "DNI" at bounding box center [327, 101] width 120 height 10
type input "34983096"
click at [561, 97] on span "search Generar CUIL" at bounding box center [567, 101] width 68 height 10
type input "20-34983096-6"
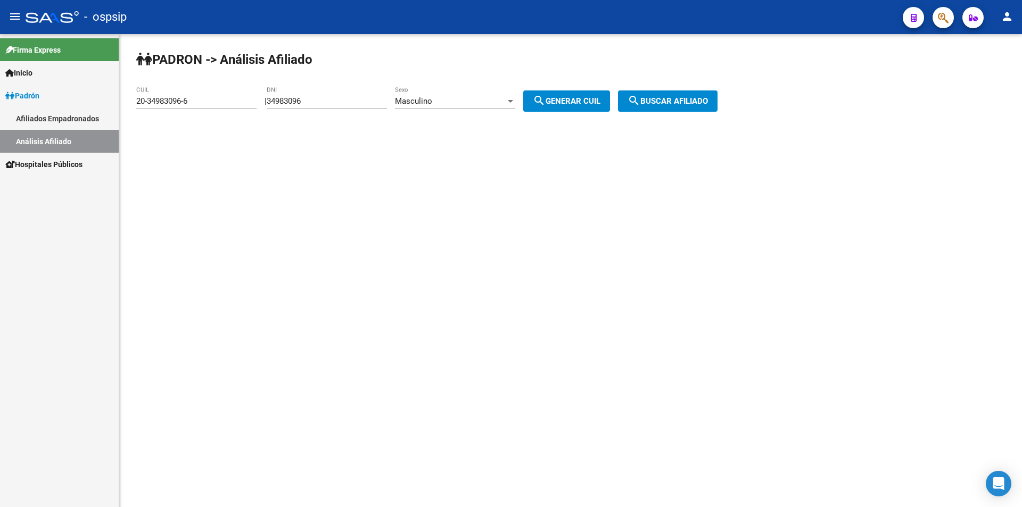
click at [689, 101] on span "search Buscar afiliado" at bounding box center [668, 101] width 80 height 10
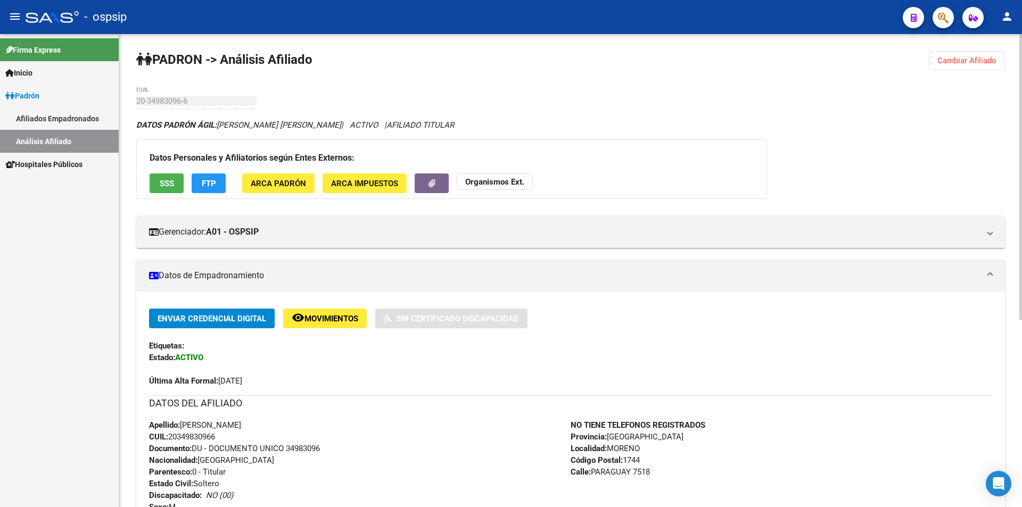
click at [957, 65] on span "Cambiar Afiliado" at bounding box center [967, 61] width 59 height 10
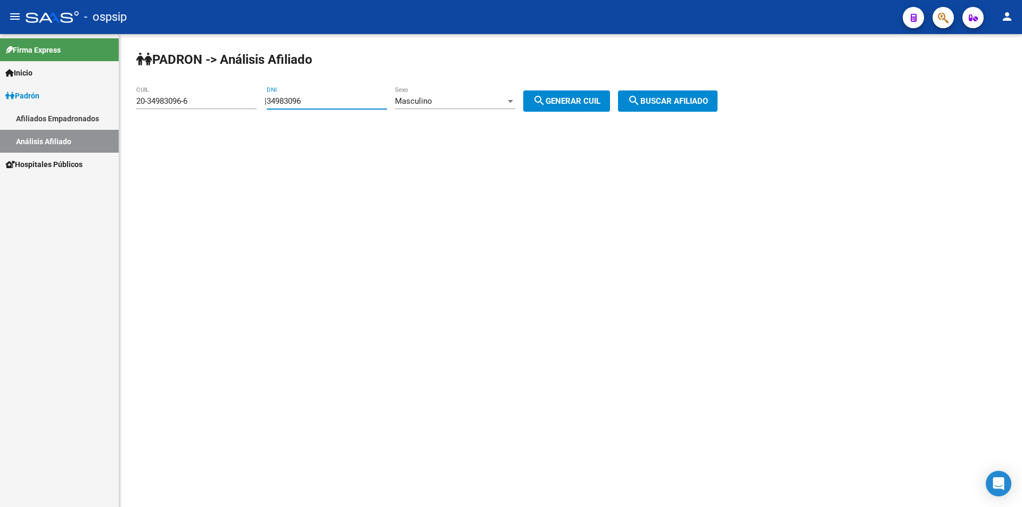
drag, startPoint x: 374, startPoint y: 104, endPoint x: 158, endPoint y: 103, distance: 216.1
click at [158, 103] on app-analisis-afiliado "PADRON -> Análisis Afiliado 20-34983096-6 CUIL | 34983096 DNI Masculino Sexo se…" at bounding box center [430, 101] width 589 height 10
drag, startPoint x: 205, startPoint y: 102, endPoint x: 24, endPoint y: 119, distance: 182.3
click at [24, 119] on mat-sidenav-container "Firma Express Inicio Instructivos Contacto OS Padrón Afiliados Empadronados Aná…" at bounding box center [511, 270] width 1022 height 473
